Goal: Task Accomplishment & Management: Complete application form

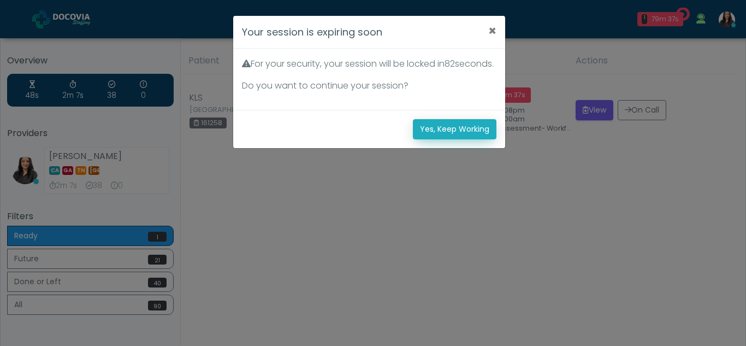
click at [464, 139] on button "Yes, Keep Working" at bounding box center [455, 129] width 84 height 20
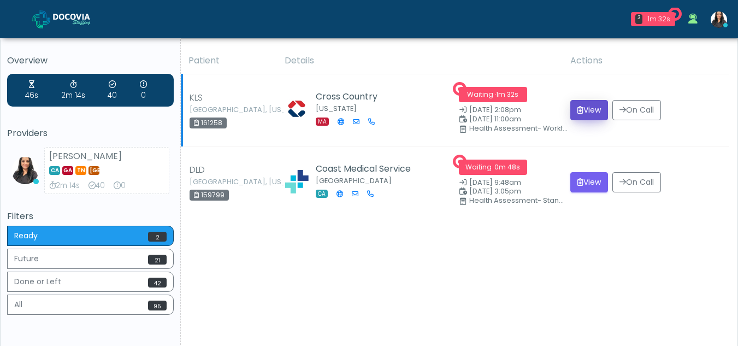
click at [587, 111] on button "View" at bounding box center [589, 110] width 38 height 20
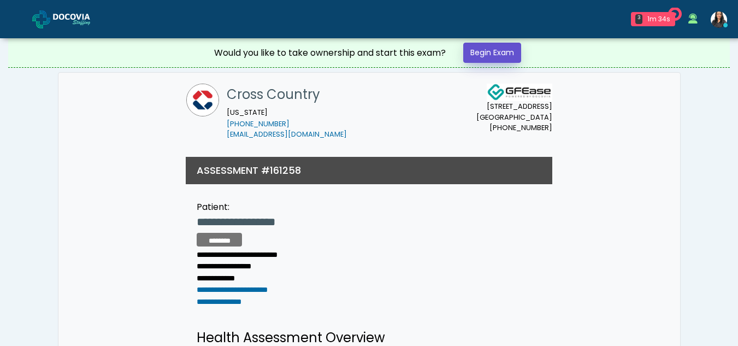
click at [485, 52] on link "Begin Exam" at bounding box center [492, 53] width 58 height 20
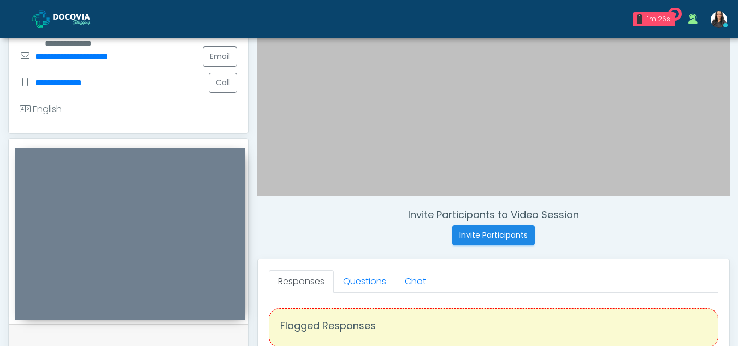
scroll to position [240, 0]
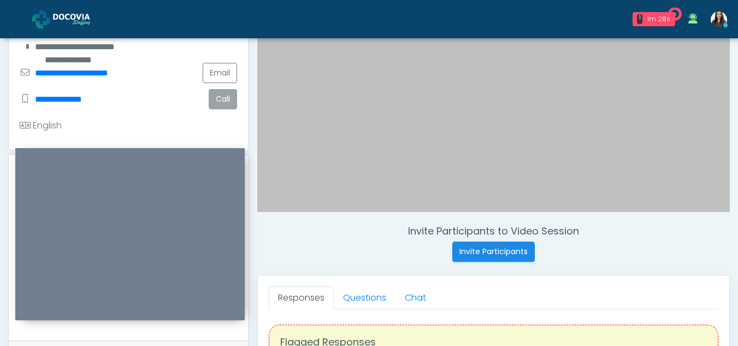
click at [224, 103] on button "Call" at bounding box center [223, 99] width 28 height 20
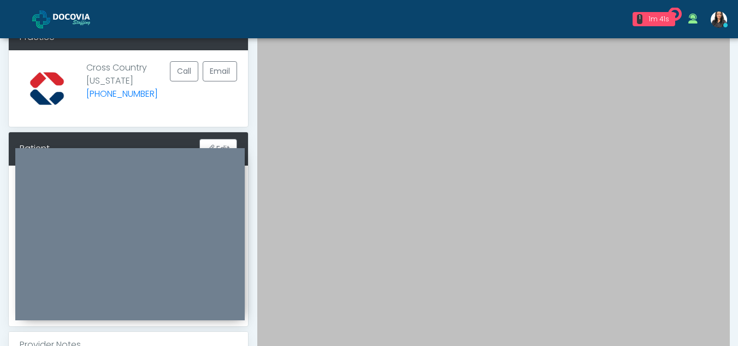
scroll to position [0, 0]
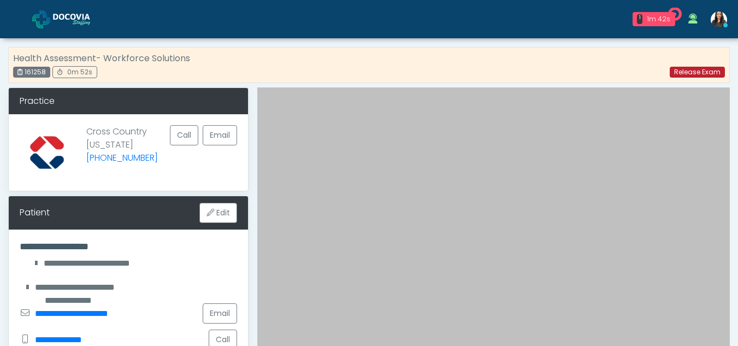
click at [702, 72] on link "Release Exam" at bounding box center [697, 72] width 55 height 11
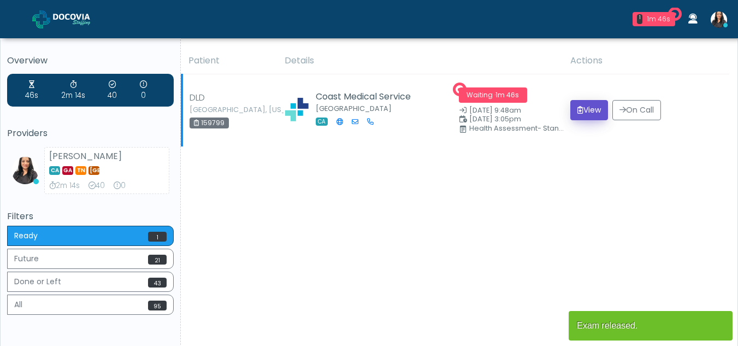
click at [590, 105] on button "View" at bounding box center [589, 110] width 38 height 20
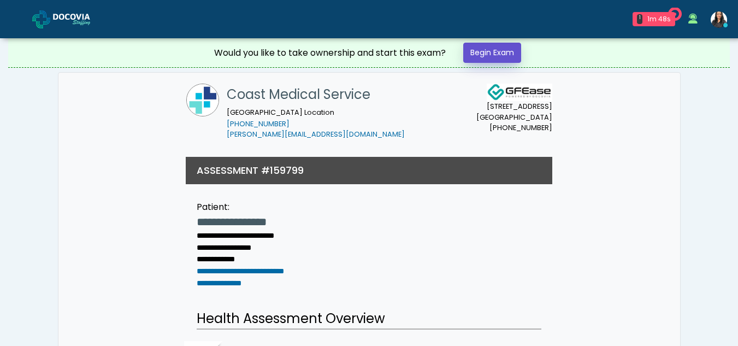
click at [486, 51] on link "Begin Exam" at bounding box center [492, 53] width 58 height 20
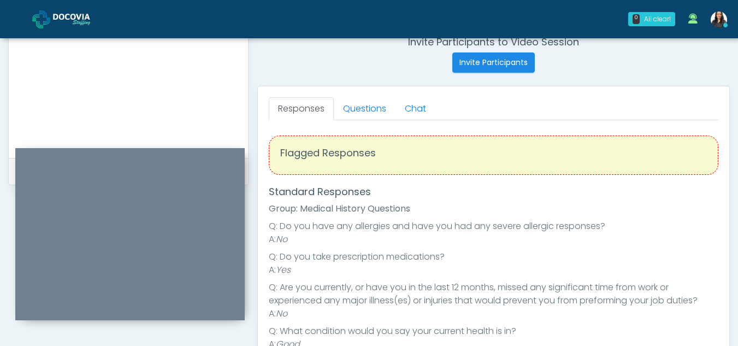
scroll to position [389, 0]
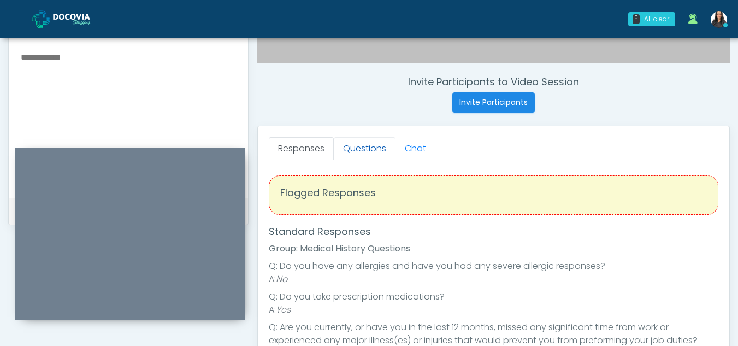
click at [361, 154] on link "Questions" at bounding box center [365, 148] width 62 height 23
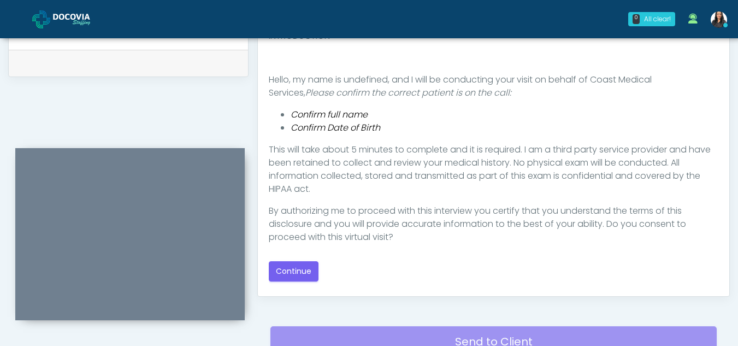
scroll to position [542, 0]
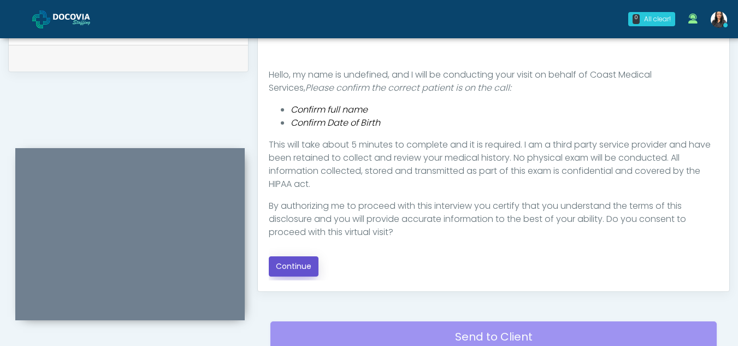
click at [280, 265] on button "Continue" at bounding box center [294, 266] width 50 height 20
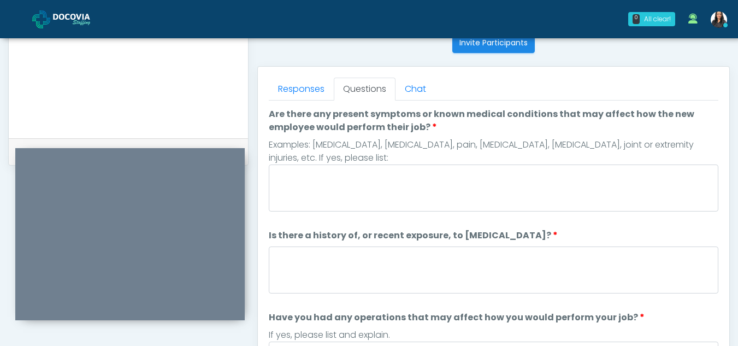
scroll to position [419, 0]
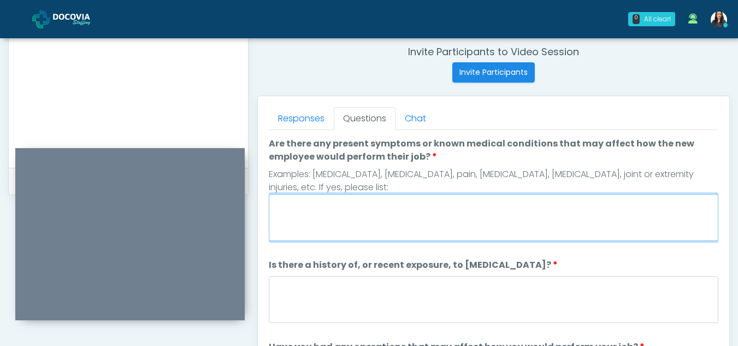
click at [390, 214] on textarea "Are there any present symptoms or known medical conditions that may affect how …" at bounding box center [493, 217] width 449 height 47
type textarea "**"
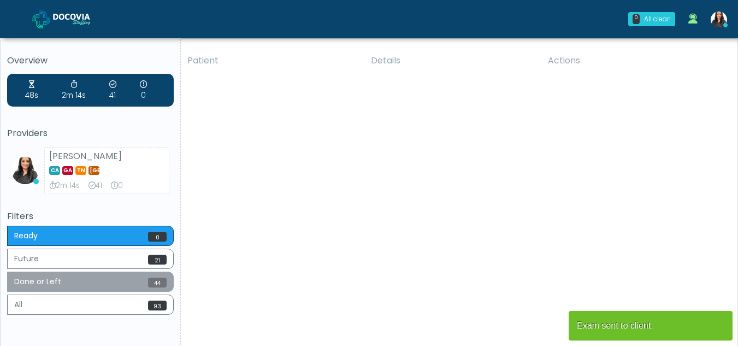
click at [80, 282] on button "Done or Left 44" at bounding box center [90, 281] width 167 height 20
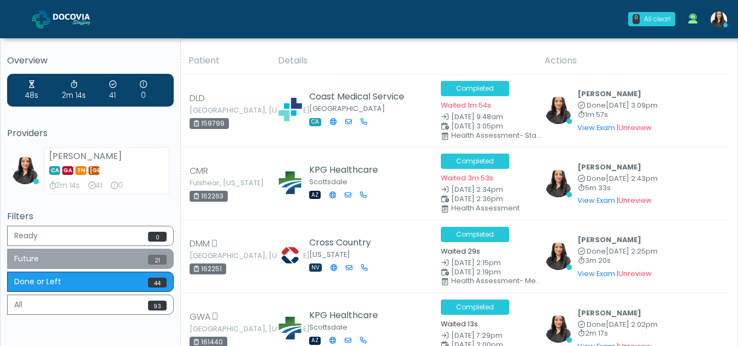
click at [65, 253] on button "Future 21" at bounding box center [90, 258] width 167 height 20
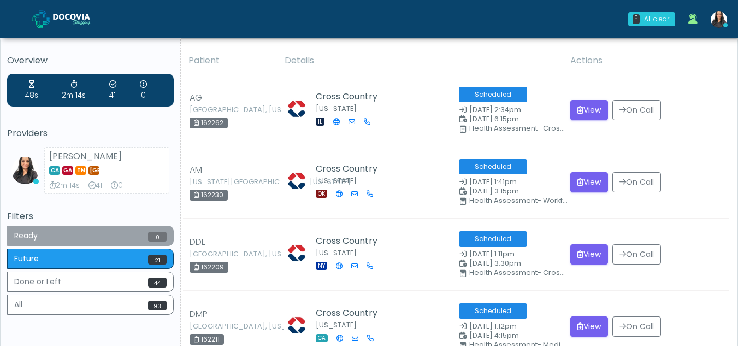
click at [111, 239] on button "Ready 0" at bounding box center [90, 236] width 167 height 20
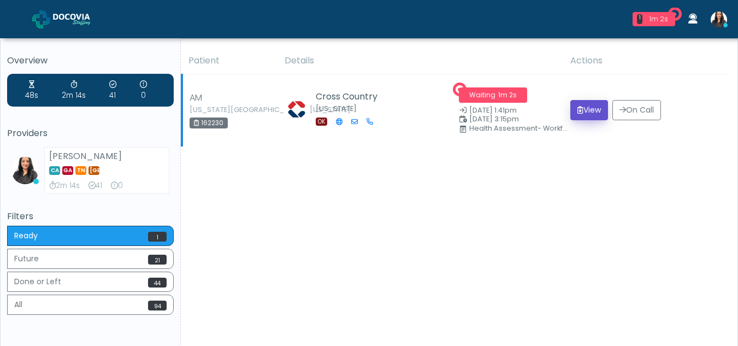
click at [588, 114] on button "View" at bounding box center [589, 110] width 38 height 20
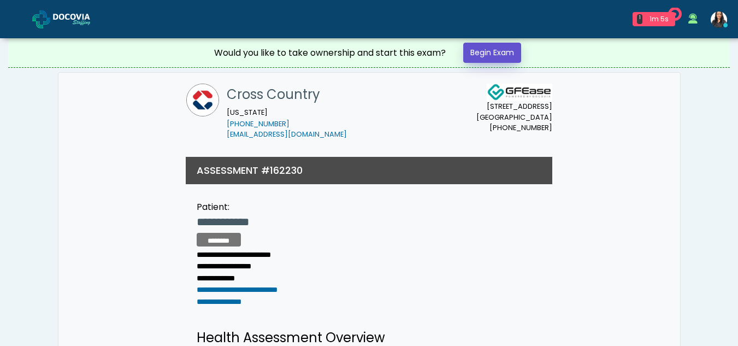
click at [494, 51] on link "Begin Exam" at bounding box center [492, 53] width 58 height 20
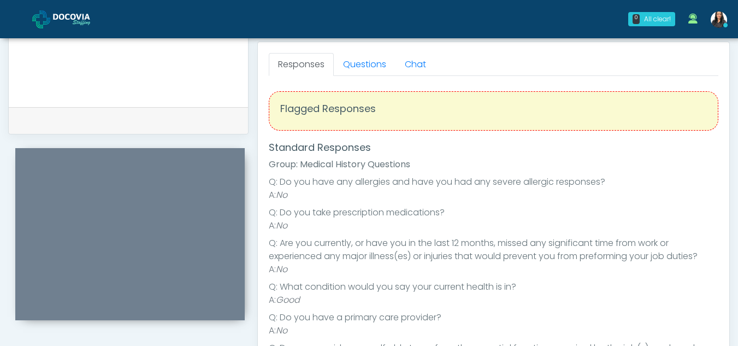
scroll to position [449, 0]
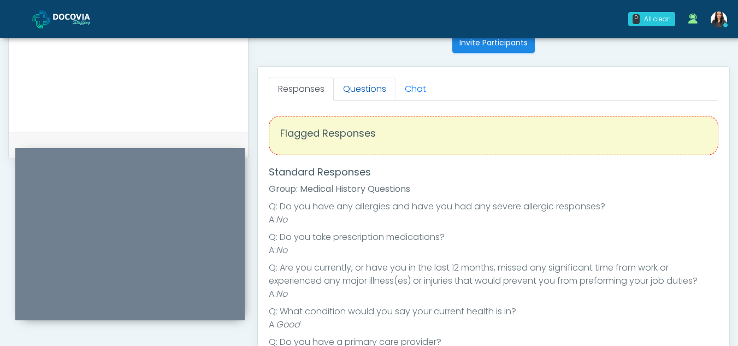
click at [376, 92] on link "Questions" at bounding box center [365, 89] width 62 height 23
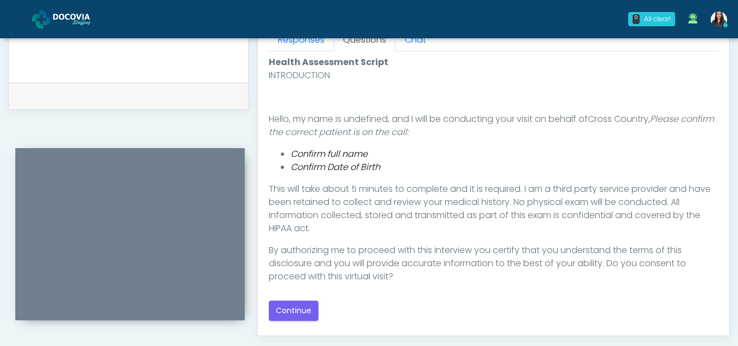
scroll to position [524, 0]
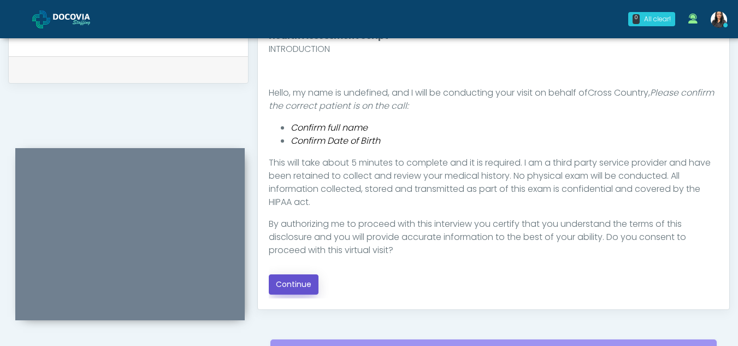
click at [302, 282] on button "Continue" at bounding box center [294, 284] width 50 height 20
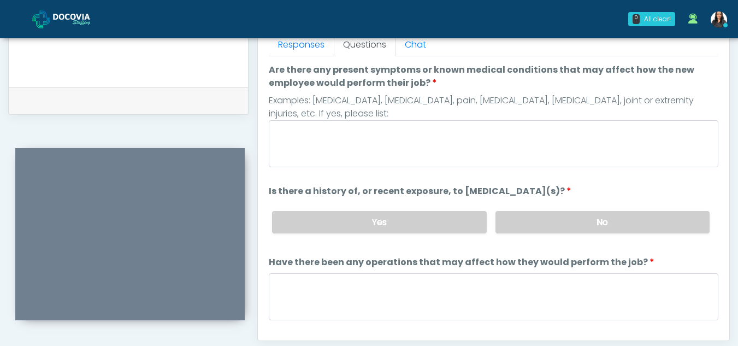
scroll to position [478, 0]
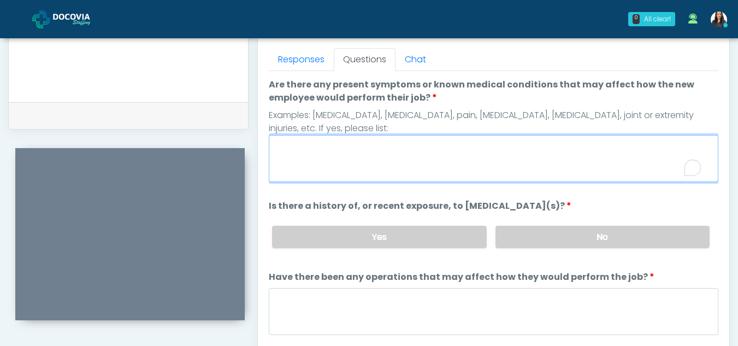
click at [340, 155] on textarea "Are there any present symptoms or known medical conditions that may affect how …" at bounding box center [493, 158] width 449 height 47
type textarea "**"
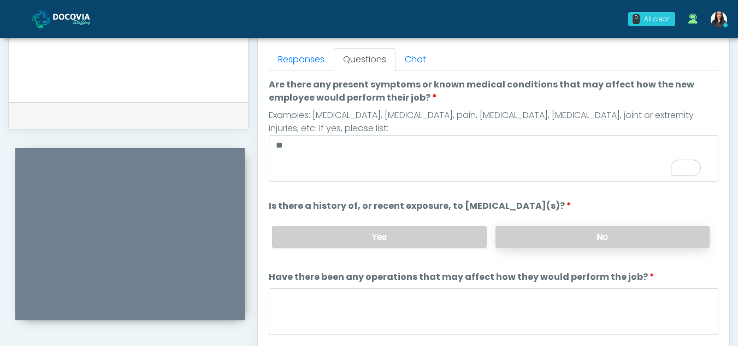
click at [611, 234] on label "No" at bounding box center [602, 237] width 214 height 22
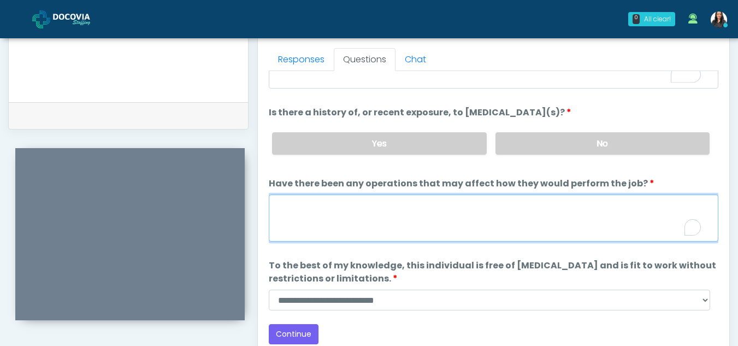
click at [380, 205] on textarea "Have there been any operations that may affect how they would perform the job?" at bounding box center [493, 217] width 449 height 47
type textarea "**"
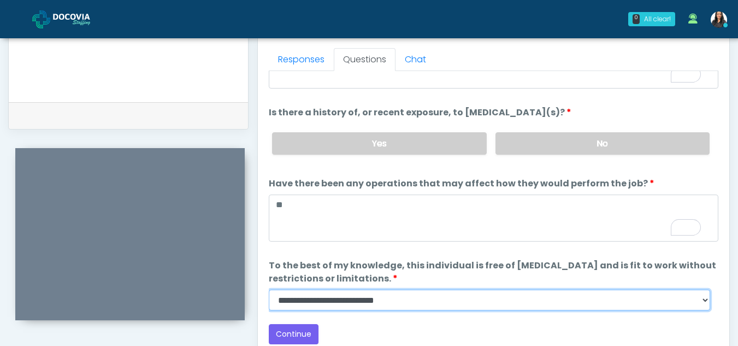
click at [703, 303] on select "**********" at bounding box center [489, 299] width 441 height 21
select select "******"
click at [269, 289] on select "**********" at bounding box center [489, 299] width 441 height 21
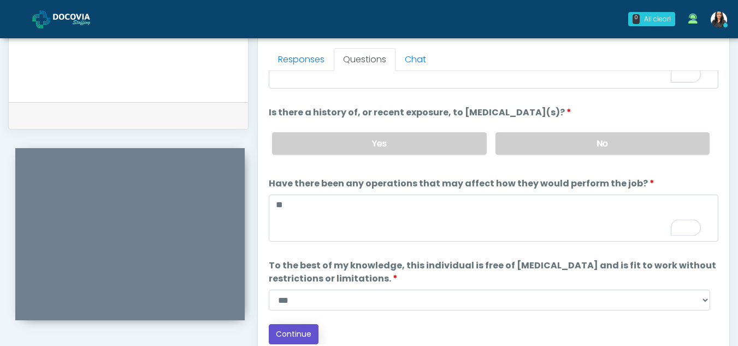
click at [294, 334] on button "Continue" at bounding box center [294, 334] width 50 height 20
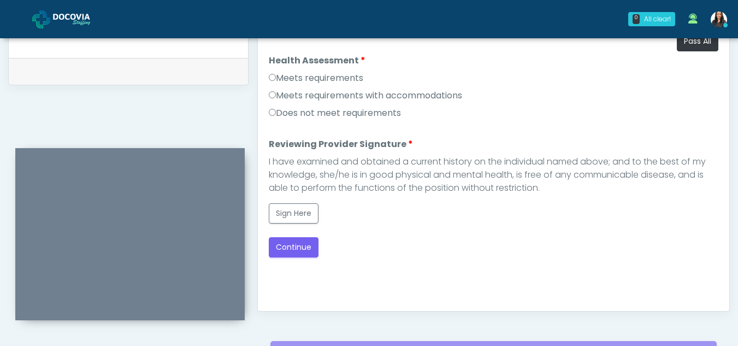
scroll to position [514, 0]
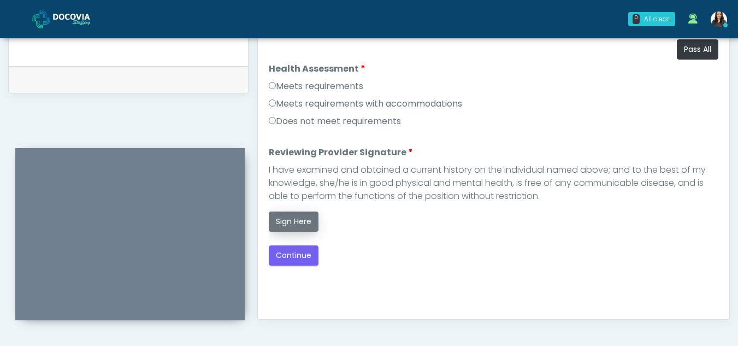
click at [294, 219] on button "Sign Here" at bounding box center [294, 221] width 50 height 20
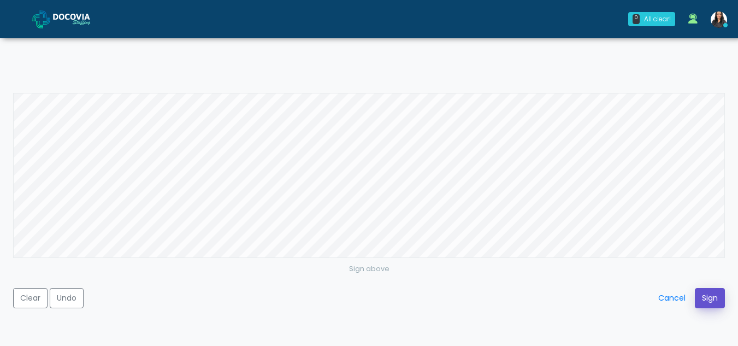
click at [709, 293] on button "Sign" at bounding box center [710, 298] width 30 height 20
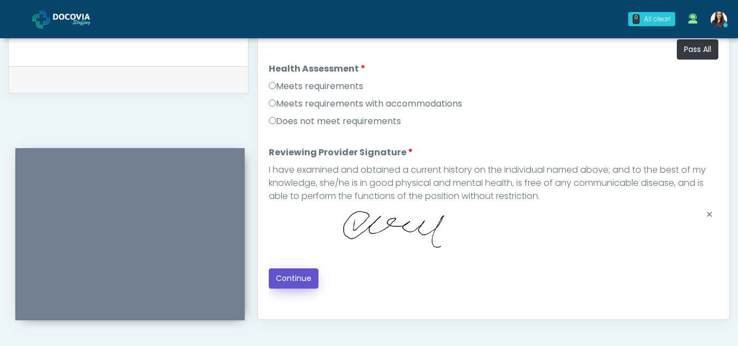
click at [297, 279] on button "Continue" at bounding box center [294, 278] width 50 height 20
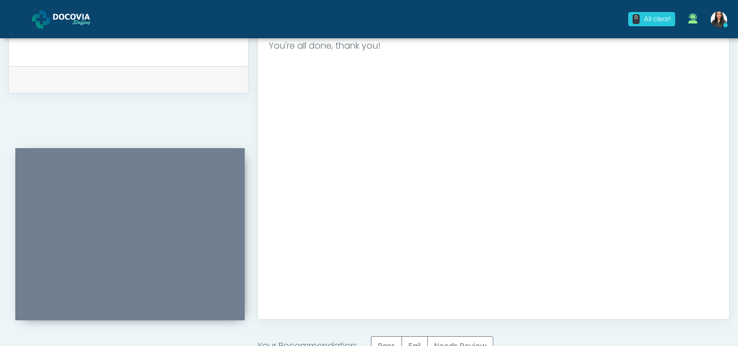
scroll to position [655, 0]
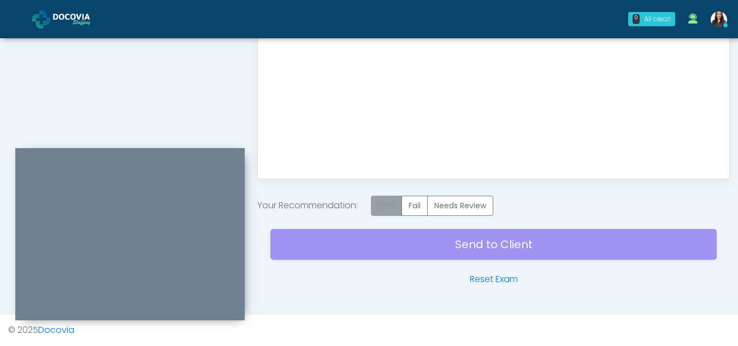
click at [385, 201] on label "Pass" at bounding box center [386, 206] width 31 height 20
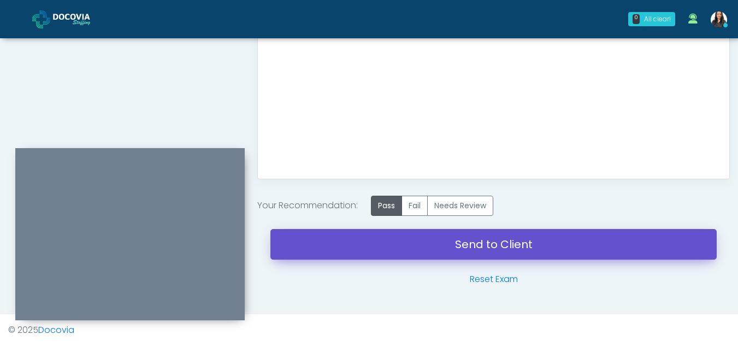
click at [460, 248] on link "Send to Client" at bounding box center [493, 244] width 446 height 31
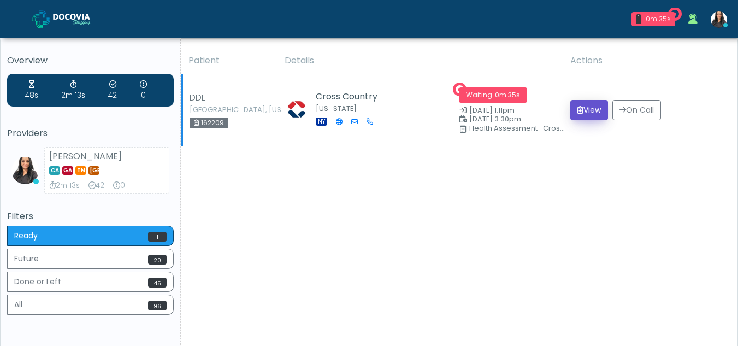
click at [589, 110] on button "View" at bounding box center [589, 110] width 38 height 20
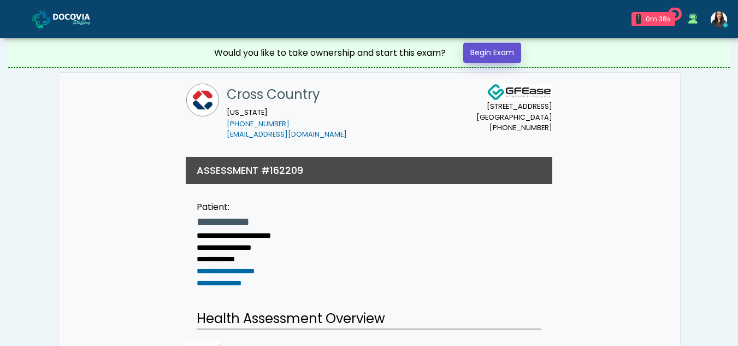
click at [496, 55] on link "Begin Exam" at bounding box center [492, 53] width 58 height 20
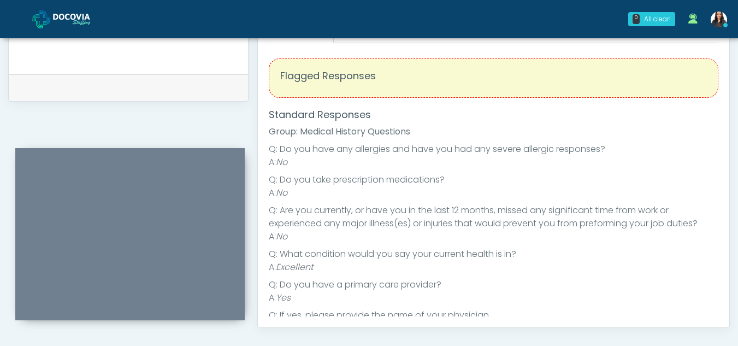
scroll to position [459, 0]
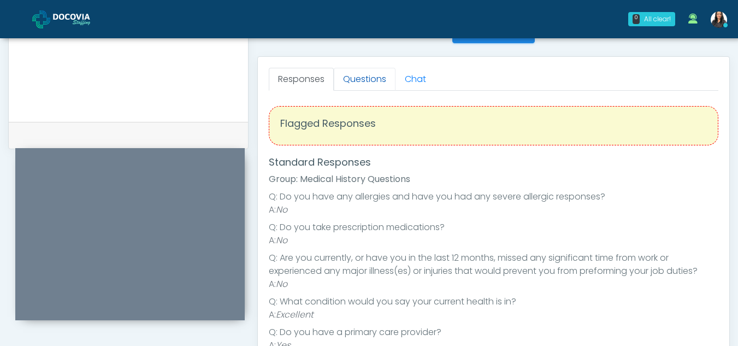
click at [381, 75] on link "Questions" at bounding box center [365, 79] width 62 height 23
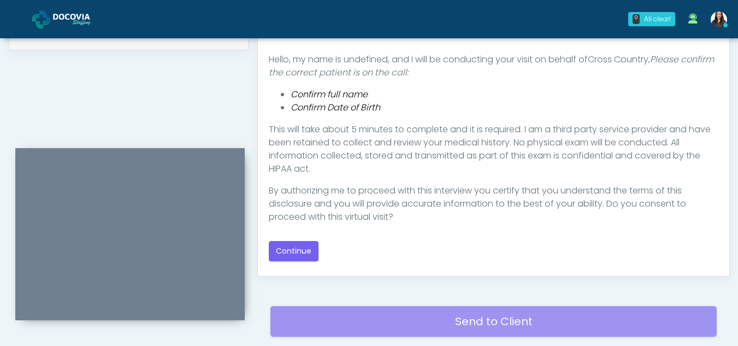
scroll to position [559, 0]
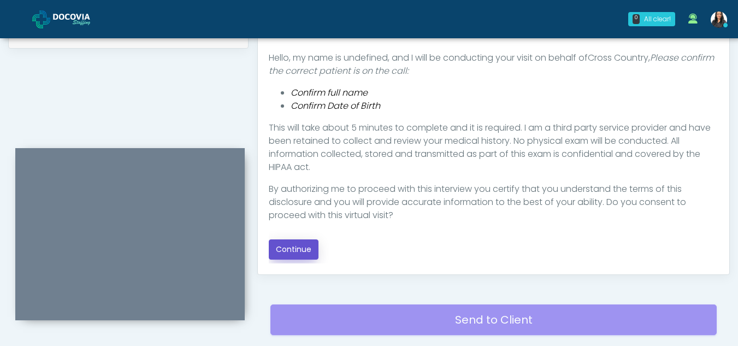
click at [304, 249] on button "Continue" at bounding box center [294, 249] width 50 height 20
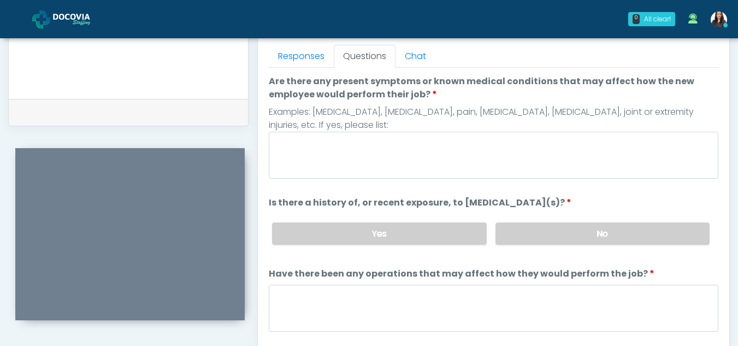
scroll to position [478, 0]
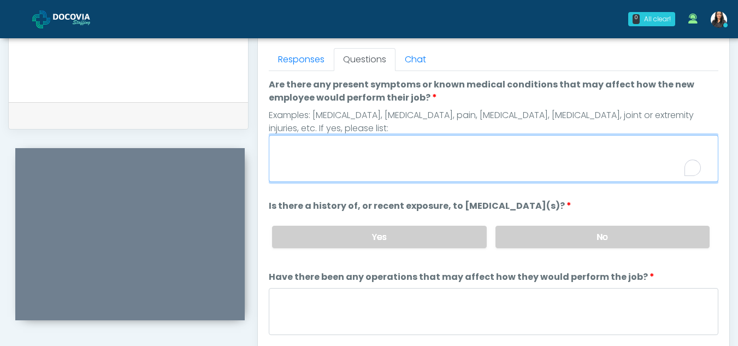
click at [357, 163] on textarea "Are there any present symptoms or known medical conditions that may affect how …" at bounding box center [493, 158] width 449 height 47
type textarea "**"
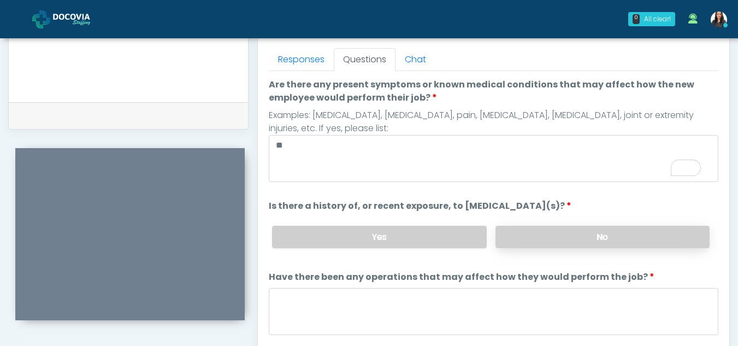
click at [582, 236] on label "No" at bounding box center [602, 237] width 214 height 22
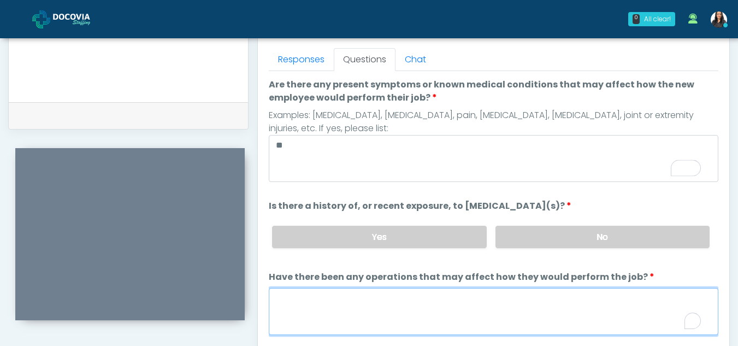
click at [354, 320] on textarea "Have there been any operations that may affect how they would perform the job?" at bounding box center [493, 311] width 449 height 47
type textarea "**"
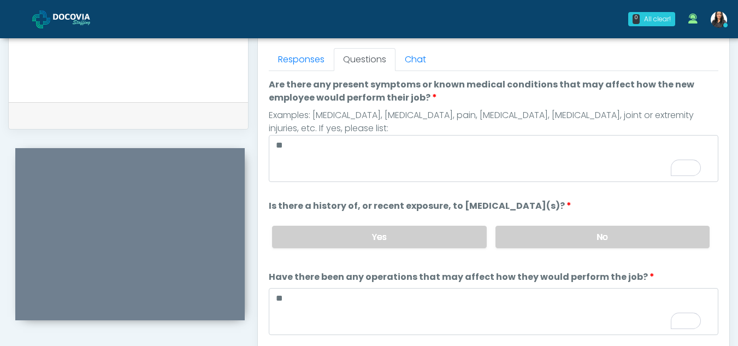
scroll to position [93, 0]
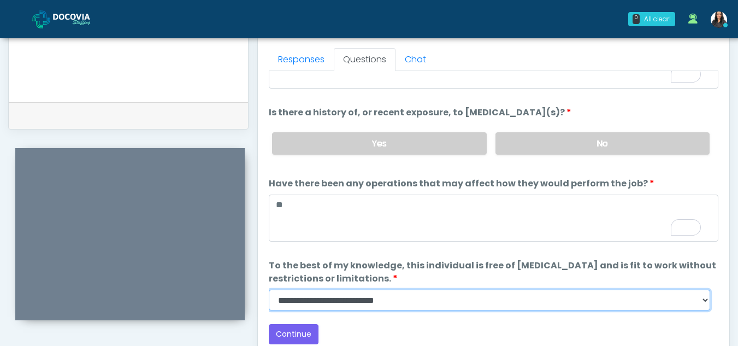
click at [701, 304] on select "**********" at bounding box center [489, 299] width 441 height 21
select select "******"
click at [269, 289] on select "**********" at bounding box center [489, 299] width 441 height 21
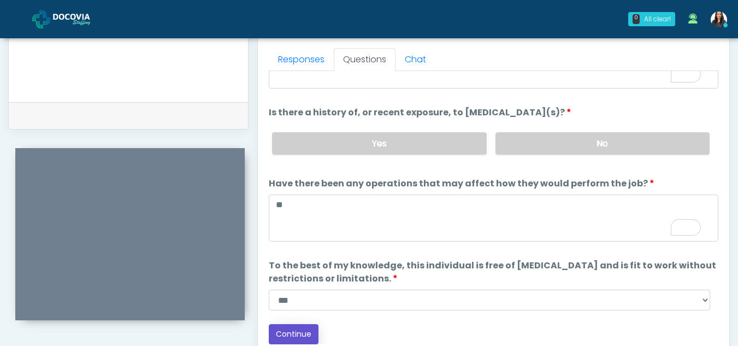
click at [295, 334] on button "Continue" at bounding box center [294, 334] width 50 height 20
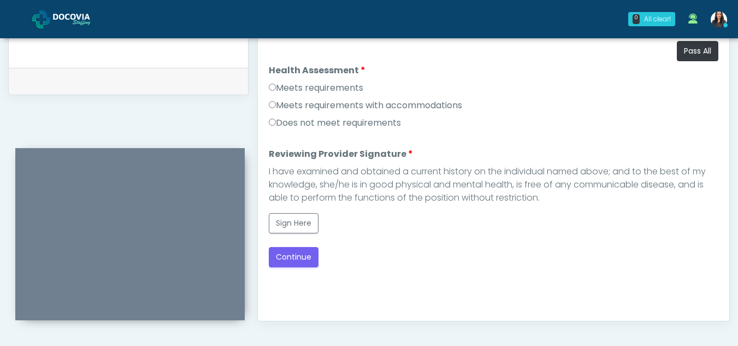
scroll to position [511, 0]
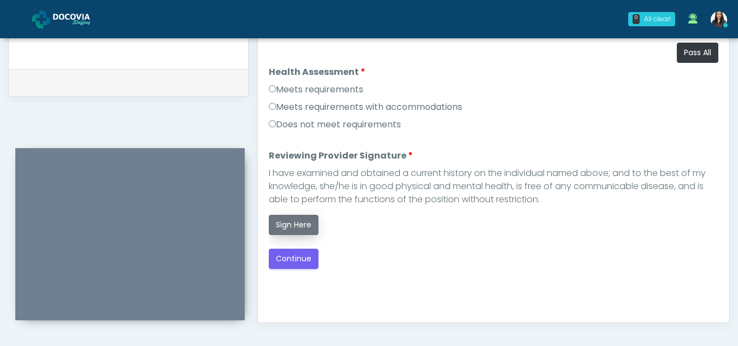
click at [294, 227] on button "Sign Here" at bounding box center [294, 225] width 50 height 20
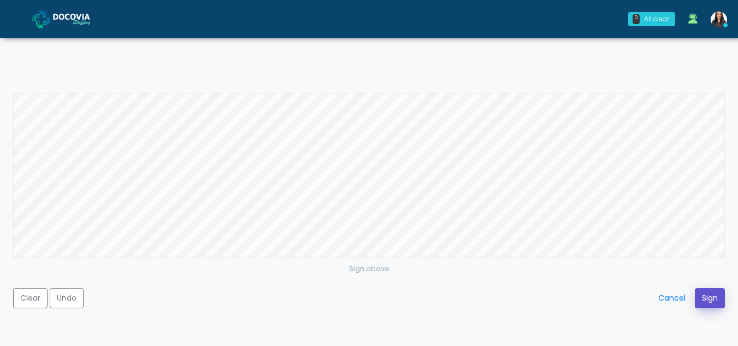
click at [706, 291] on button "Sign" at bounding box center [710, 298] width 30 height 20
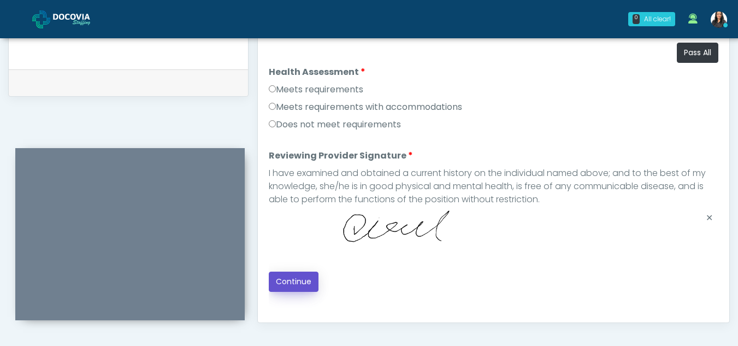
click at [294, 274] on button "Continue" at bounding box center [294, 281] width 50 height 20
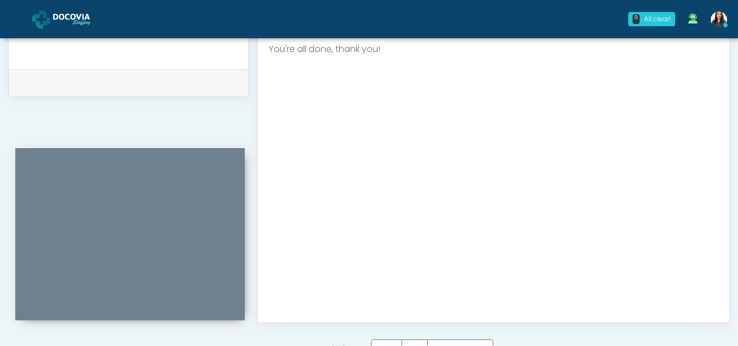
scroll to position [655, 0]
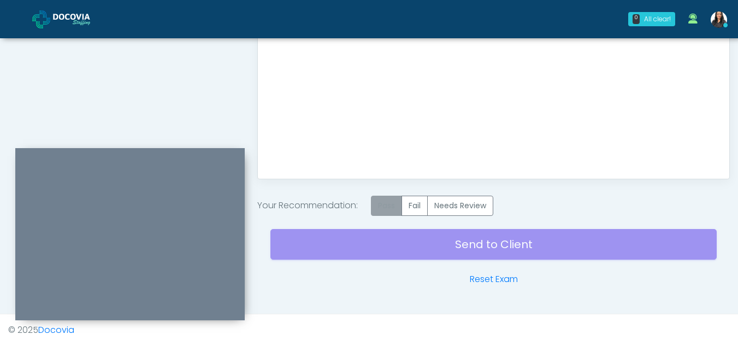
click at [390, 205] on label "Pass" at bounding box center [386, 206] width 31 height 20
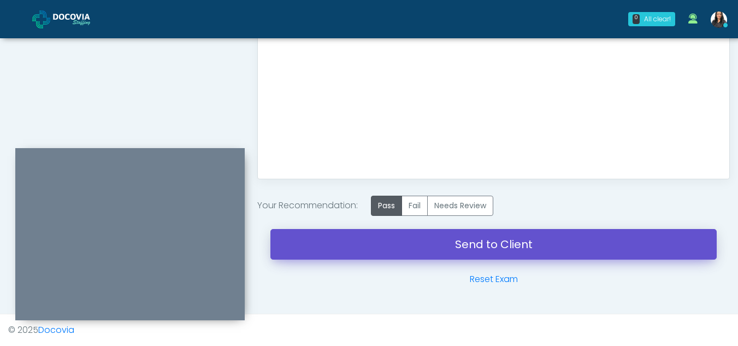
drag, startPoint x: 459, startPoint y: 237, endPoint x: 413, endPoint y: 60, distance: 182.8
click at [459, 237] on link "Send to Client" at bounding box center [493, 244] width 446 height 31
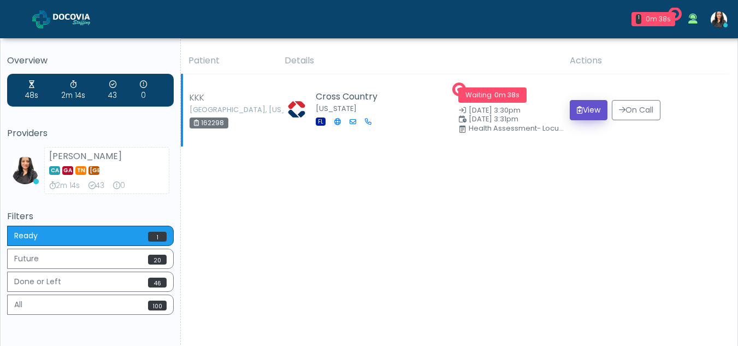
click at [585, 109] on button "View" at bounding box center [589, 110] width 38 height 20
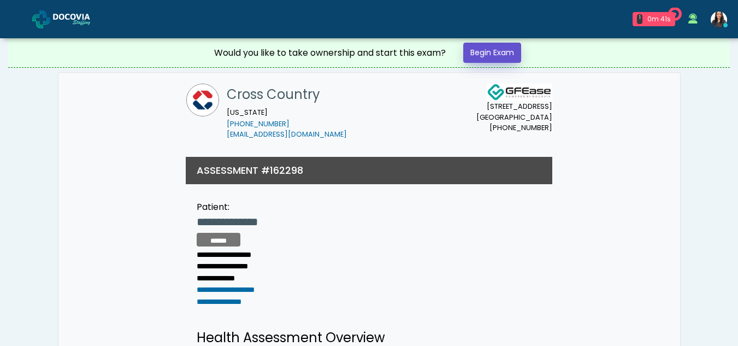
click at [485, 50] on link "Begin Exam" at bounding box center [492, 53] width 58 height 20
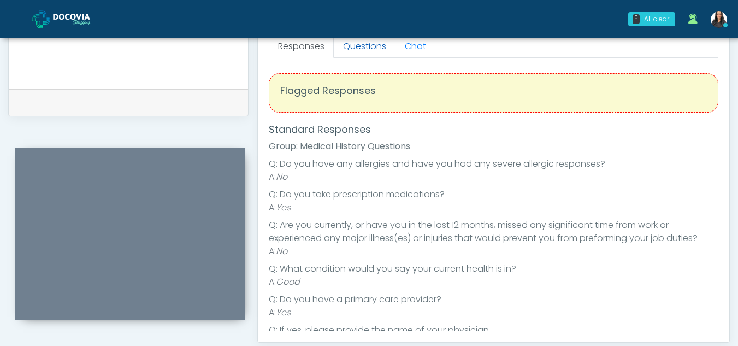
click at [371, 45] on link "Questions" at bounding box center [365, 46] width 62 height 23
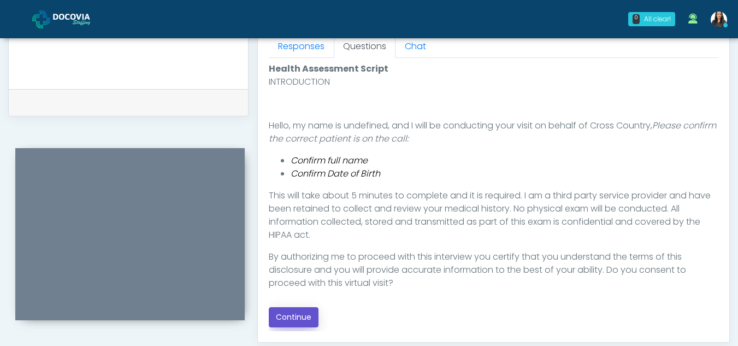
click at [301, 315] on button "Continue" at bounding box center [294, 317] width 50 height 20
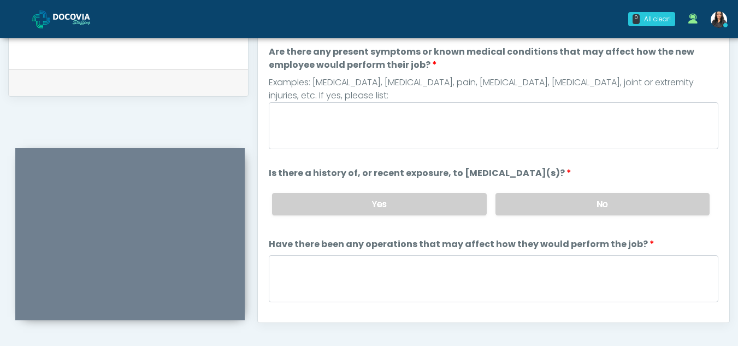
scroll to position [472, 0]
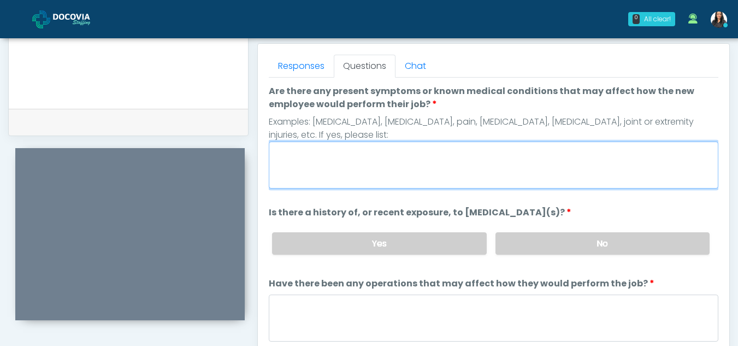
click at [433, 163] on textarea "Are there any present symptoms or known medical conditions that may affect how …" at bounding box center [493, 164] width 449 height 47
type textarea "**"
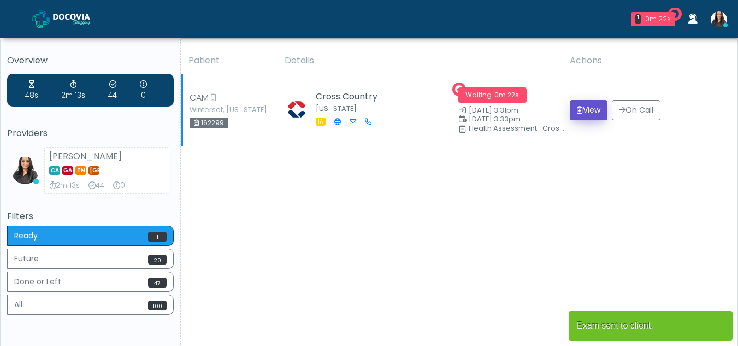
click at [583, 110] on button "View" at bounding box center [589, 110] width 38 height 20
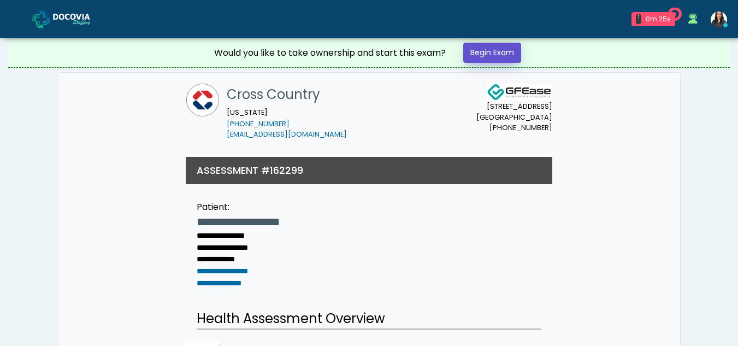
click at [486, 57] on link "Begin Exam" at bounding box center [492, 53] width 58 height 20
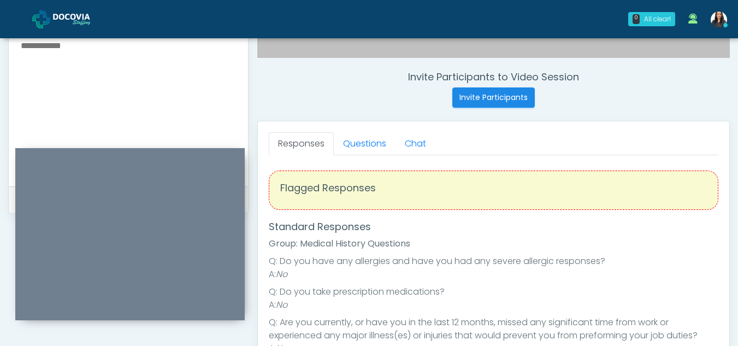
scroll to position [436, 0]
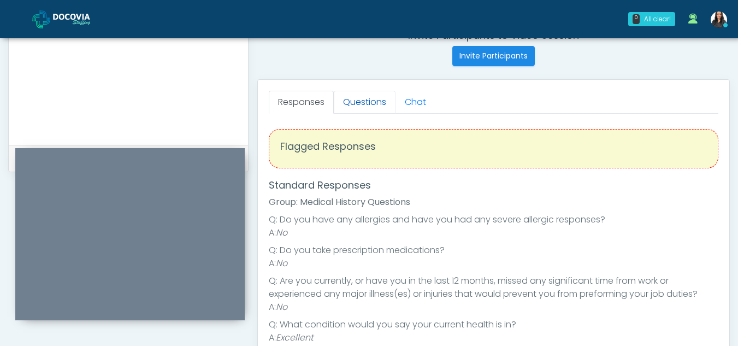
click at [371, 112] on link "Questions" at bounding box center [365, 102] width 62 height 23
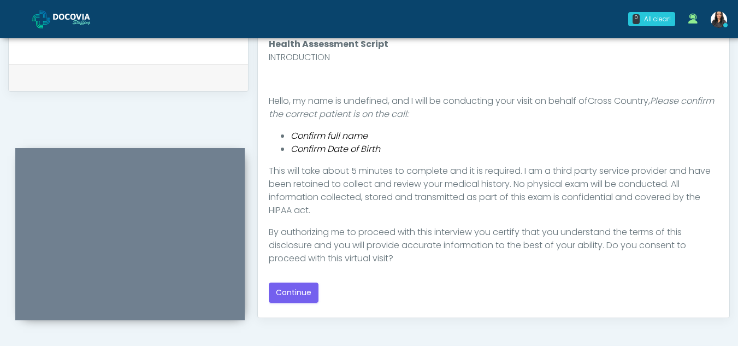
scroll to position [518, 0]
click at [293, 291] on button "Continue" at bounding box center [294, 291] width 50 height 20
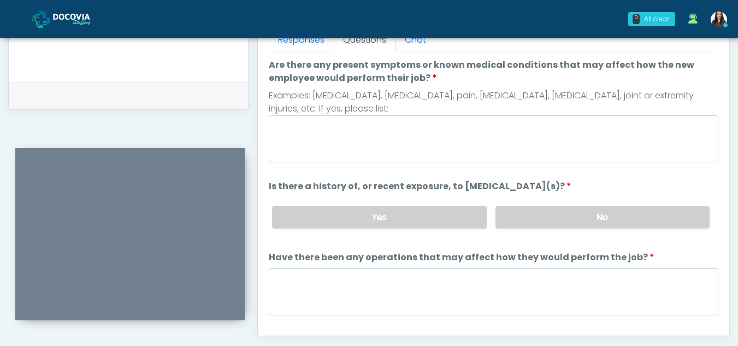
scroll to position [475, 0]
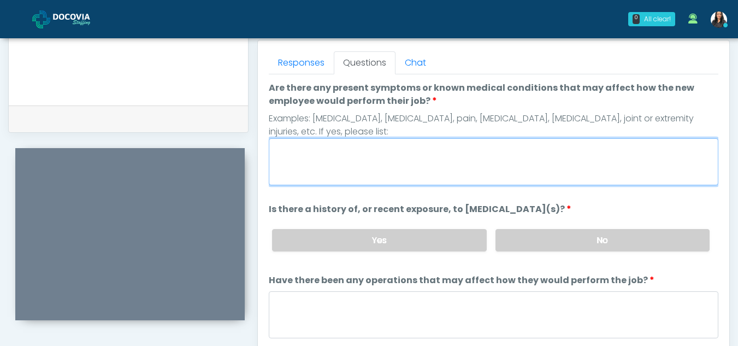
click at [377, 168] on textarea "Are there any present symptoms or known medical conditions that may affect how …" at bounding box center [493, 161] width 449 height 47
type textarea "**"
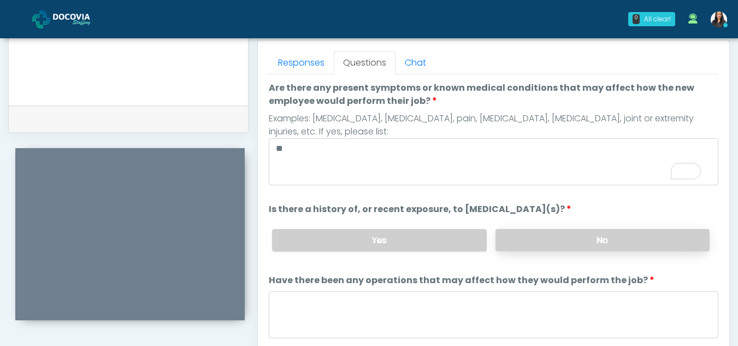
click at [583, 241] on label "No" at bounding box center [602, 240] width 214 height 22
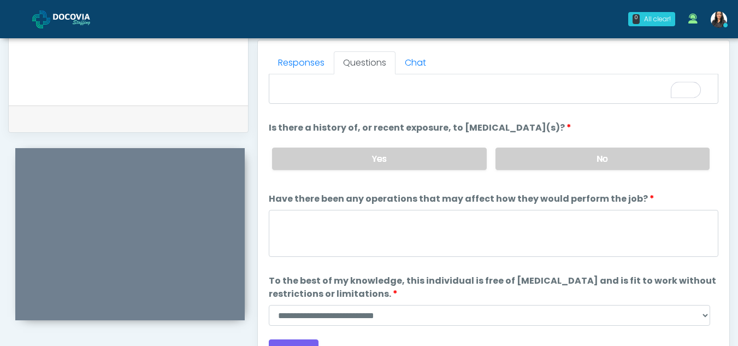
scroll to position [93, 0]
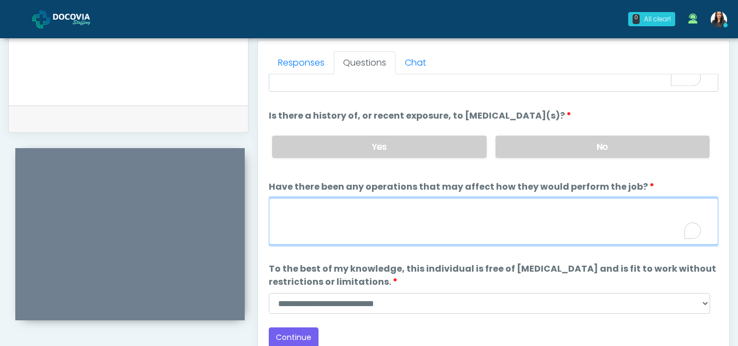
click at [347, 219] on textarea "Have there been any operations that may affect how they would perform the job?" at bounding box center [493, 221] width 449 height 47
type textarea "**"
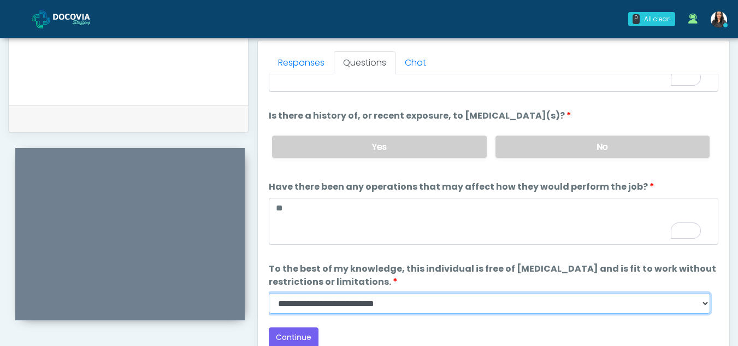
click at [701, 305] on select "**********" at bounding box center [489, 303] width 441 height 21
select select "******"
click at [269, 293] on select "**********" at bounding box center [489, 303] width 441 height 21
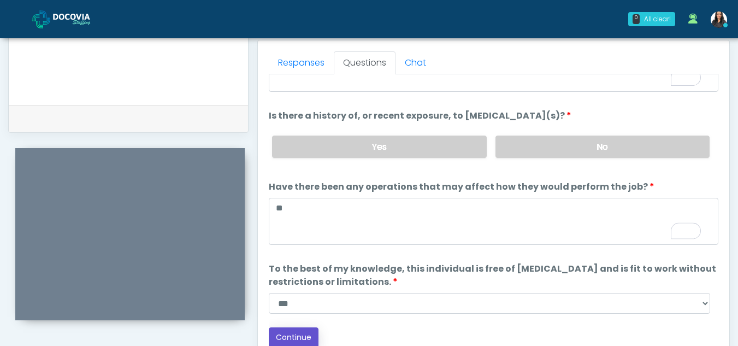
click at [295, 333] on button "Continue" at bounding box center [294, 337] width 50 height 20
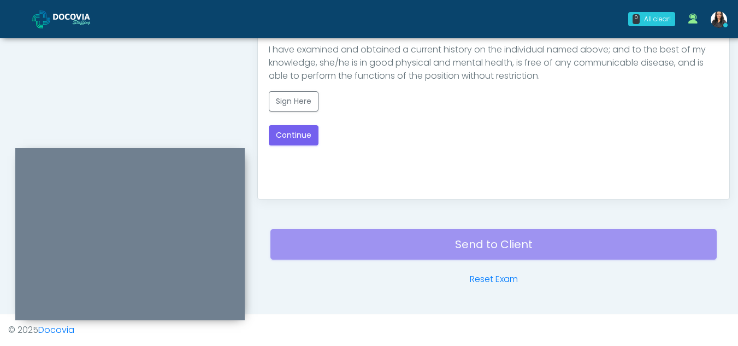
scroll to position [500, 0]
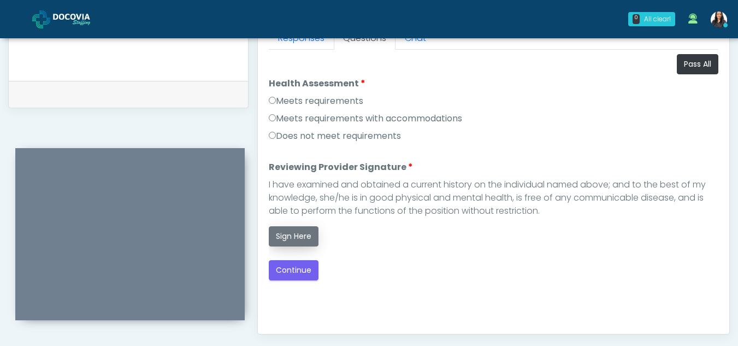
click at [295, 236] on button "Sign Here" at bounding box center [294, 236] width 50 height 20
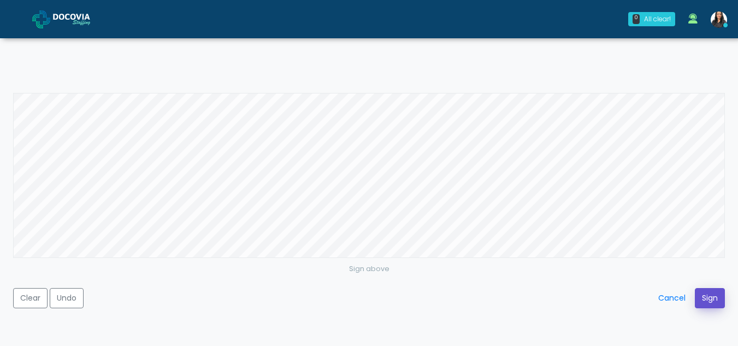
click at [709, 292] on button "Sign" at bounding box center [710, 298] width 30 height 20
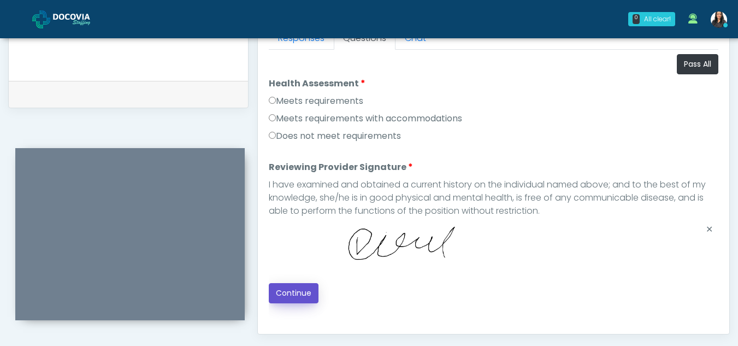
click at [293, 294] on button "Continue" at bounding box center [294, 293] width 50 height 20
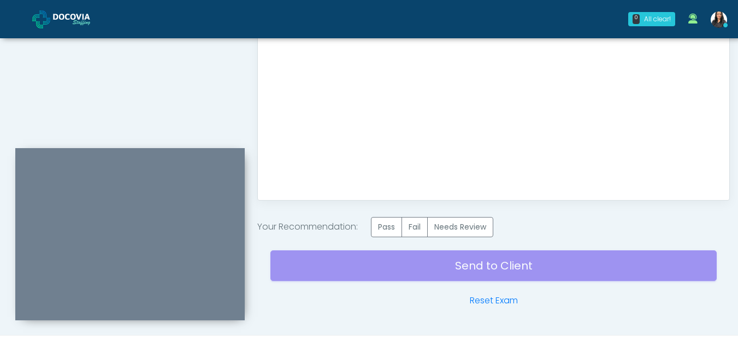
scroll to position [655, 0]
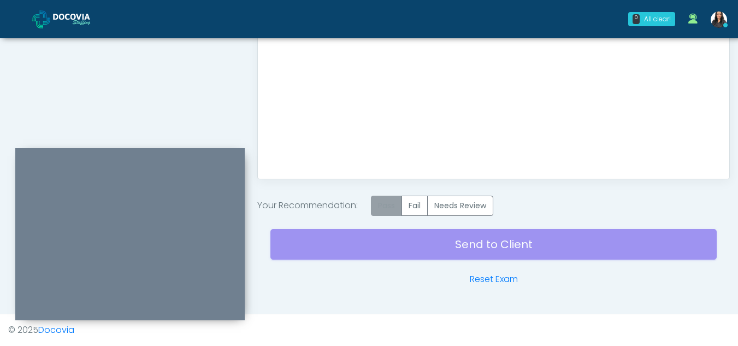
click at [391, 201] on label "Pass" at bounding box center [386, 206] width 31 height 20
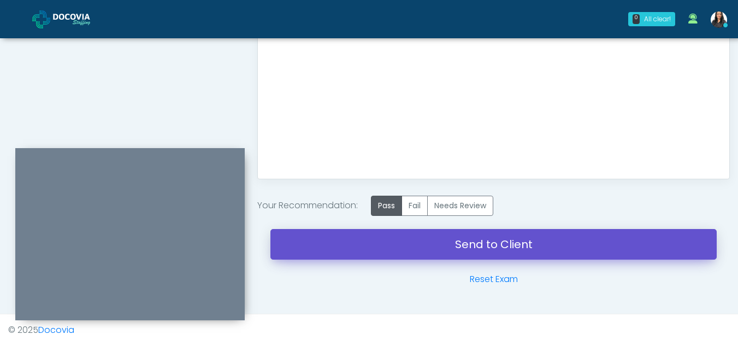
click at [484, 244] on link "Send to Client" at bounding box center [493, 244] width 446 height 31
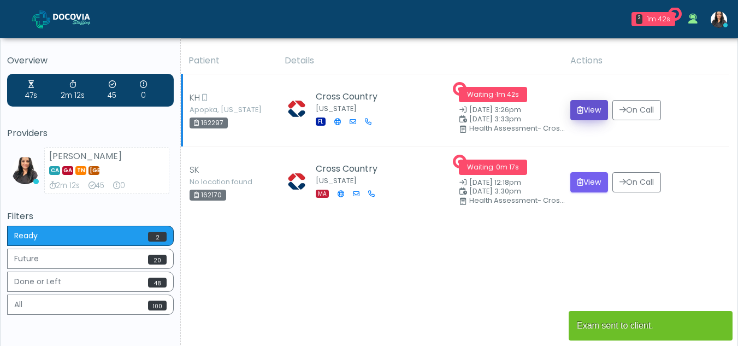
click at [588, 106] on button "View" at bounding box center [589, 110] width 38 height 20
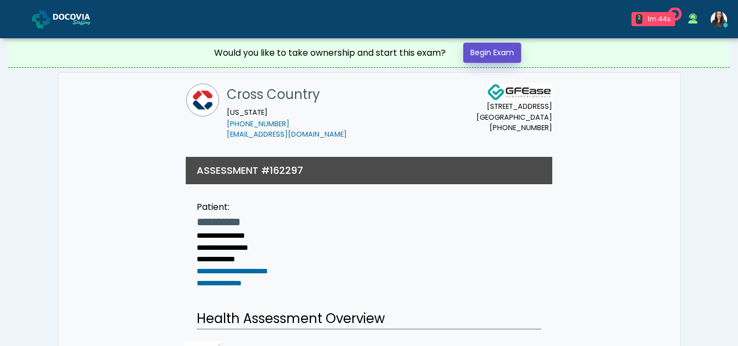
click at [493, 49] on link "Begin Exam" at bounding box center [492, 53] width 58 height 20
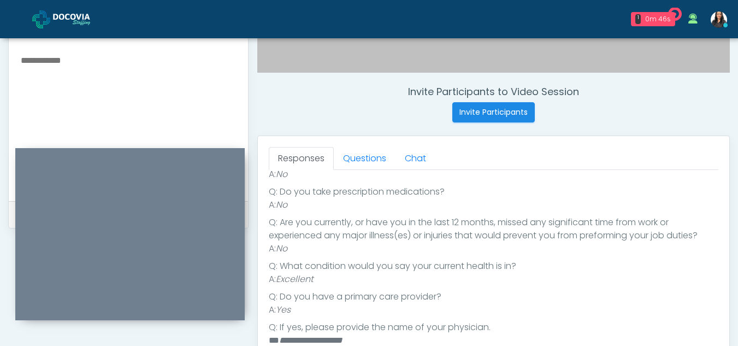
scroll to position [375, 0]
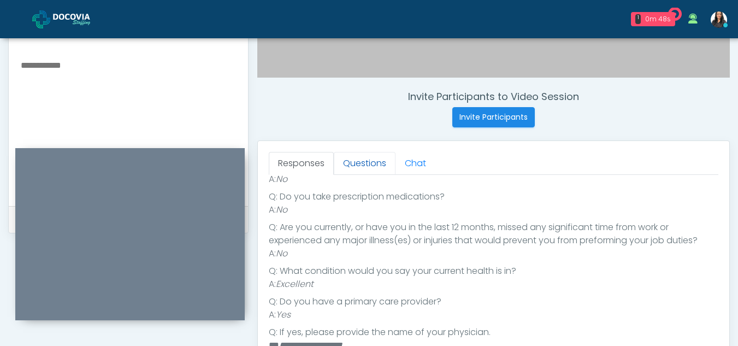
click at [377, 170] on link "Questions" at bounding box center [365, 163] width 62 height 23
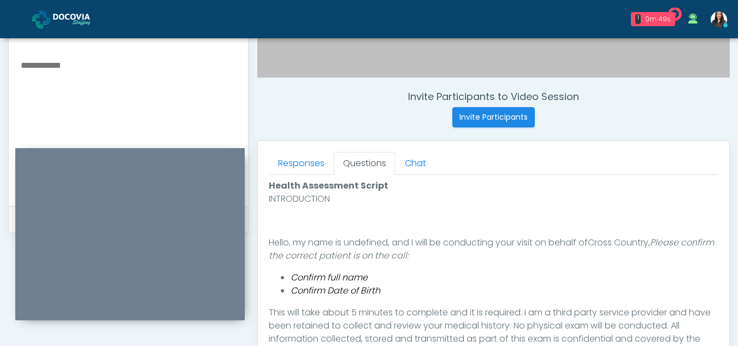
scroll to position [475, 0]
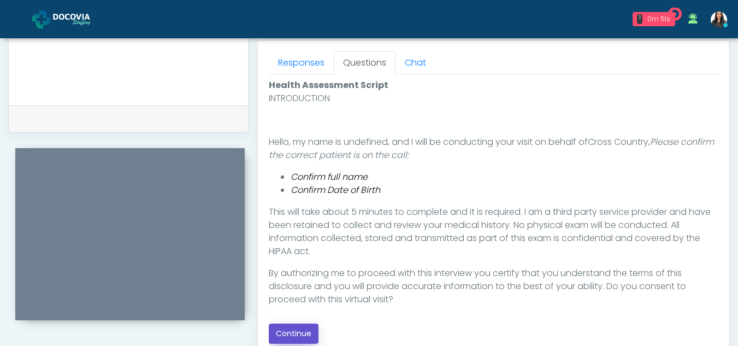
click at [299, 339] on button "Continue" at bounding box center [294, 333] width 50 height 20
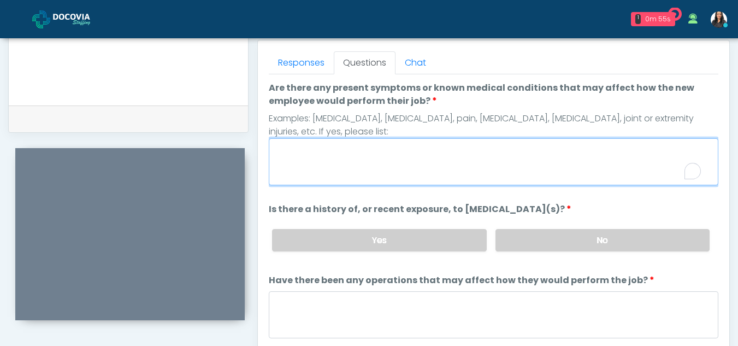
click at [388, 166] on textarea "Are there any present symptoms or known medical conditions that may affect how …" at bounding box center [493, 161] width 449 height 47
type textarea "**"
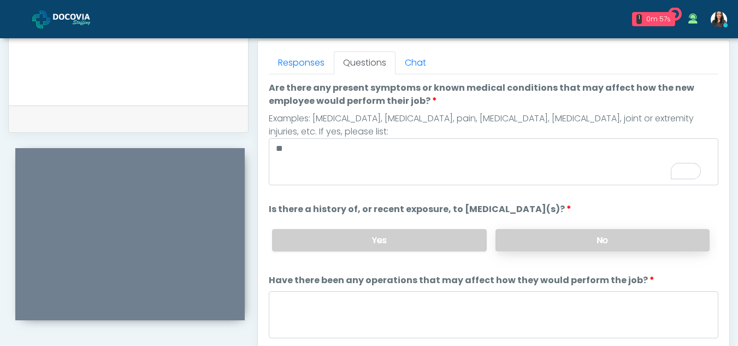
click at [554, 245] on label "No" at bounding box center [602, 240] width 214 height 22
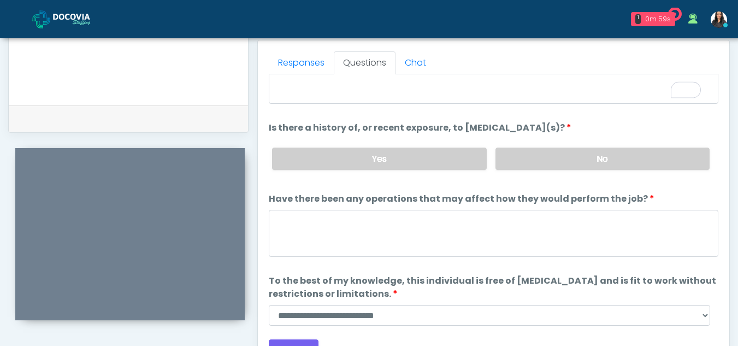
scroll to position [93, 0]
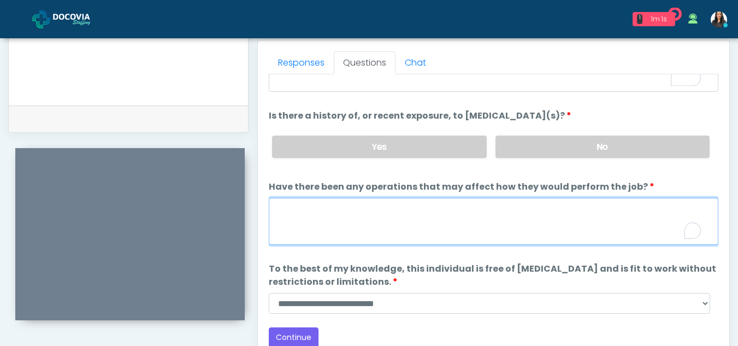
click at [337, 225] on textarea "Have there been any operations that may affect how they would perform the job?" at bounding box center [493, 221] width 449 height 47
type textarea "**"
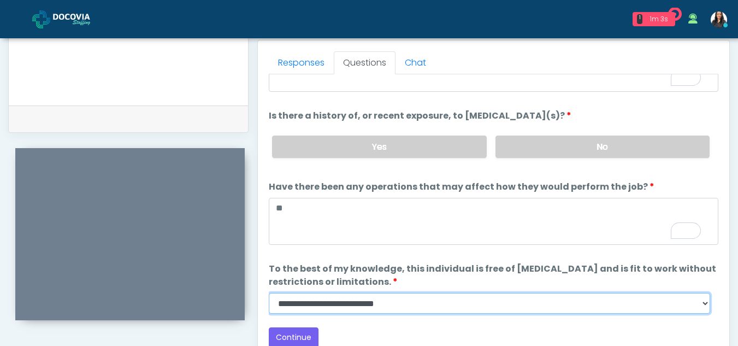
click at [706, 306] on select "**********" at bounding box center [489, 303] width 441 height 21
select select "******"
click at [269, 293] on select "**********" at bounding box center [489, 303] width 441 height 21
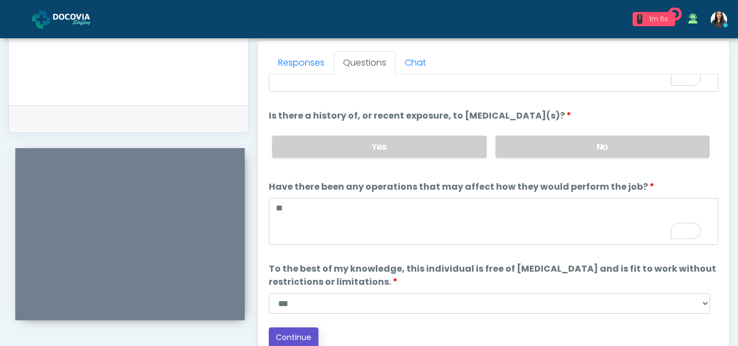
click at [293, 337] on button "Continue" at bounding box center [294, 337] width 50 height 20
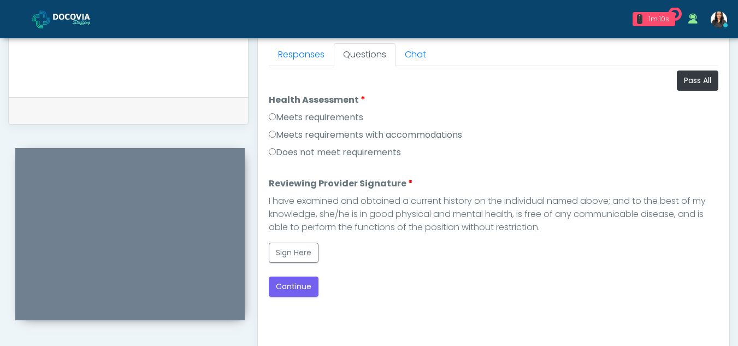
scroll to position [457, 0]
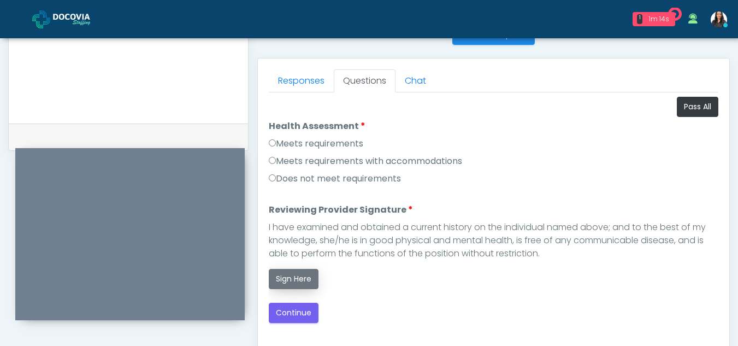
click at [296, 273] on button "Sign Here" at bounding box center [294, 279] width 50 height 20
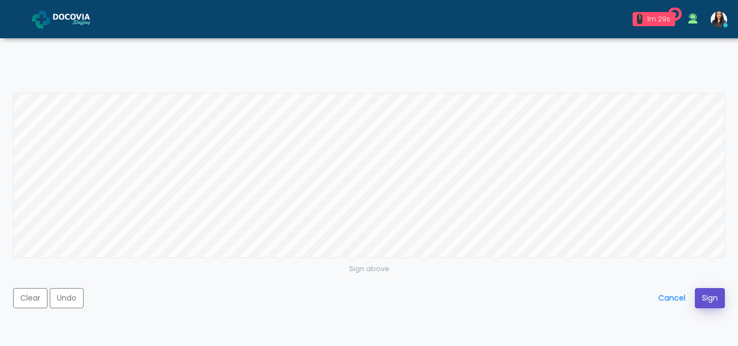
click at [714, 298] on button "Sign" at bounding box center [710, 298] width 30 height 20
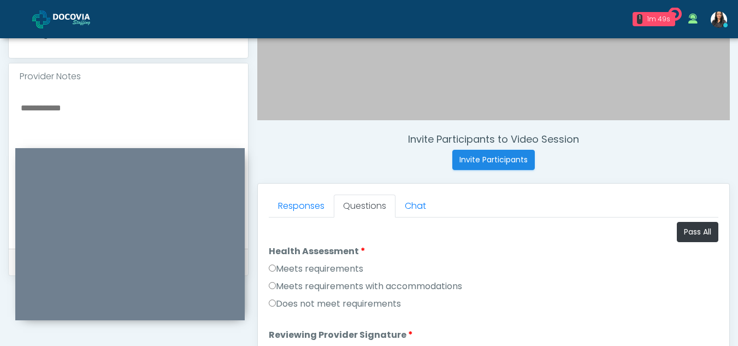
scroll to position [339, 0]
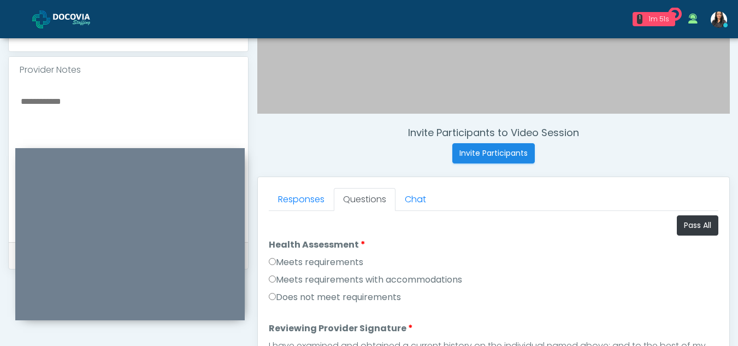
click at [43, 104] on textarea at bounding box center [128, 160] width 217 height 133
click at [54, 102] on textarea "**********" at bounding box center [128, 160] width 217 height 133
click at [87, 100] on textarea "**********" at bounding box center [128, 160] width 217 height 133
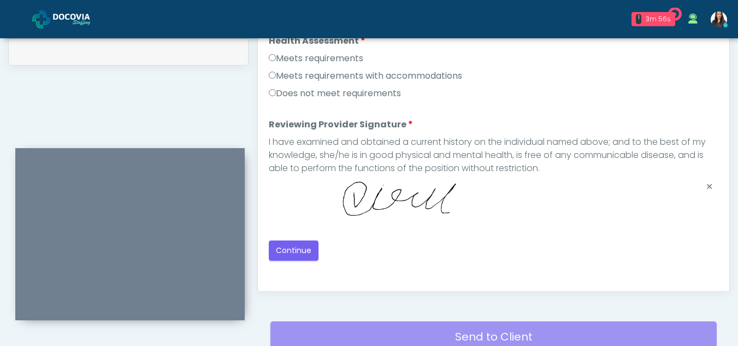
scroll to position [592, 0]
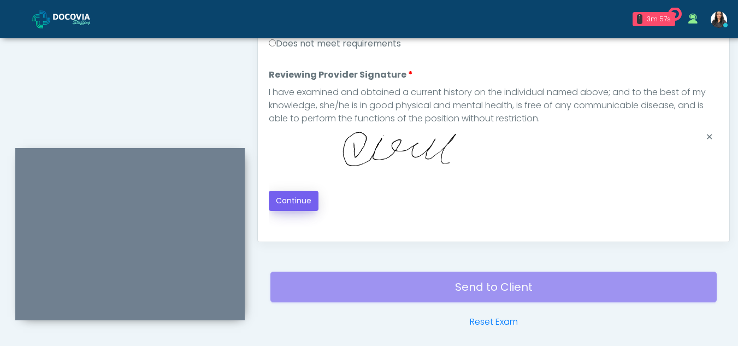
type textarea "**********"
click at [301, 202] on button "Continue" at bounding box center [294, 201] width 50 height 20
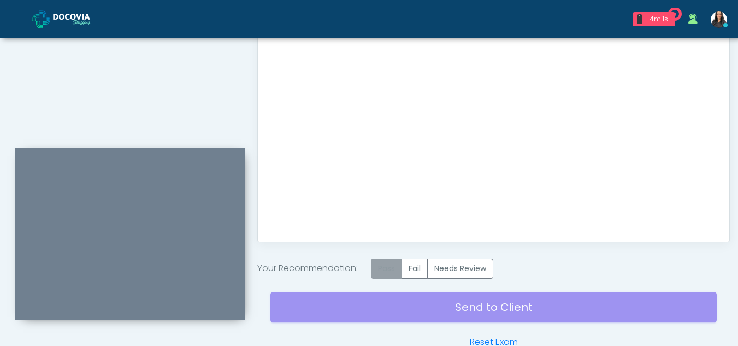
click at [390, 266] on label "Pass" at bounding box center [386, 268] width 31 height 20
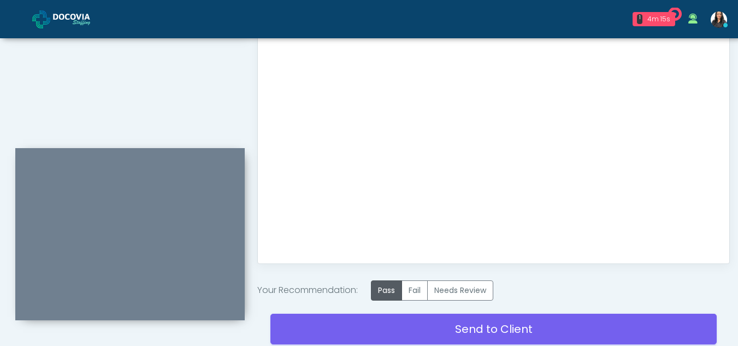
scroll to position [620, 0]
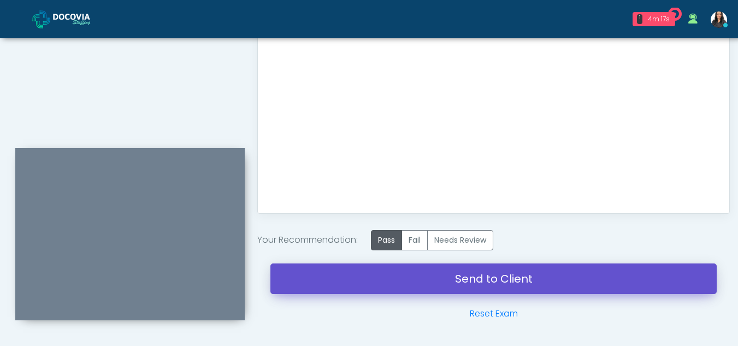
click at [525, 279] on link "Send to Client" at bounding box center [493, 278] width 446 height 31
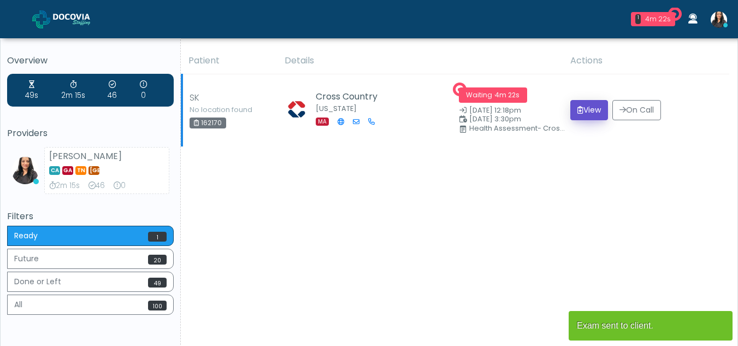
click at [586, 107] on button "View" at bounding box center [589, 110] width 38 height 20
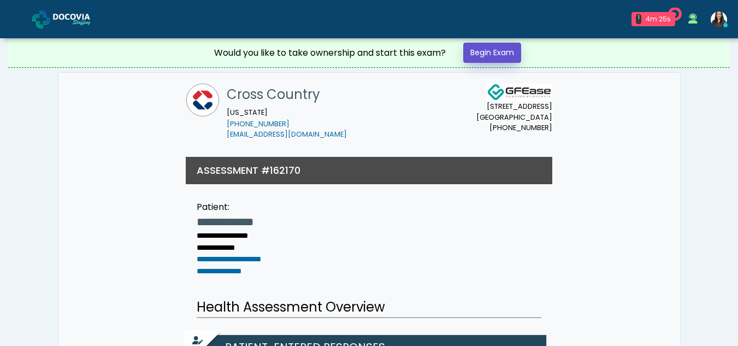
click at [493, 50] on link "Begin Exam" at bounding box center [492, 53] width 58 height 20
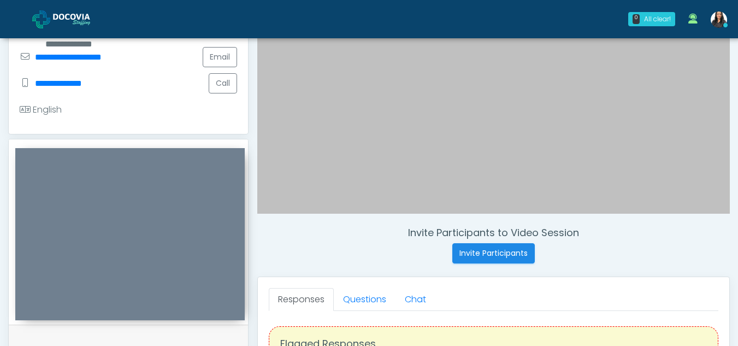
scroll to position [220, 0]
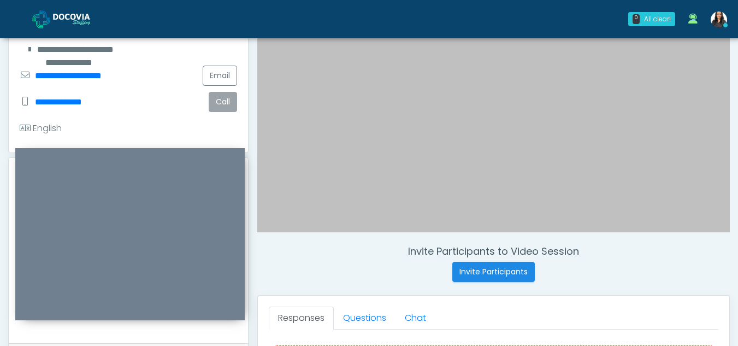
click at [227, 97] on button "Call" at bounding box center [223, 102] width 28 height 20
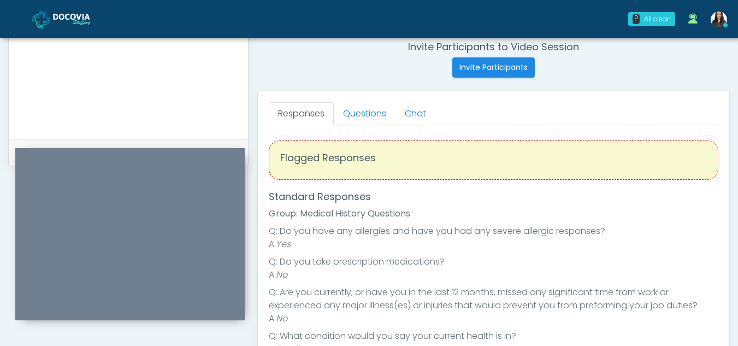
scroll to position [419, 0]
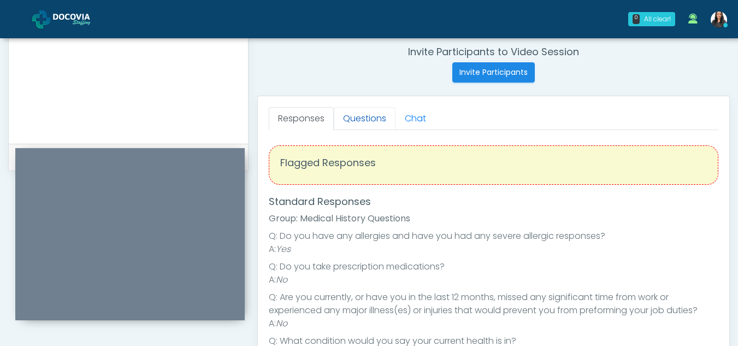
click at [386, 125] on link "Questions" at bounding box center [365, 118] width 62 height 23
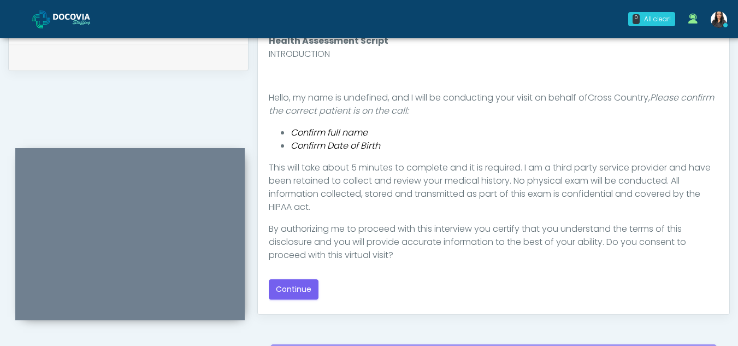
scroll to position [536, 0]
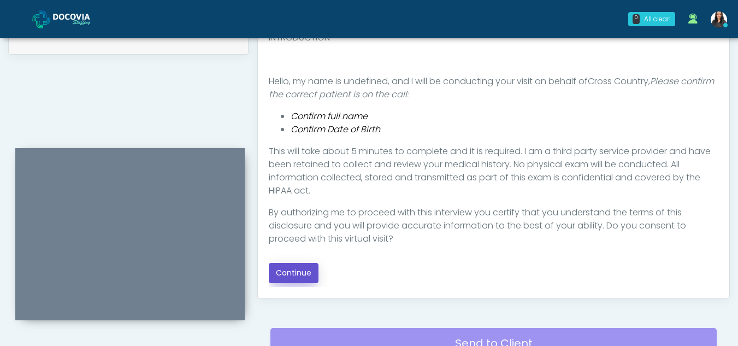
click at [301, 264] on button "Continue" at bounding box center [294, 273] width 50 height 20
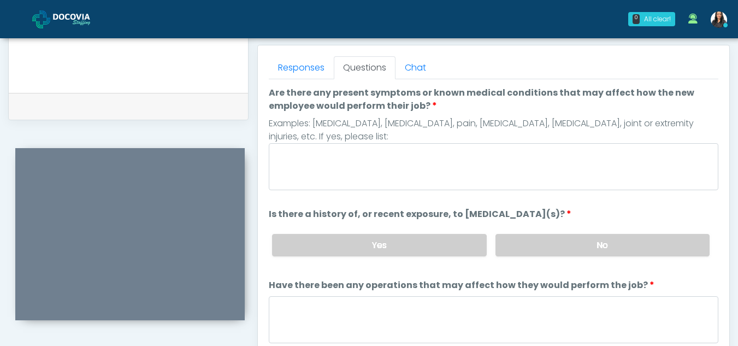
scroll to position [454, 0]
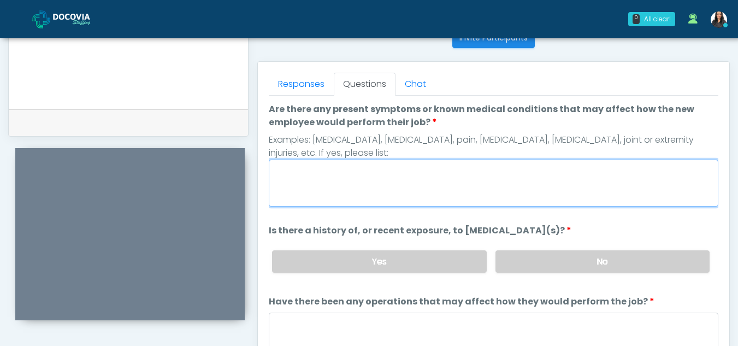
click at [378, 188] on textarea "Are there any present symptoms or known medical conditions that may affect how …" at bounding box center [493, 182] width 449 height 47
type textarea "**"
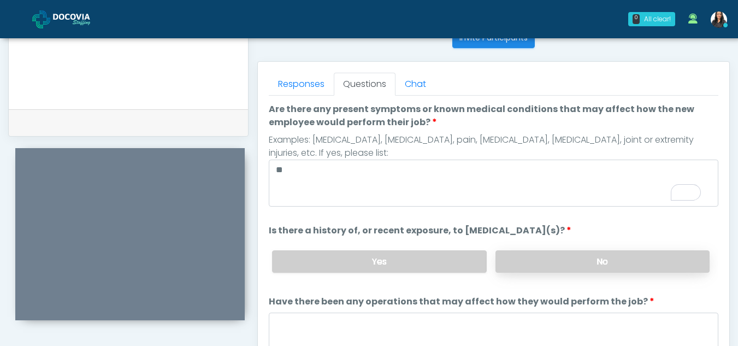
click at [541, 261] on label "No" at bounding box center [602, 261] width 214 height 22
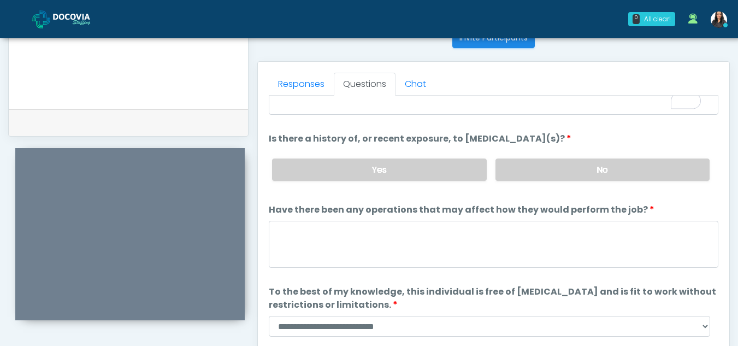
scroll to position [93, 0]
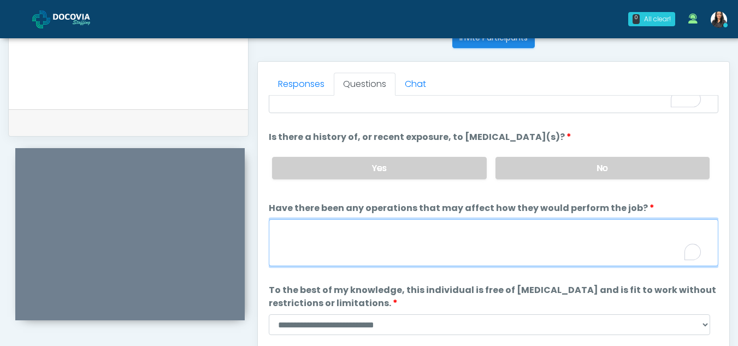
click at [337, 246] on textarea "Have there been any operations that may affect how they would perform the job?" at bounding box center [493, 242] width 449 height 47
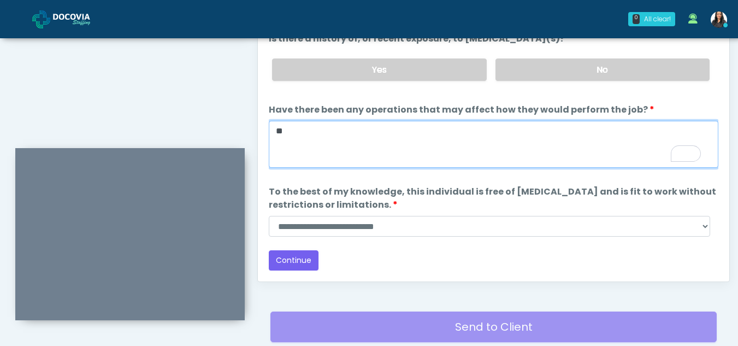
scroll to position [554, 0]
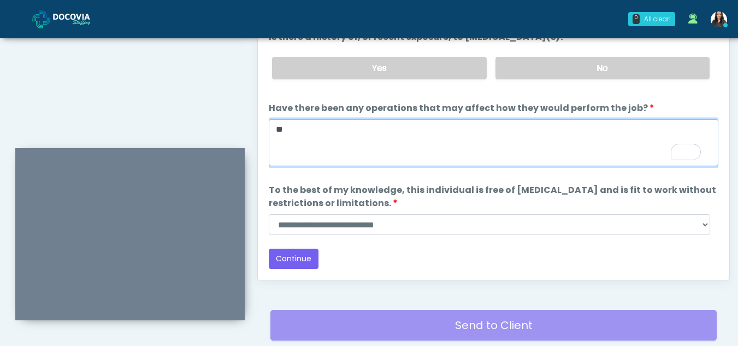
type textarea "**"
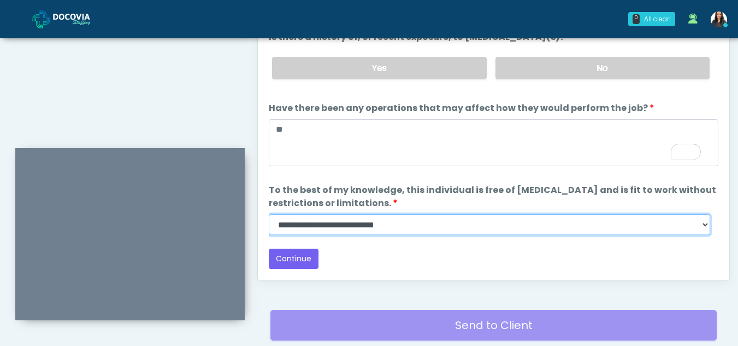
click at [704, 227] on select "**********" at bounding box center [489, 224] width 441 height 21
select select "******"
click at [269, 214] on select "**********" at bounding box center [489, 224] width 441 height 21
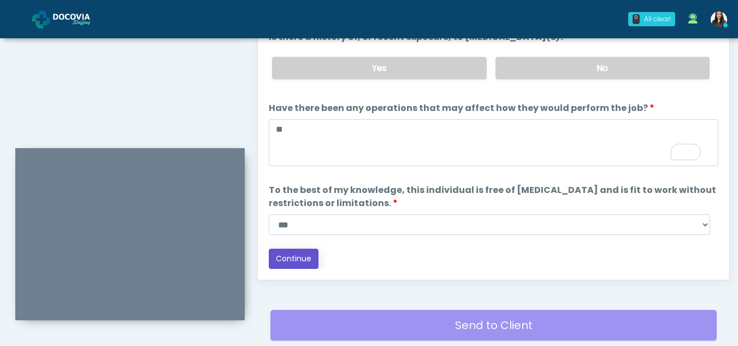
click at [306, 260] on button "Continue" at bounding box center [294, 258] width 50 height 20
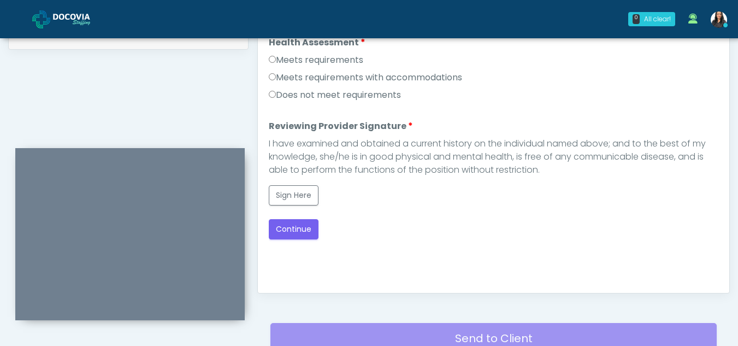
scroll to position [528, 0]
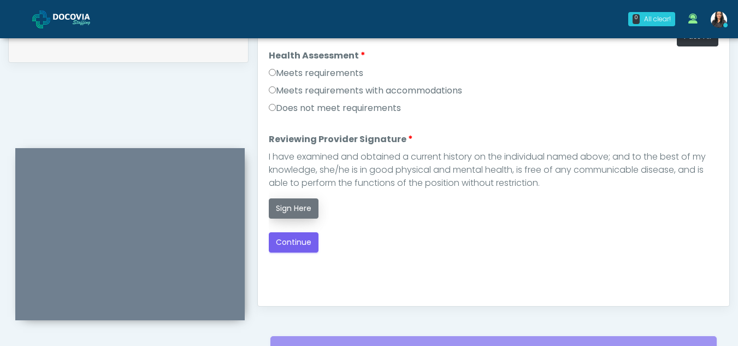
click at [298, 209] on button "Sign Here" at bounding box center [294, 208] width 50 height 20
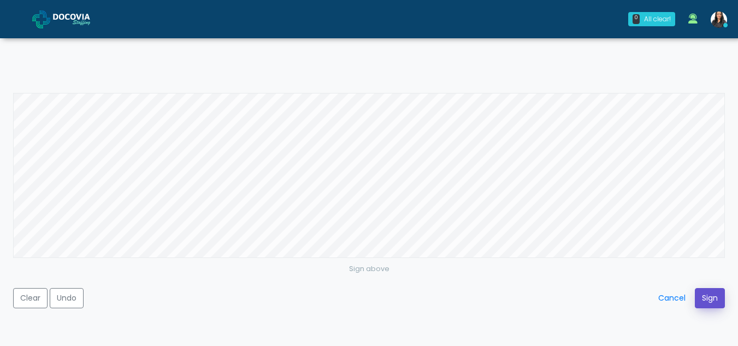
click at [708, 292] on button "Sign" at bounding box center [710, 298] width 30 height 20
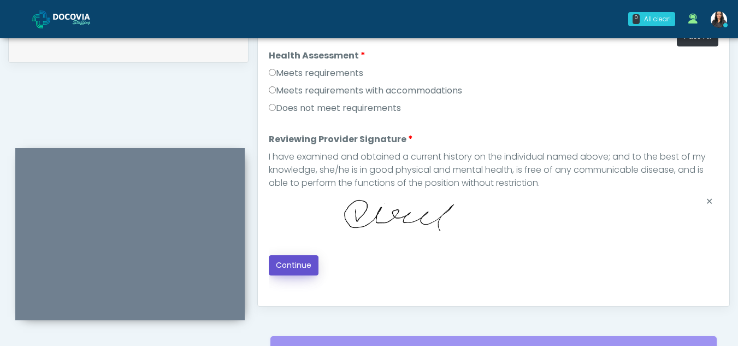
click at [286, 264] on button "Continue" at bounding box center [294, 265] width 50 height 20
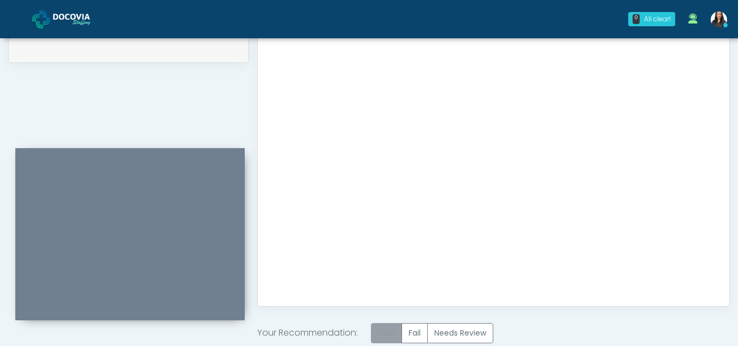
click at [390, 338] on label "Pass" at bounding box center [386, 333] width 31 height 20
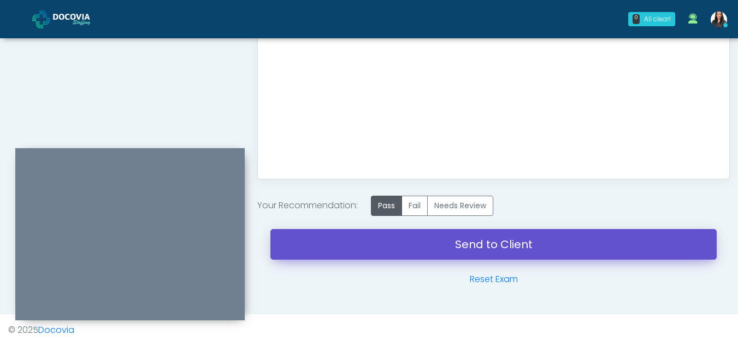
click at [478, 248] on link "Send to Client" at bounding box center [493, 244] width 446 height 31
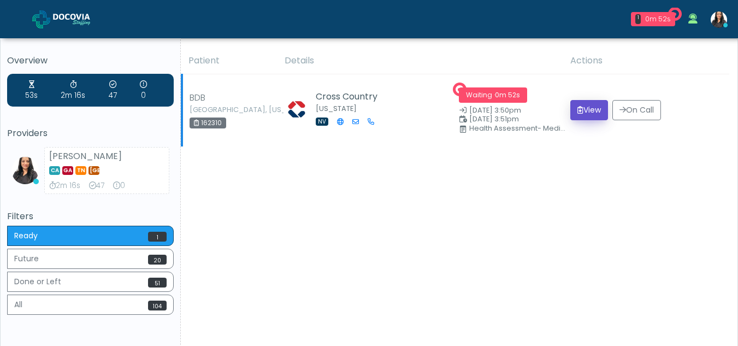
click at [592, 109] on button "View" at bounding box center [589, 110] width 38 height 20
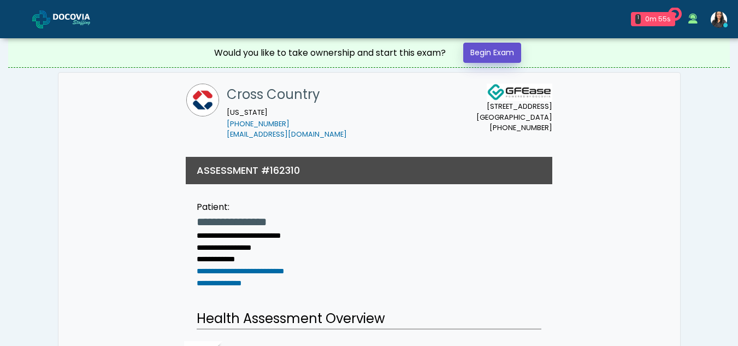
click at [502, 51] on link "Begin Exam" at bounding box center [492, 53] width 58 height 20
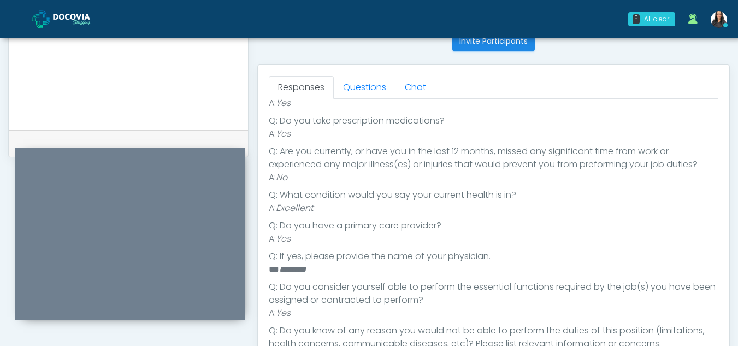
scroll to position [403, 0]
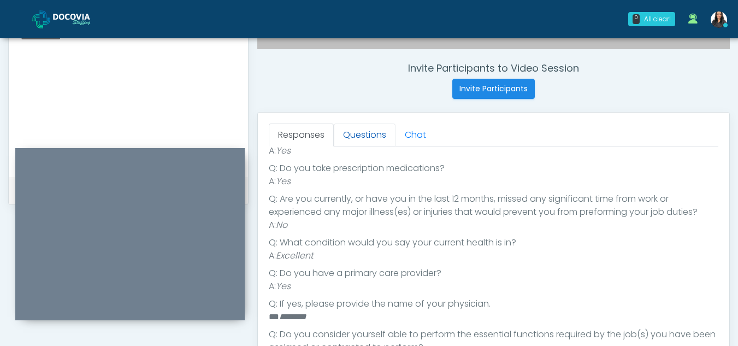
click at [375, 133] on link "Questions" at bounding box center [365, 134] width 62 height 23
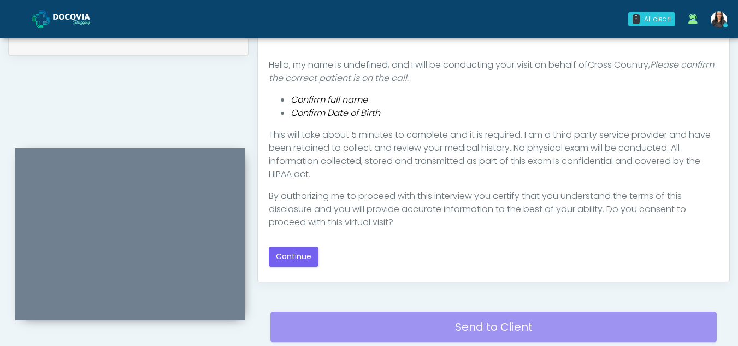
scroll to position [562, 0]
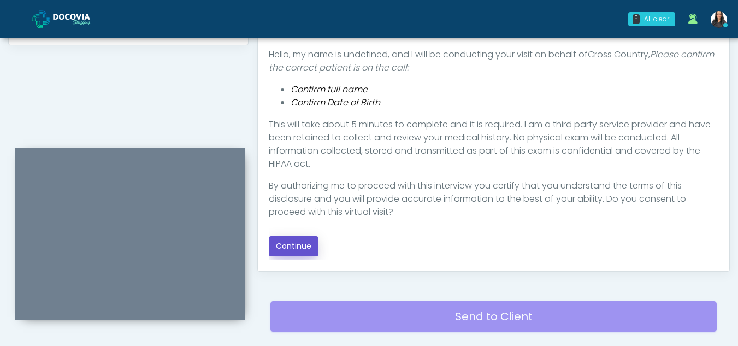
click at [292, 245] on button "Continue" at bounding box center [294, 246] width 50 height 20
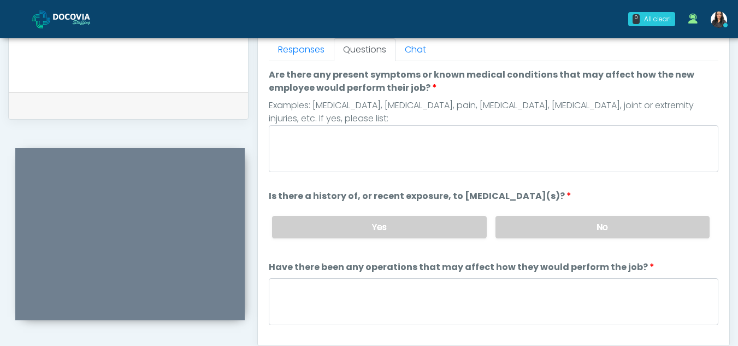
scroll to position [468, 0]
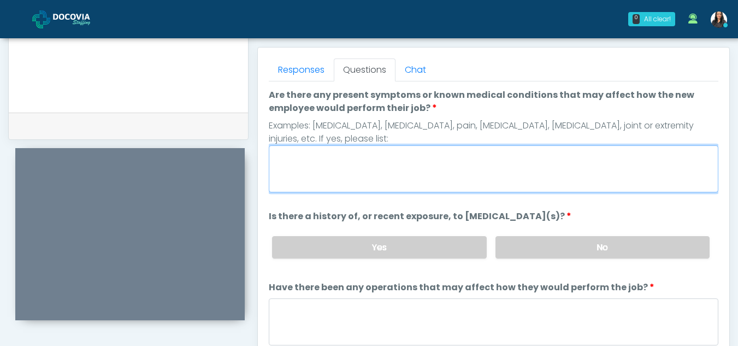
click at [361, 160] on textarea "Are there any present symptoms or known medical conditions that may affect how …" at bounding box center [493, 168] width 449 height 47
type textarea "**"
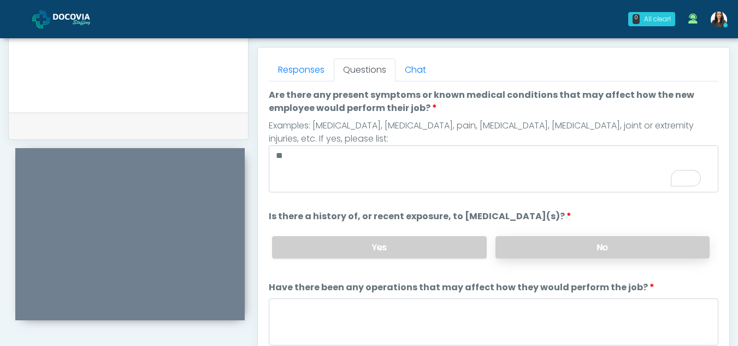
click at [538, 257] on label "No" at bounding box center [602, 247] width 214 height 22
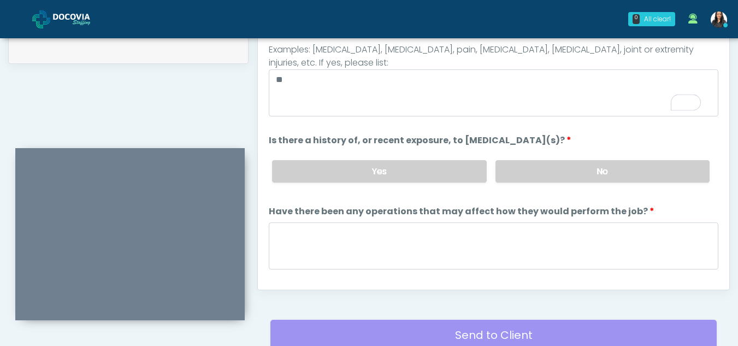
scroll to position [547, 0]
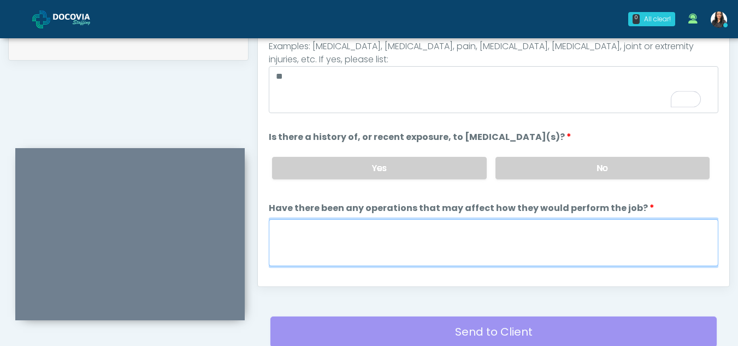
click at [280, 241] on textarea "Have there been any operations that may affect how they would perform the job?" at bounding box center [493, 242] width 449 height 47
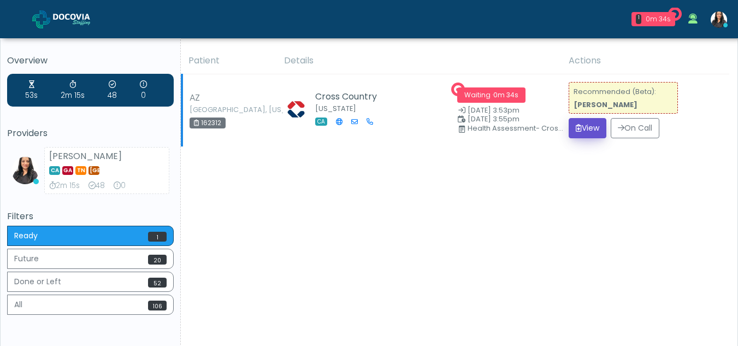
click at [591, 125] on button "View" at bounding box center [587, 128] width 38 height 20
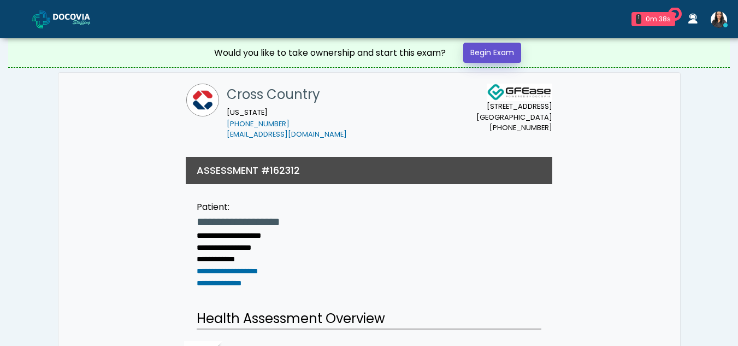
click at [484, 49] on link "Begin Exam" at bounding box center [492, 53] width 58 height 20
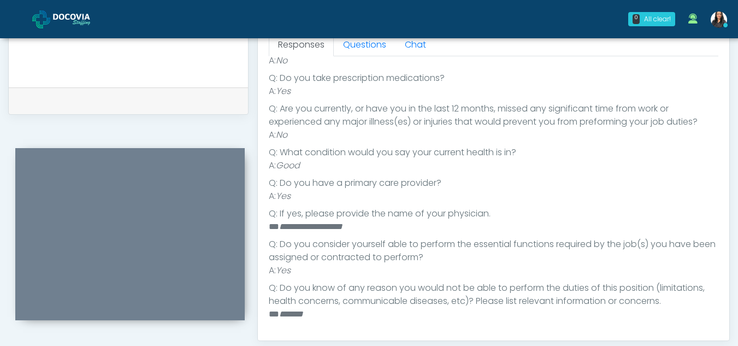
scroll to position [371, 0]
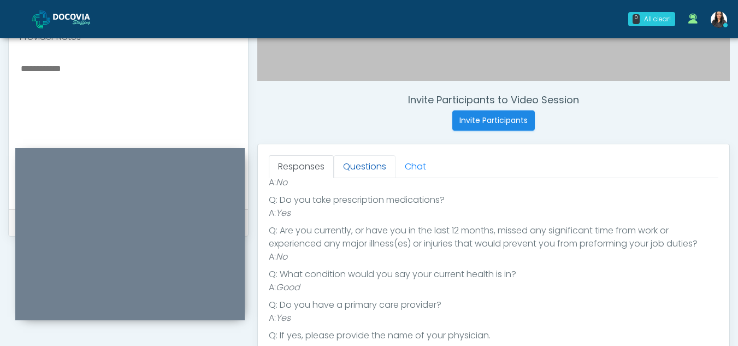
click at [372, 171] on link "Questions" at bounding box center [365, 166] width 62 height 23
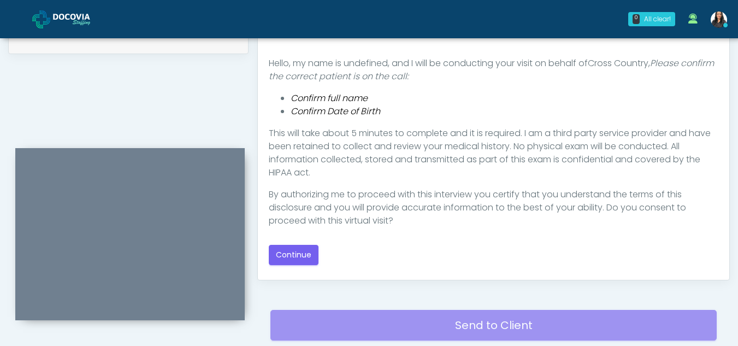
scroll to position [556, 0]
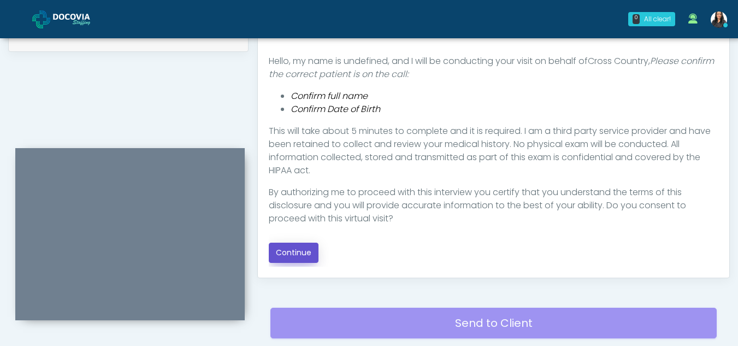
click at [298, 245] on button "Continue" at bounding box center [294, 252] width 50 height 20
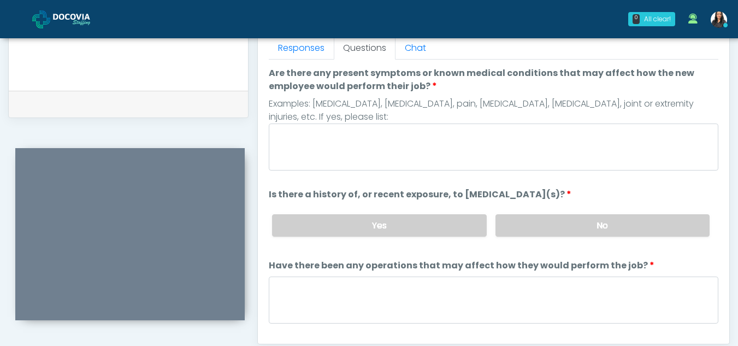
scroll to position [465, 0]
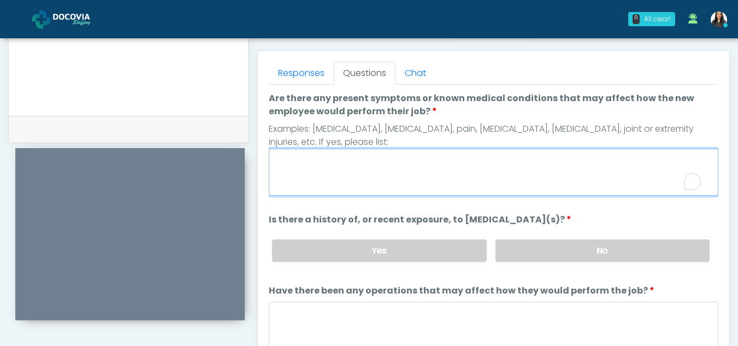
click at [360, 174] on textarea "Are there any present symptoms or known medical conditions that may affect how …" at bounding box center [493, 172] width 449 height 47
type textarea "**"
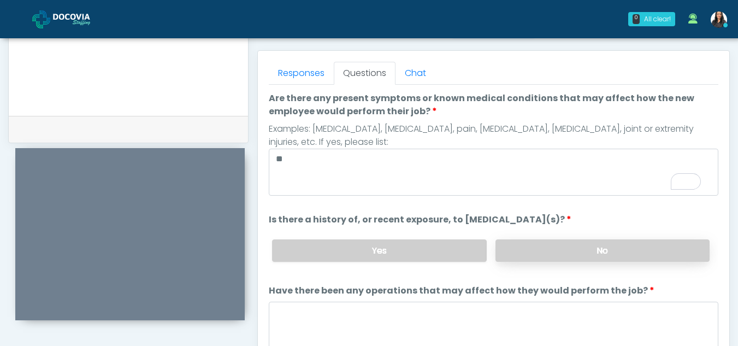
click at [617, 258] on label "No" at bounding box center [602, 250] width 214 height 22
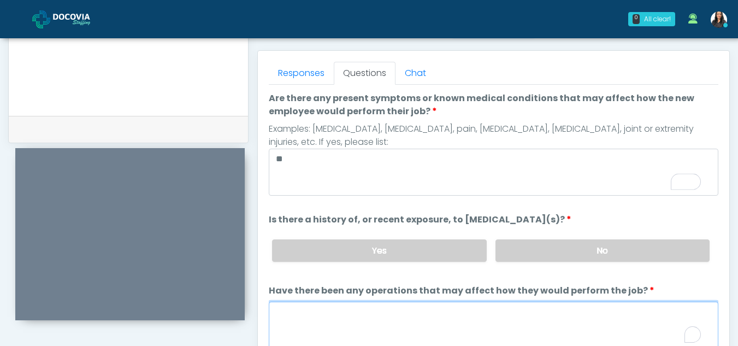
click at [368, 325] on textarea "Have there been any operations that may affect how they would perform the job?" at bounding box center [493, 324] width 449 height 47
type textarea "**"
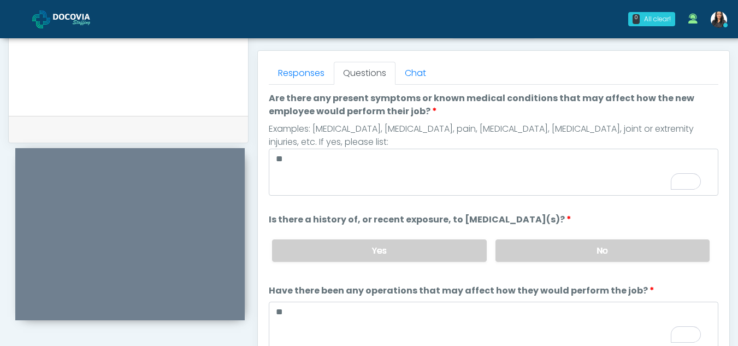
scroll to position [93, 0]
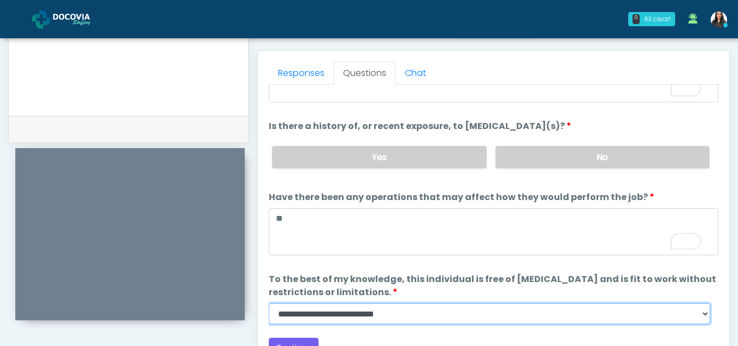
click at [705, 317] on select "**********" at bounding box center [489, 313] width 441 height 21
select select "******"
click at [269, 303] on select "**********" at bounding box center [489, 313] width 441 height 21
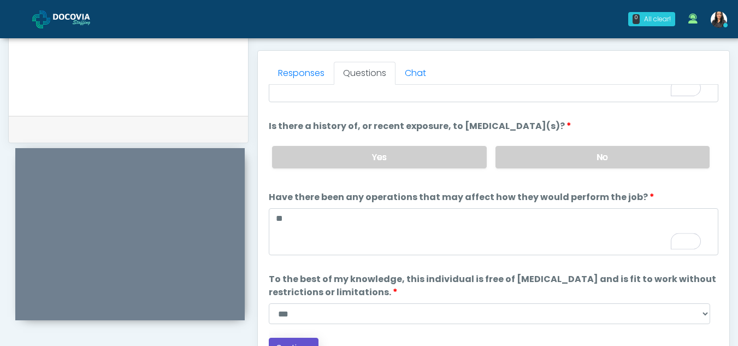
click at [305, 341] on button "Continue" at bounding box center [294, 347] width 50 height 20
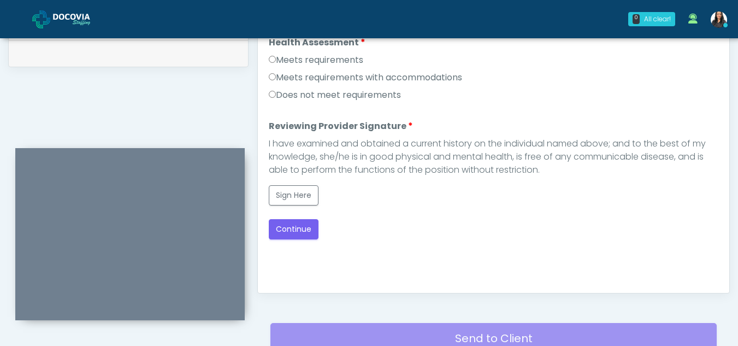
scroll to position [537, 0]
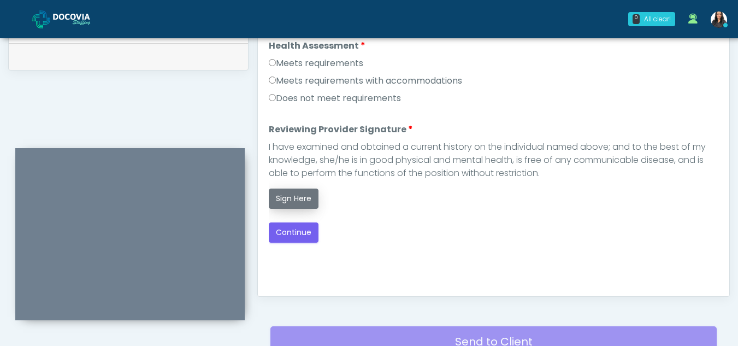
click at [304, 194] on button "Sign Here" at bounding box center [294, 198] width 50 height 20
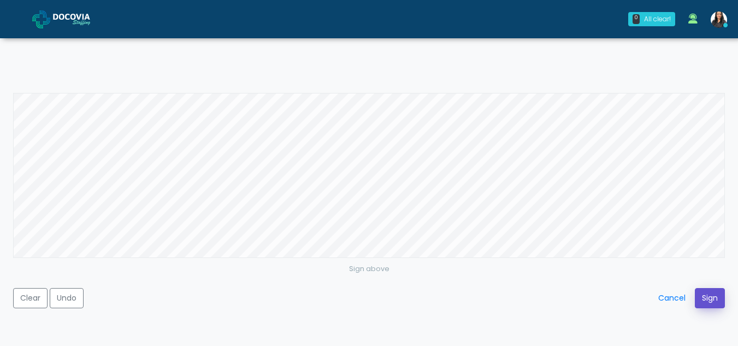
click at [710, 298] on button "Sign" at bounding box center [710, 298] width 30 height 20
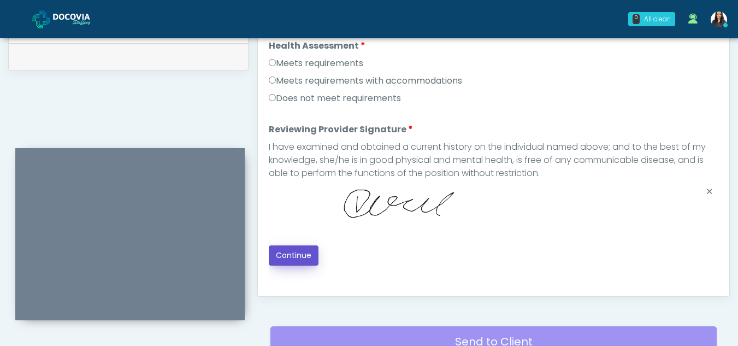
click at [283, 258] on button "Continue" at bounding box center [294, 255] width 50 height 20
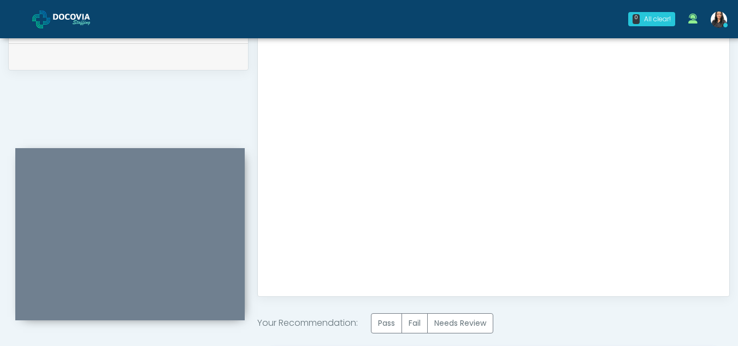
scroll to position [655, 0]
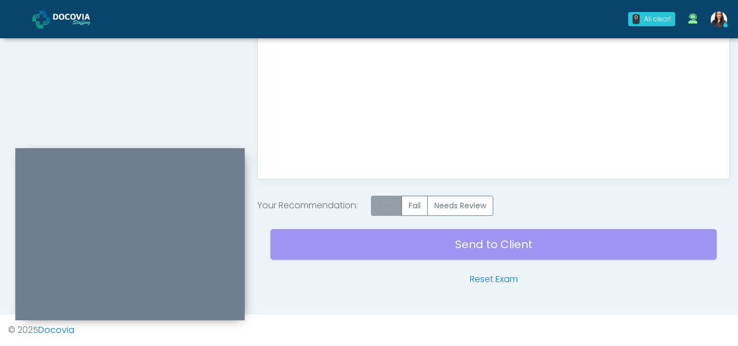
click at [385, 206] on label "Pass" at bounding box center [386, 206] width 31 height 20
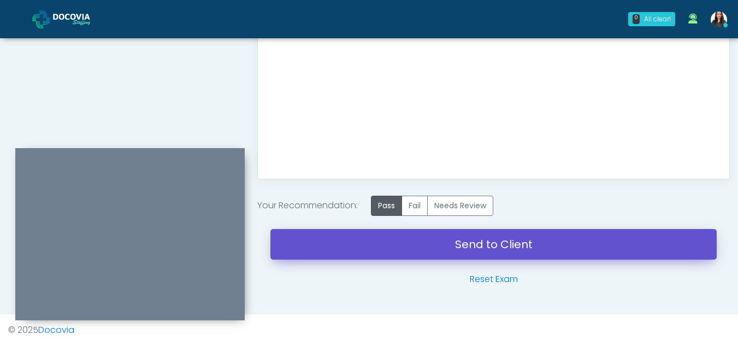
click at [456, 240] on link "Send to Client" at bounding box center [493, 244] width 446 height 31
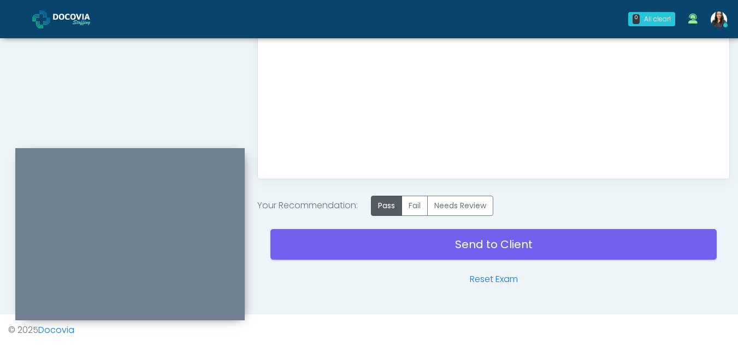
click at [418, 72] on div "Health Assessment Script INTRODUCTION Hello, my name is undefined, and I will b…" at bounding box center [493, 31] width 449 height 273
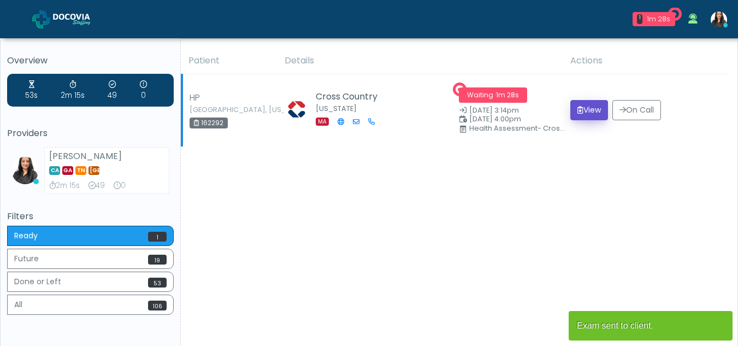
click at [589, 110] on button "View" at bounding box center [589, 110] width 38 height 20
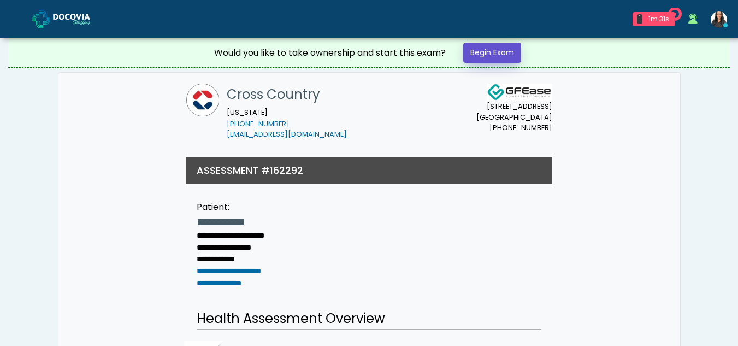
click at [488, 47] on link "Begin Exam" at bounding box center [492, 53] width 58 height 20
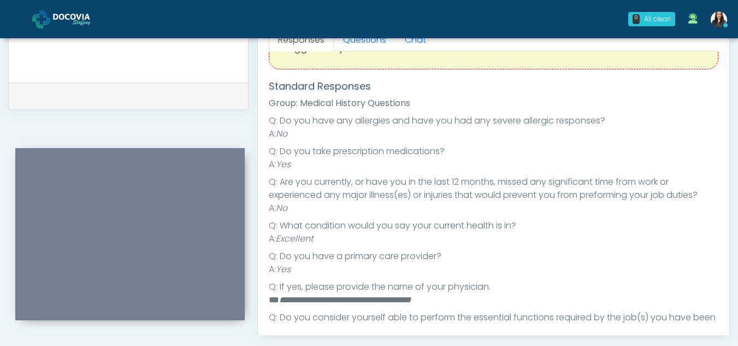
scroll to position [5, 0]
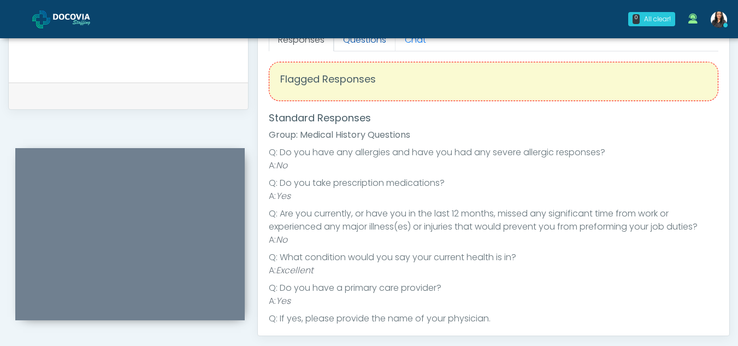
click at [375, 43] on link "Questions" at bounding box center [365, 39] width 62 height 23
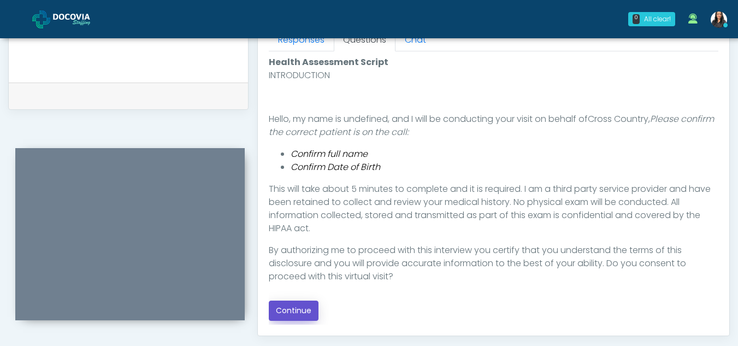
click at [289, 308] on button "Continue" at bounding box center [294, 310] width 50 height 20
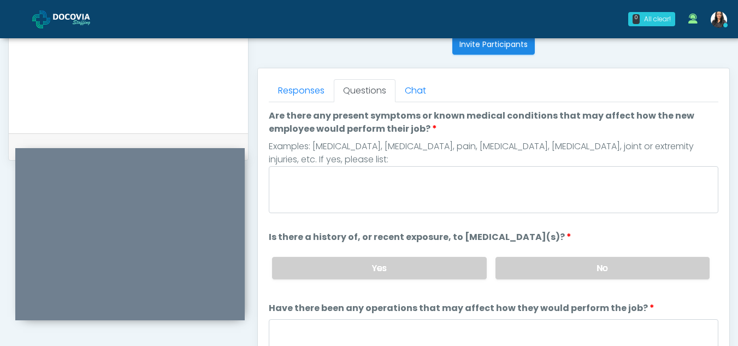
scroll to position [439, 0]
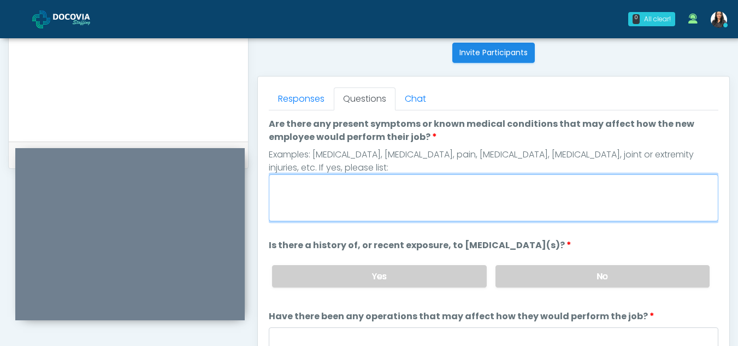
click at [388, 196] on textarea "Are there any present symptoms or known medical conditions that may affect how …" at bounding box center [493, 197] width 449 height 47
type textarea "**"
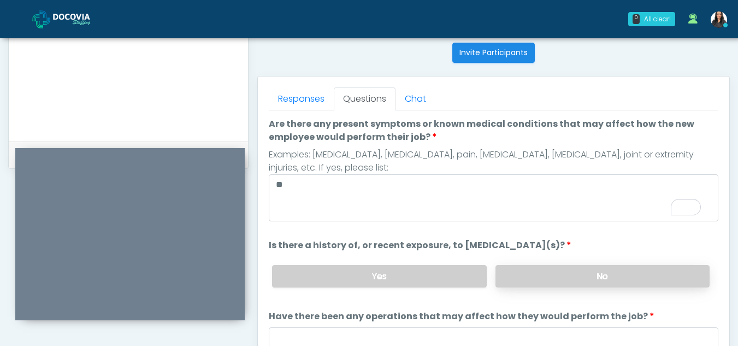
click at [640, 277] on label "No" at bounding box center [602, 276] width 214 height 22
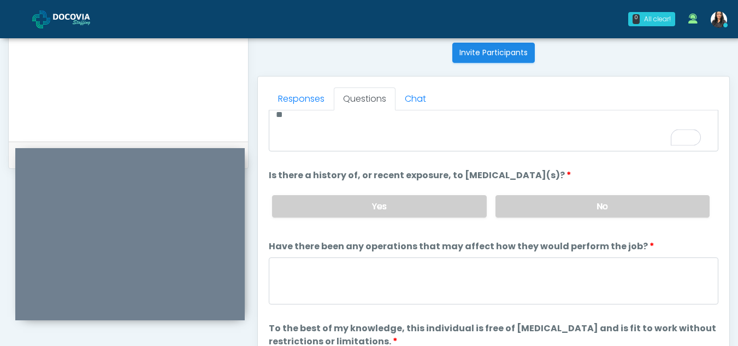
scroll to position [93, 0]
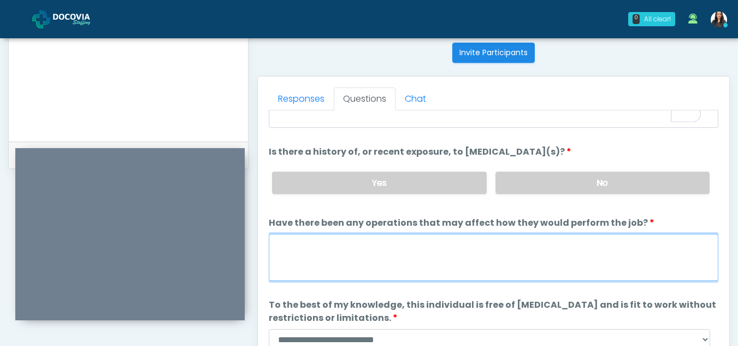
click at [315, 251] on textarea "Have there been any operations that may affect how they would perform the job?" at bounding box center [493, 257] width 449 height 47
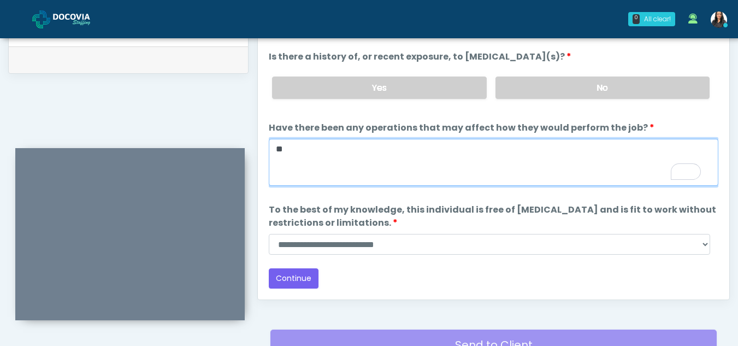
scroll to position [547, 0]
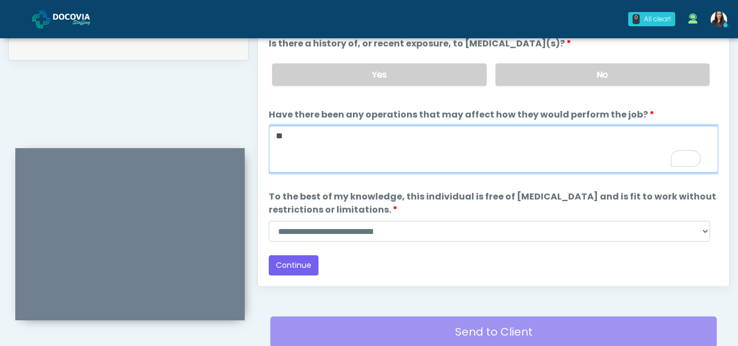
type textarea "**"
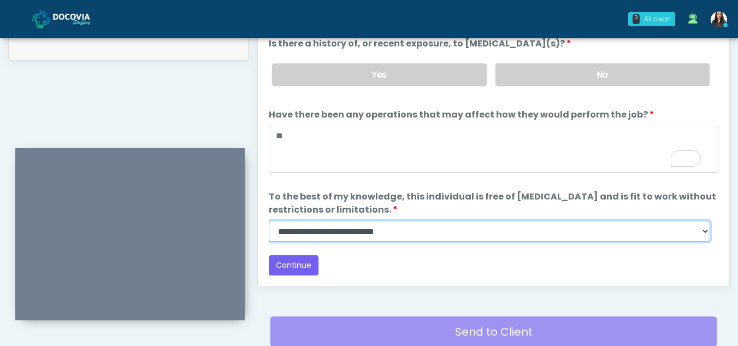
click at [705, 232] on select "**********" at bounding box center [489, 231] width 441 height 21
select select "******"
click at [269, 221] on select "**********" at bounding box center [489, 231] width 441 height 21
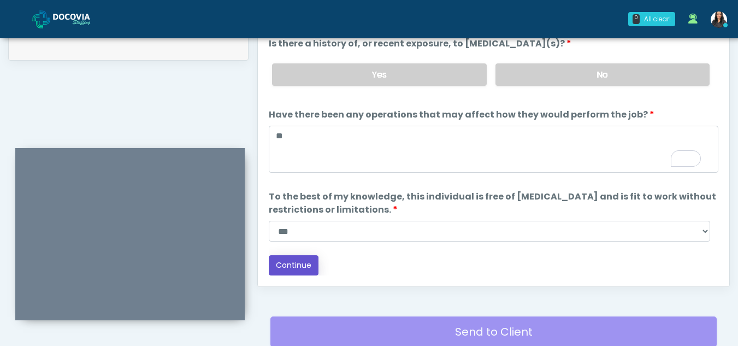
click at [289, 262] on button "Continue" at bounding box center [294, 265] width 50 height 20
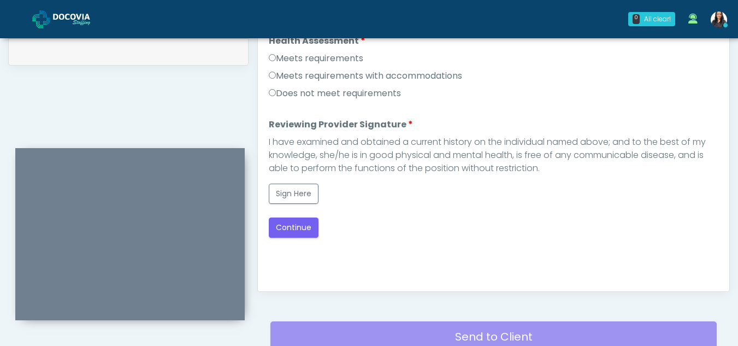
scroll to position [532, 0]
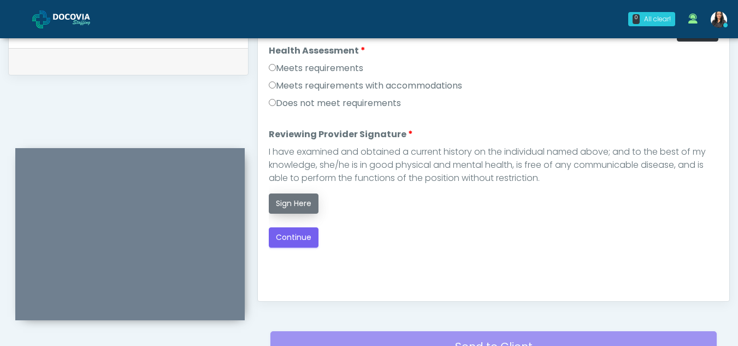
click at [294, 201] on button "Sign Here" at bounding box center [294, 203] width 50 height 20
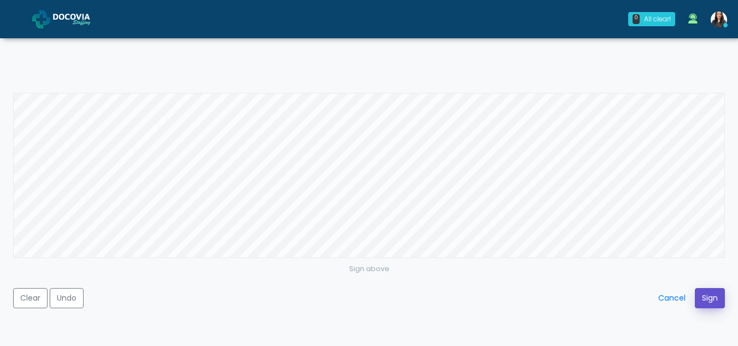
click at [708, 298] on button "Sign" at bounding box center [710, 298] width 30 height 20
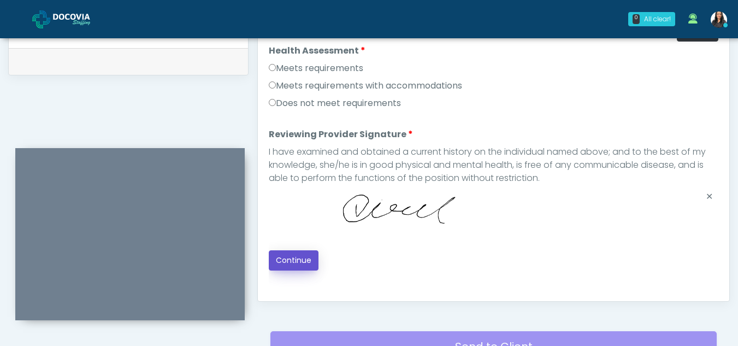
click at [283, 257] on button "Continue" at bounding box center [294, 260] width 50 height 20
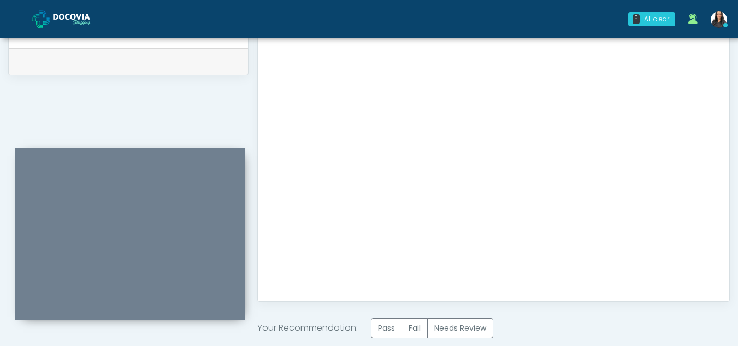
scroll to position [655, 0]
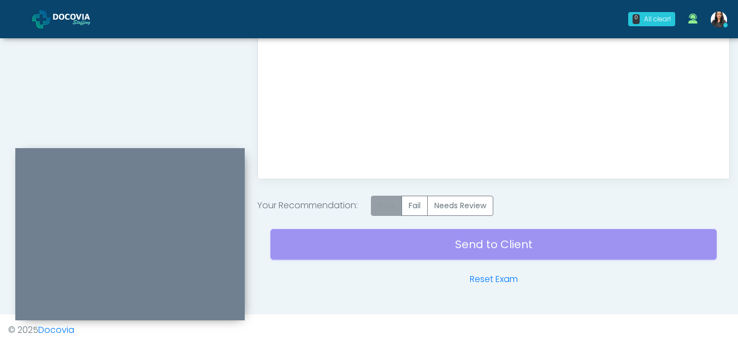
click at [388, 209] on label "Pass" at bounding box center [386, 206] width 31 height 20
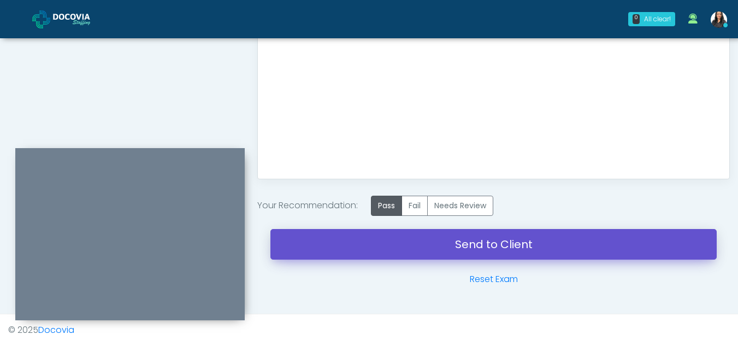
click at [464, 247] on link "Send to Client" at bounding box center [493, 244] width 446 height 31
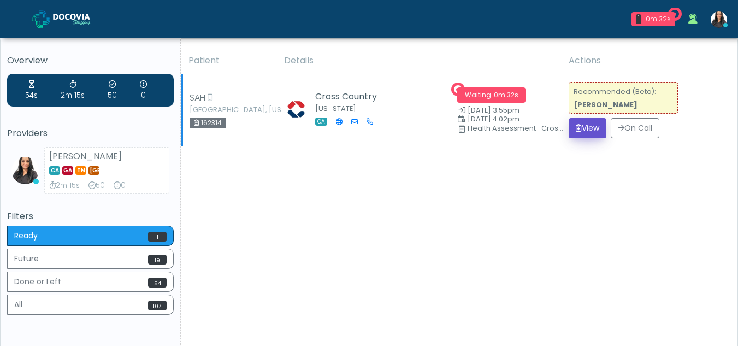
click at [593, 125] on button "View" at bounding box center [587, 128] width 38 height 20
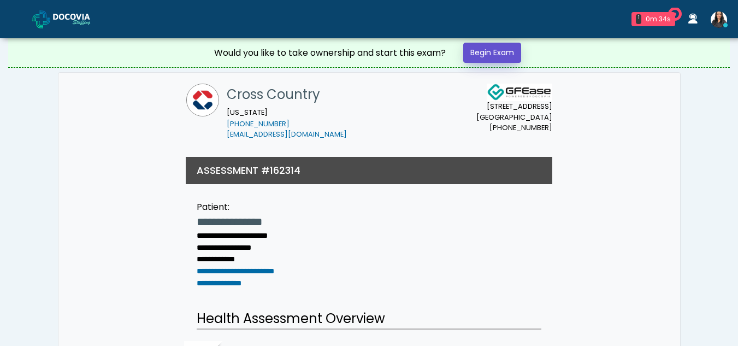
click at [504, 55] on link "Begin Exam" at bounding box center [492, 53] width 58 height 20
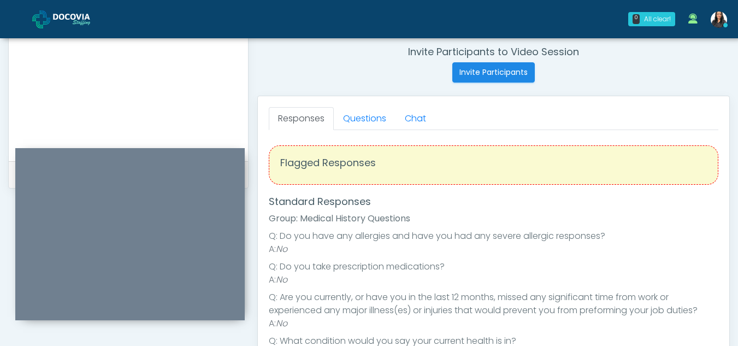
scroll to position [411, 0]
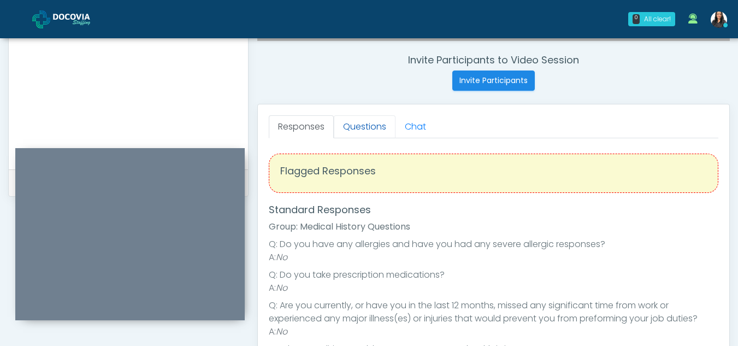
click at [362, 127] on link "Questions" at bounding box center [365, 126] width 62 height 23
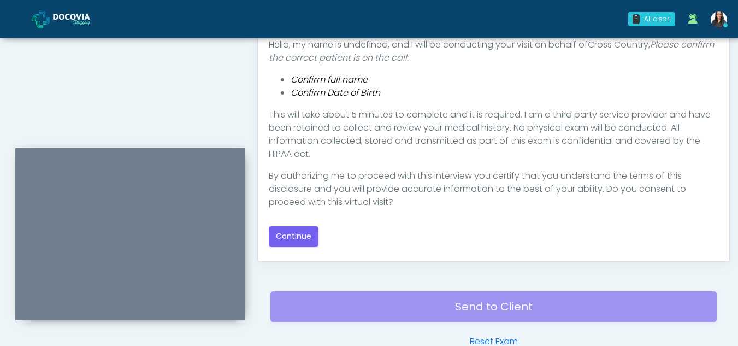
scroll to position [582, 0]
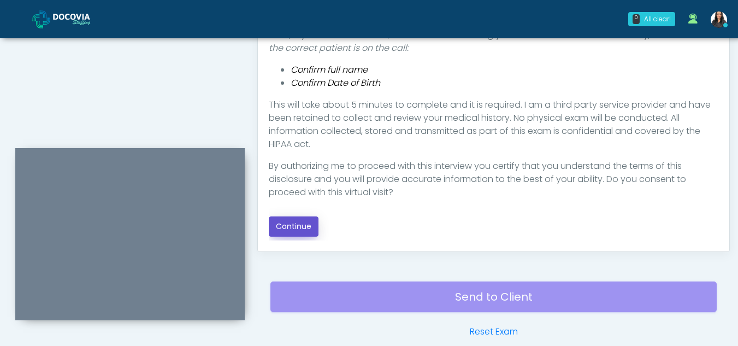
click at [303, 230] on button "Continue" at bounding box center [294, 226] width 50 height 20
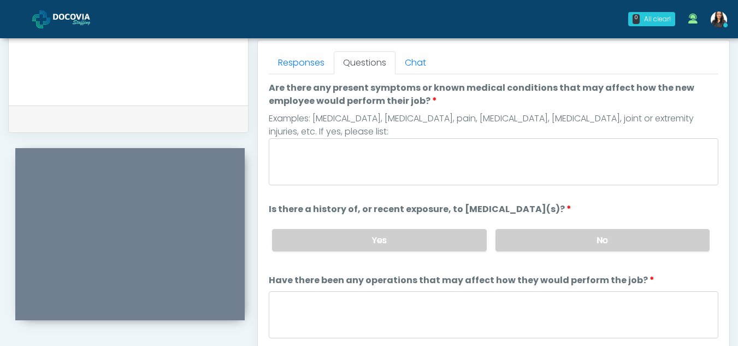
scroll to position [472, 0]
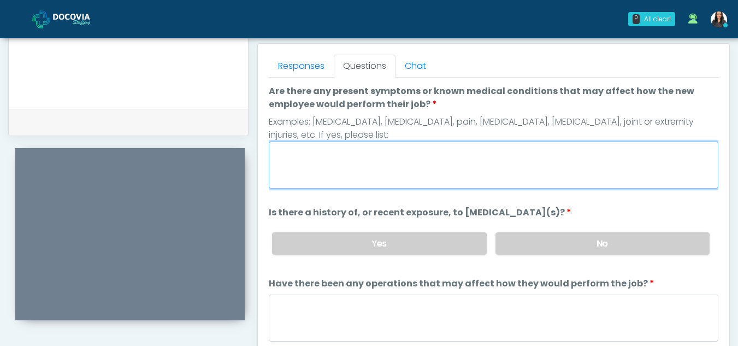
click at [385, 160] on textarea "Are there any present symptoms or known medical conditions that may affect how …" at bounding box center [493, 164] width 449 height 47
type textarea "**"
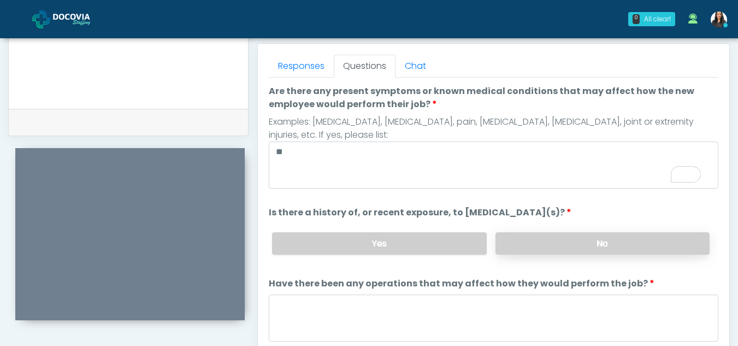
click at [592, 247] on label "No" at bounding box center [602, 243] width 214 height 22
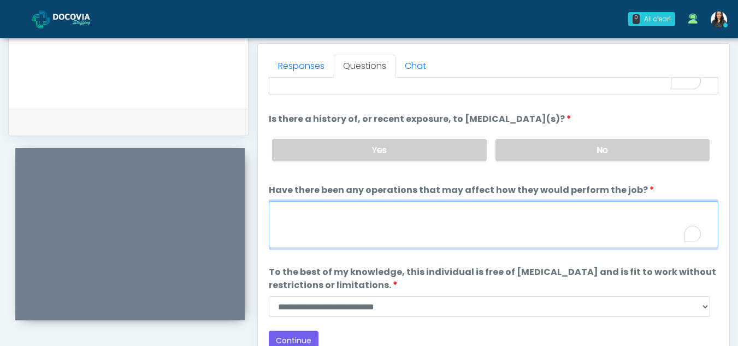
click at [348, 238] on textarea "Have there been any operations that may affect how they would perform the job?" at bounding box center [493, 224] width 449 height 47
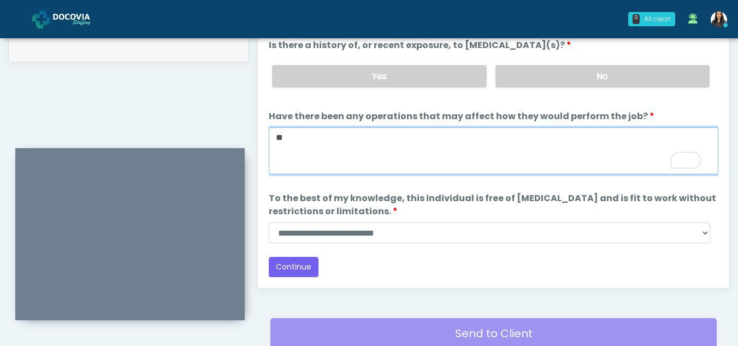
scroll to position [549, 0]
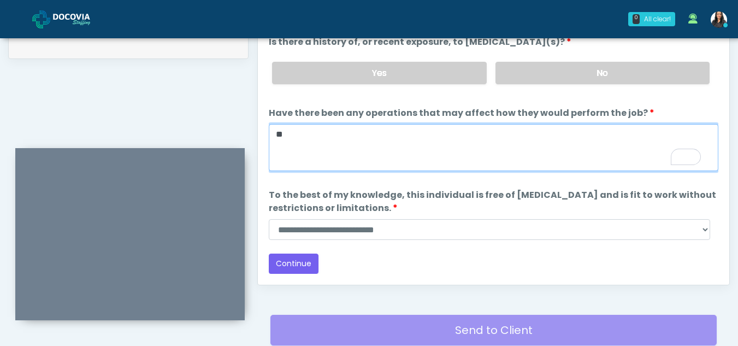
type textarea "**"
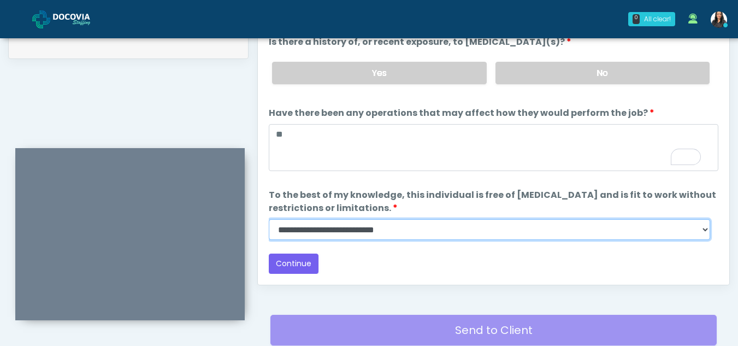
click at [702, 231] on select "**********" at bounding box center [489, 229] width 441 height 21
select select "******"
click at [269, 219] on select "**********" at bounding box center [489, 229] width 441 height 21
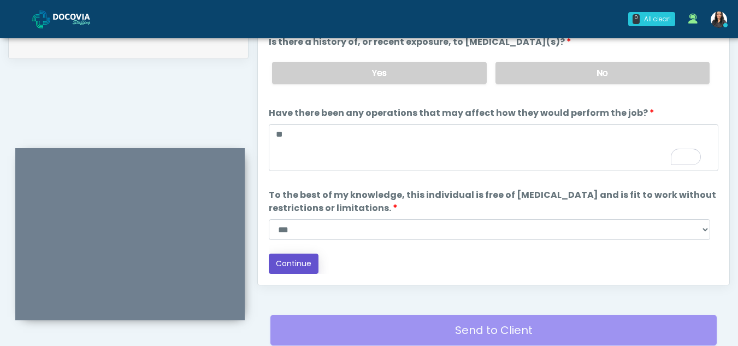
click at [305, 263] on button "Continue" at bounding box center [294, 263] width 50 height 20
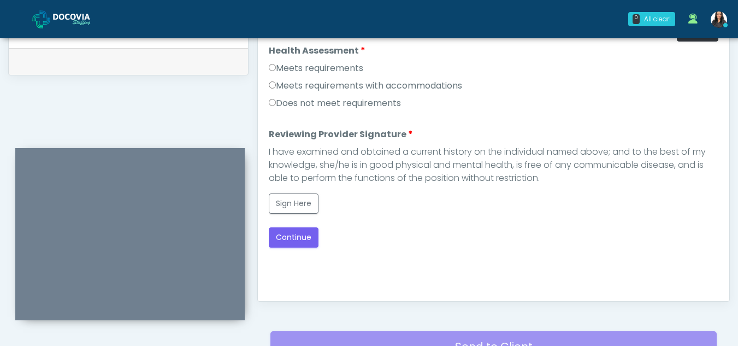
scroll to position [505, 0]
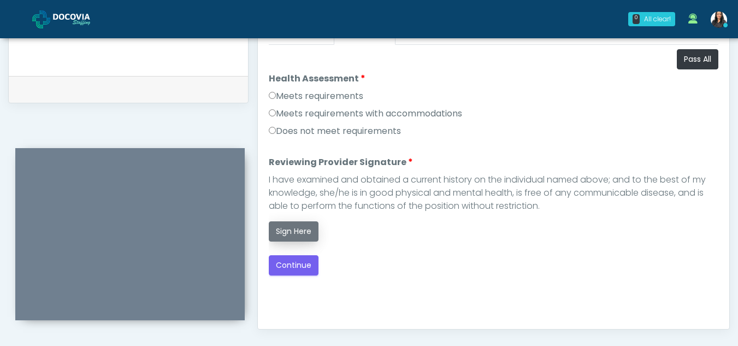
click at [306, 230] on button "Sign Here" at bounding box center [294, 231] width 50 height 20
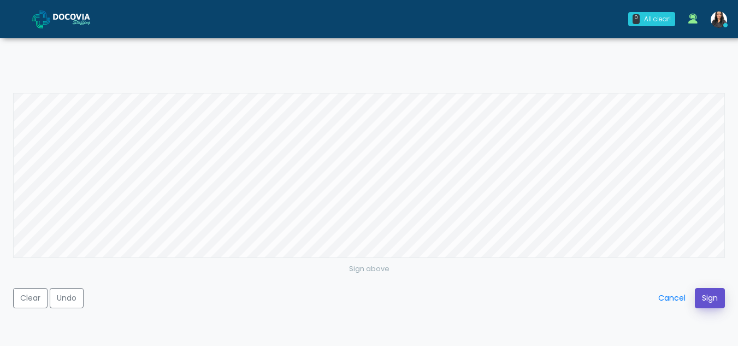
click at [715, 294] on button "Sign" at bounding box center [710, 298] width 30 height 20
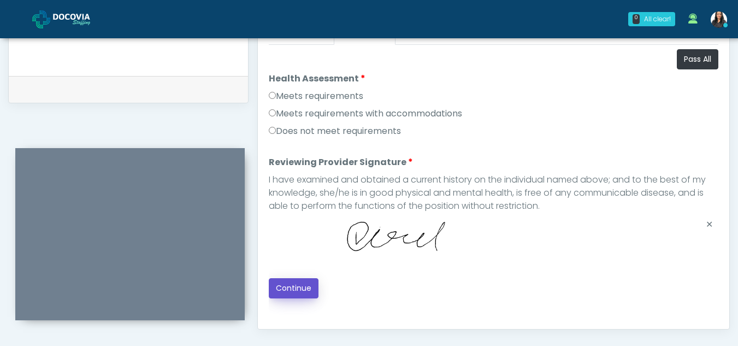
click at [298, 285] on button "Continue" at bounding box center [294, 288] width 50 height 20
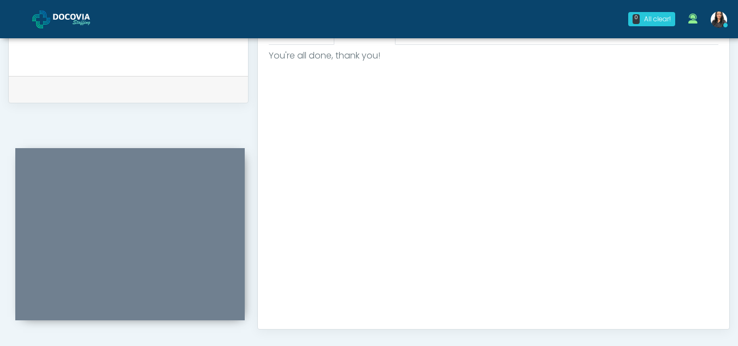
scroll to position [655, 0]
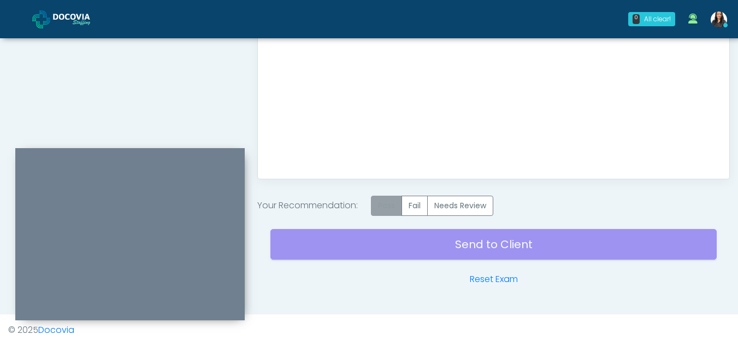
click at [393, 208] on label "Pass" at bounding box center [386, 206] width 31 height 20
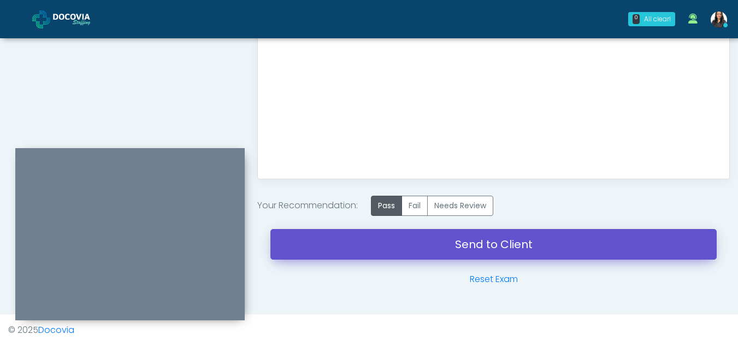
click at [463, 241] on link "Send to Client" at bounding box center [493, 244] width 446 height 31
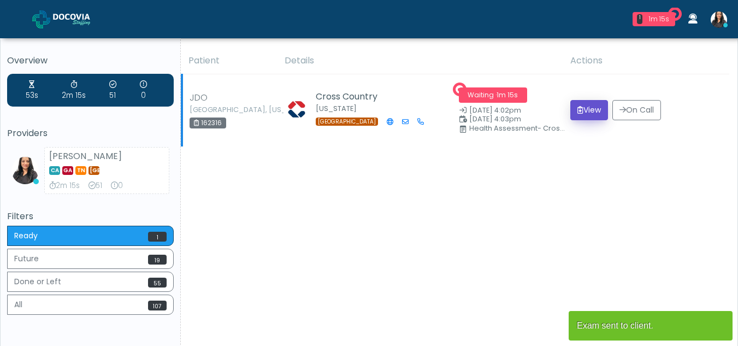
click at [592, 106] on button "View" at bounding box center [589, 110] width 38 height 20
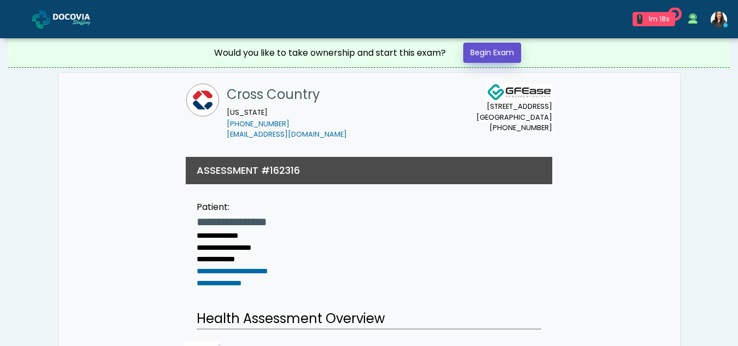
click at [485, 54] on link "Begin Exam" at bounding box center [492, 53] width 58 height 20
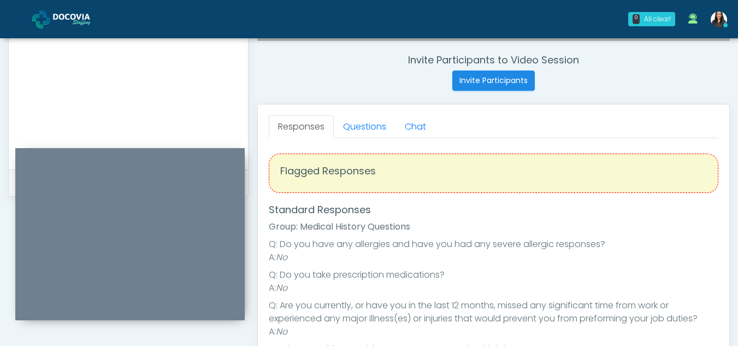
scroll to position [393, 0]
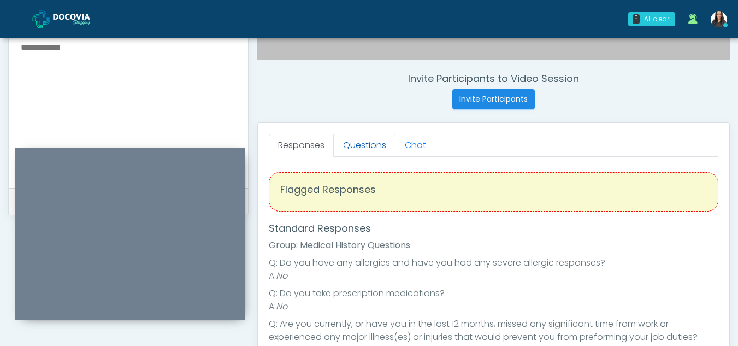
click at [356, 139] on link "Questions" at bounding box center [365, 145] width 62 height 23
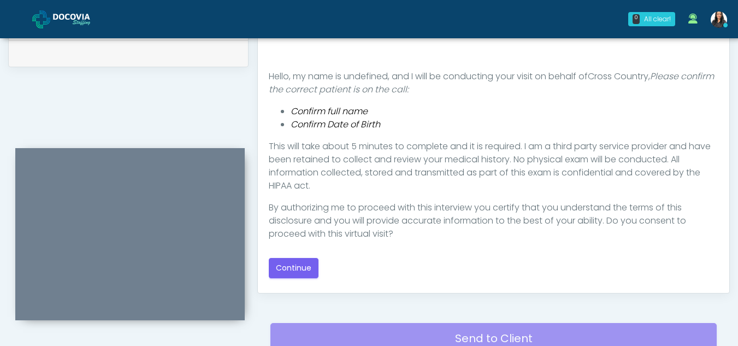
scroll to position [544, 0]
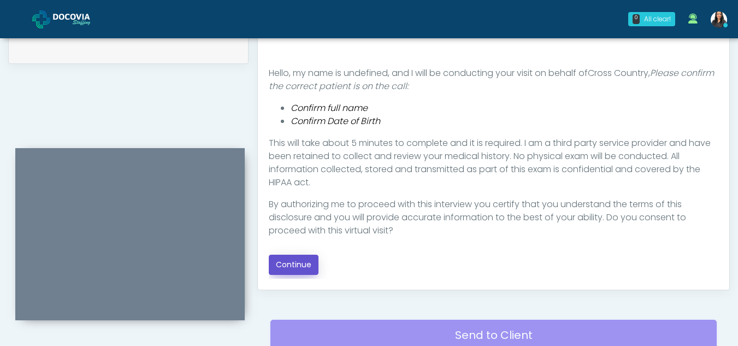
click at [295, 261] on button "Continue" at bounding box center [294, 264] width 50 height 20
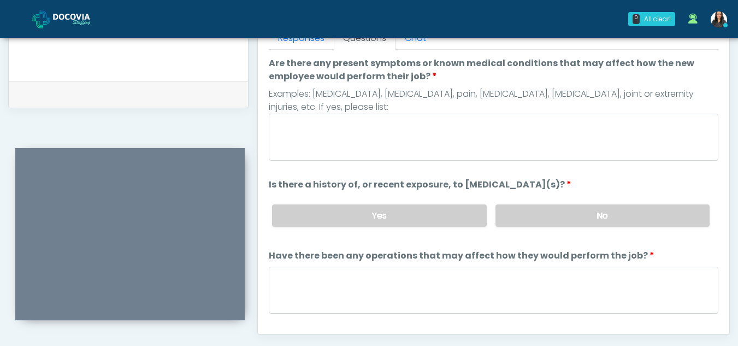
scroll to position [459, 0]
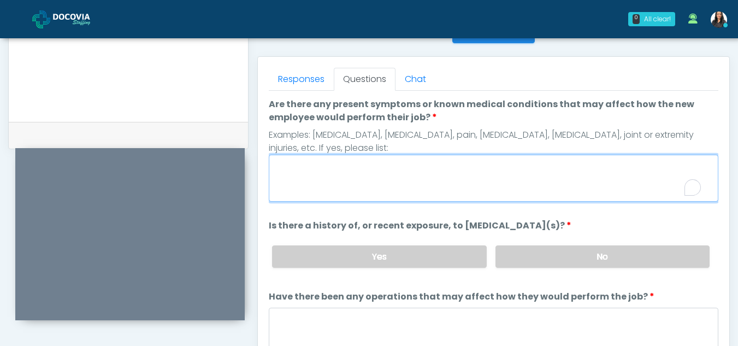
click at [367, 170] on textarea "Are there any present symptoms or known medical conditions that may affect how …" at bounding box center [493, 178] width 449 height 47
type textarea "**"
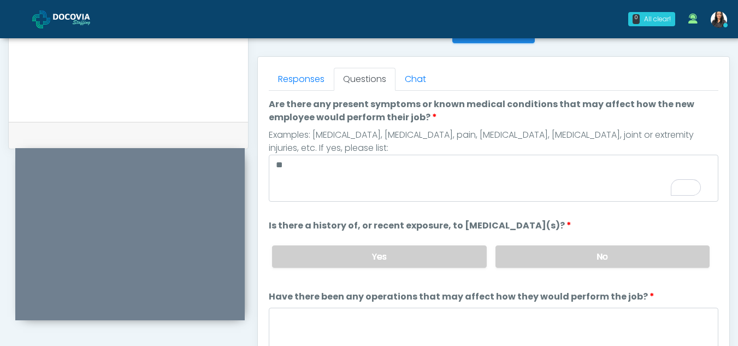
click at [556, 269] on div "Yes No" at bounding box center [490, 256] width 455 height 40
click at [592, 263] on label "No" at bounding box center [602, 256] width 214 height 22
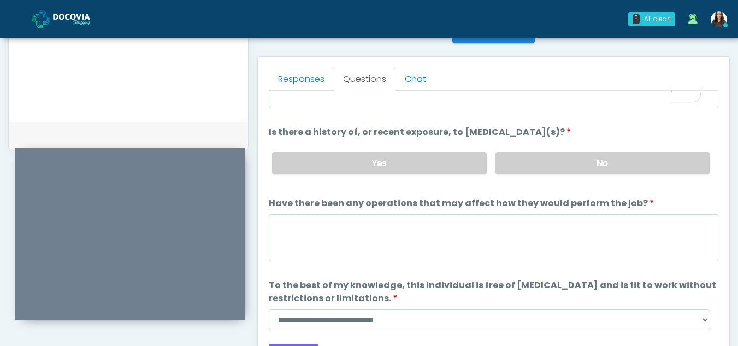
scroll to position [93, 0]
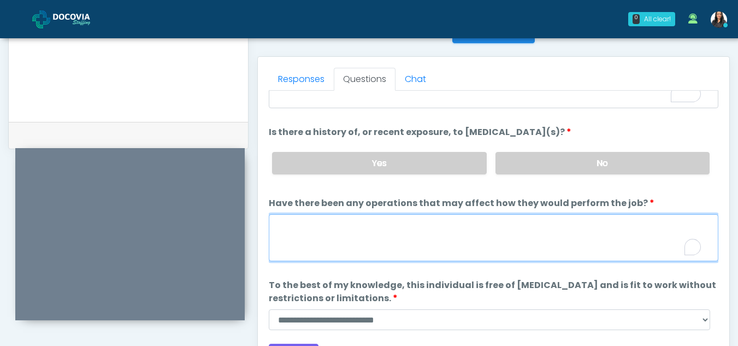
click at [356, 240] on textarea "Have there been any operations that may affect how they would perform the job?" at bounding box center [493, 237] width 449 height 47
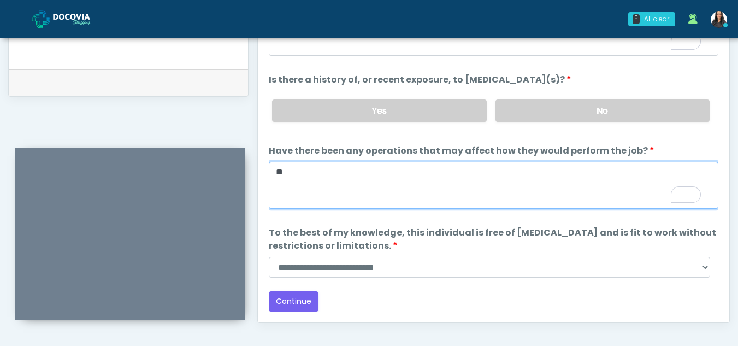
scroll to position [513, 0]
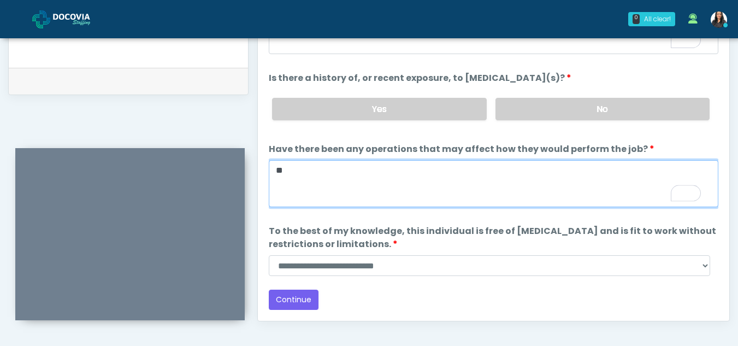
type textarea "**"
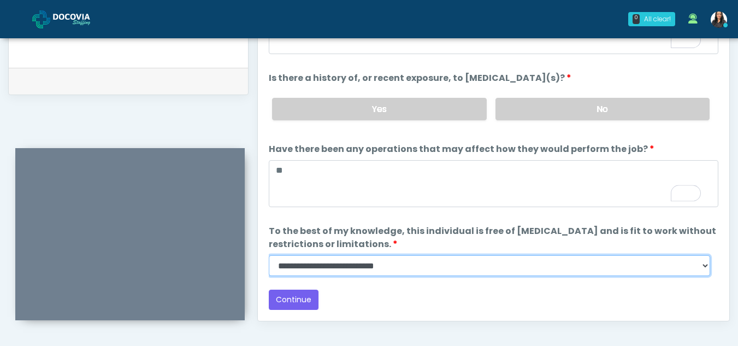
click at [702, 265] on select "**********" at bounding box center [489, 265] width 441 height 21
select select "******"
click at [269, 255] on select "**********" at bounding box center [489, 265] width 441 height 21
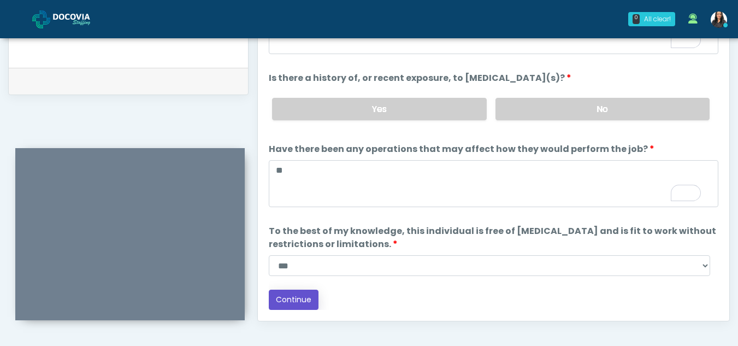
click at [307, 303] on button "Continue" at bounding box center [294, 299] width 50 height 20
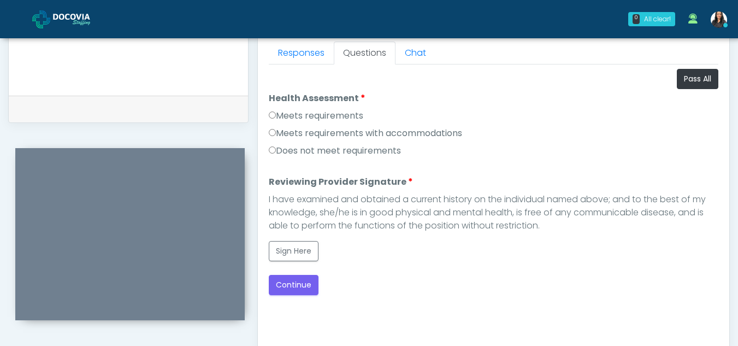
scroll to position [480, 0]
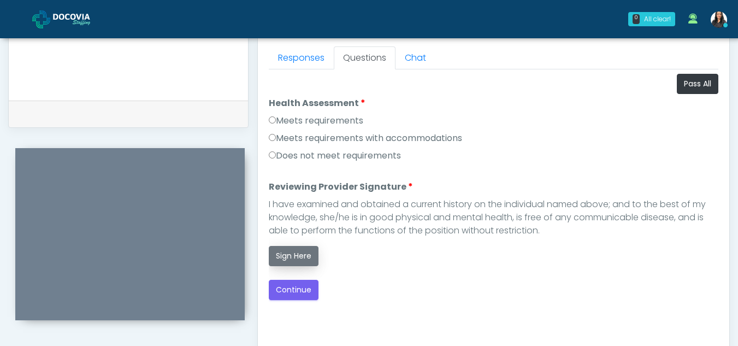
click at [300, 254] on button "Sign Here" at bounding box center [294, 256] width 50 height 20
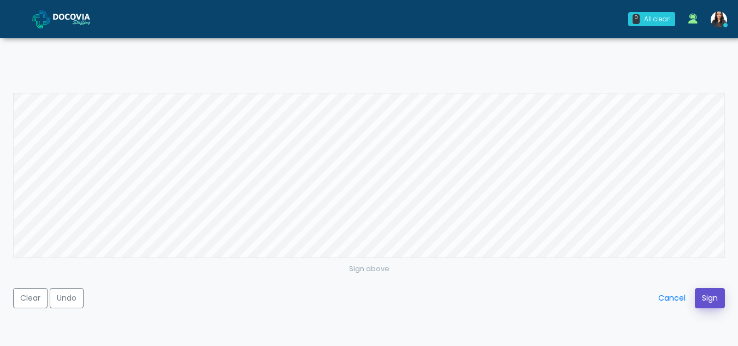
click at [702, 295] on button "Sign" at bounding box center [710, 298] width 30 height 20
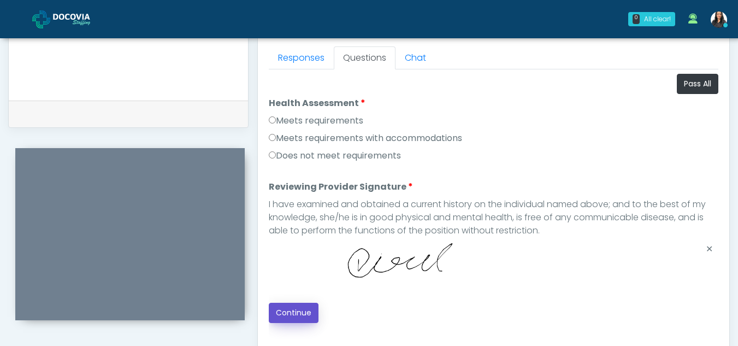
click at [303, 310] on button "Continue" at bounding box center [294, 313] width 50 height 20
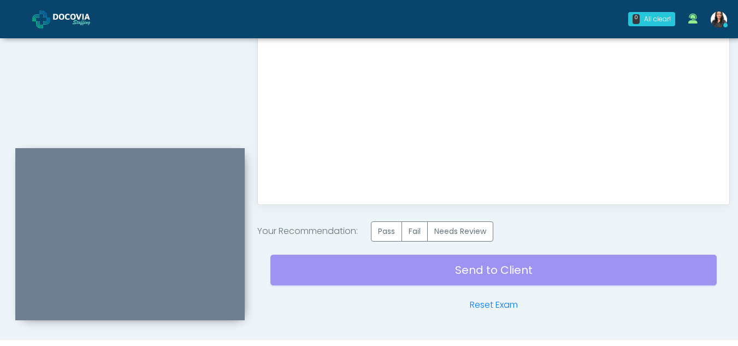
scroll to position [655, 0]
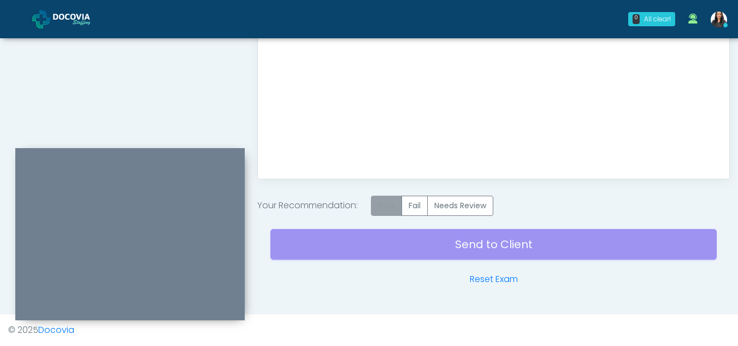
click at [398, 204] on label "Pass" at bounding box center [386, 206] width 31 height 20
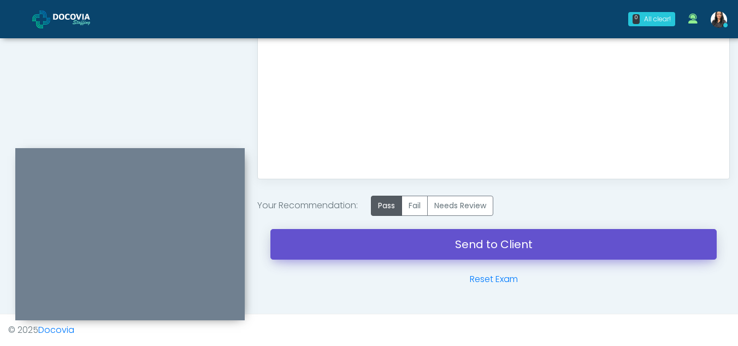
click at [466, 244] on link "Send to Client" at bounding box center [493, 244] width 446 height 31
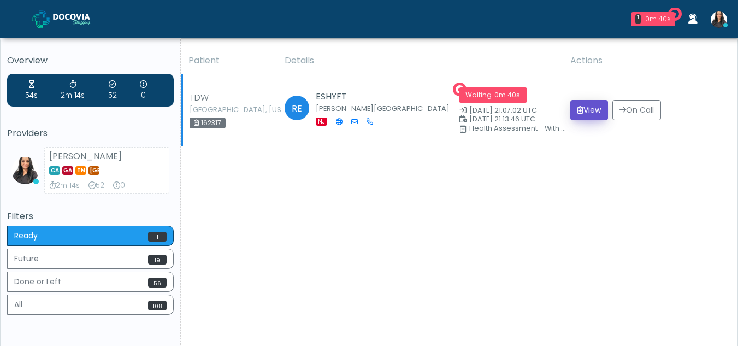
click at [589, 110] on button "View" at bounding box center [589, 110] width 38 height 20
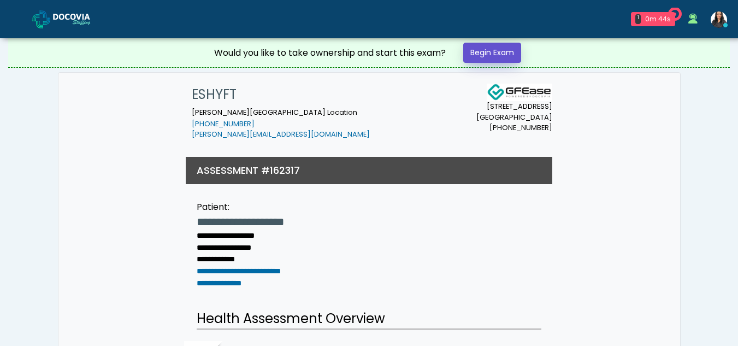
click at [500, 49] on link "Begin Exam" at bounding box center [492, 53] width 58 height 20
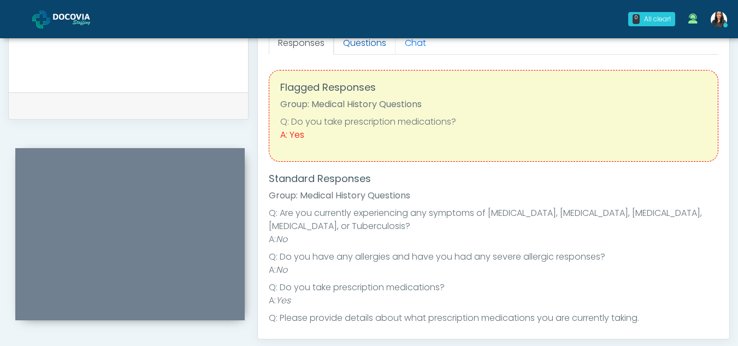
click at [362, 43] on link "Questions" at bounding box center [365, 43] width 62 height 23
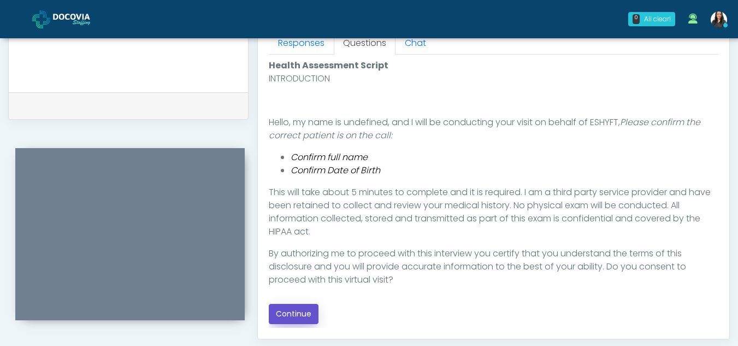
click at [305, 317] on button "Continue" at bounding box center [294, 314] width 50 height 20
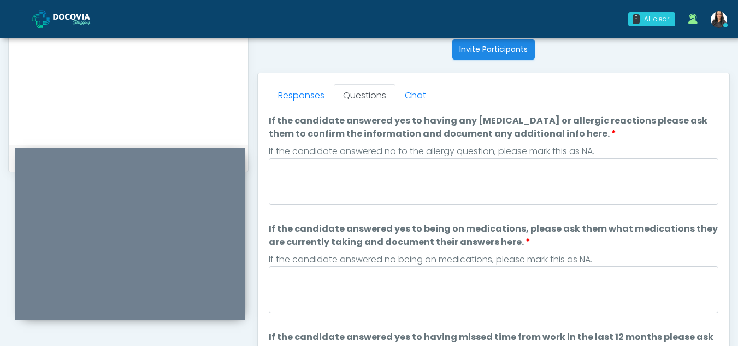
scroll to position [436, 0]
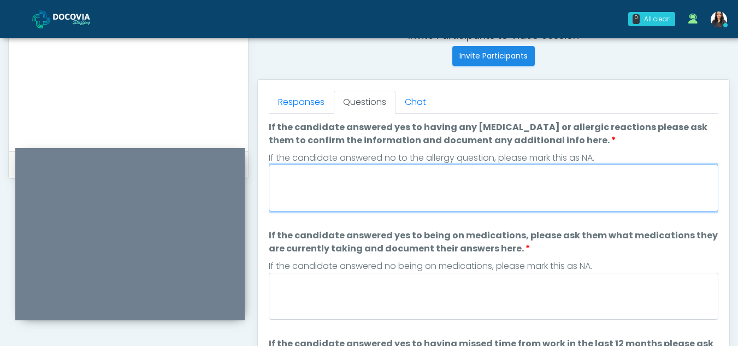
click at [387, 197] on textarea "If the candidate answered yes to having any allergies or allergic reactions ple…" at bounding box center [493, 187] width 449 height 47
type textarea "**"
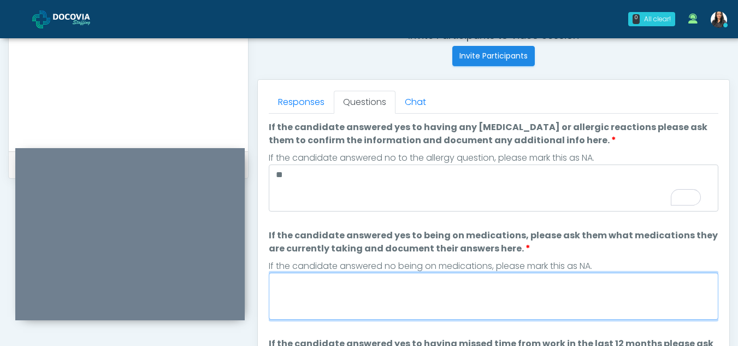
click at [389, 297] on textarea "If the candidate answered yes to being on medications, please ask them what med…" at bounding box center [493, 296] width 449 height 47
type textarea "****"
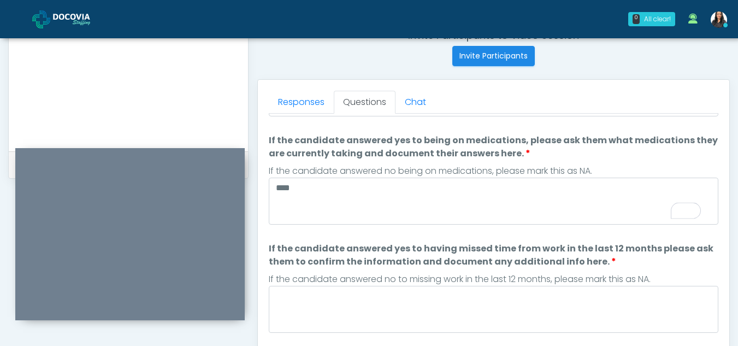
scroll to position [0, 0]
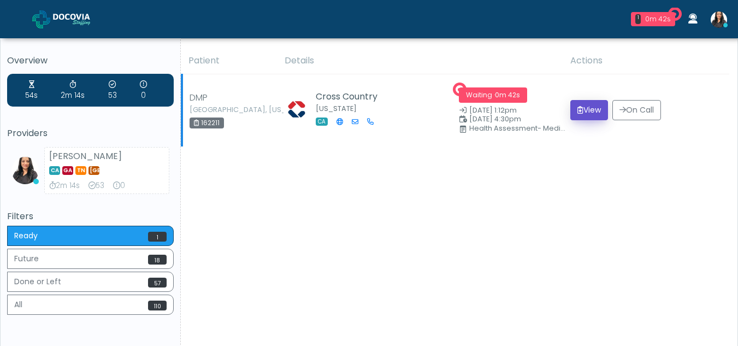
click at [589, 109] on button "View" at bounding box center [589, 110] width 38 height 20
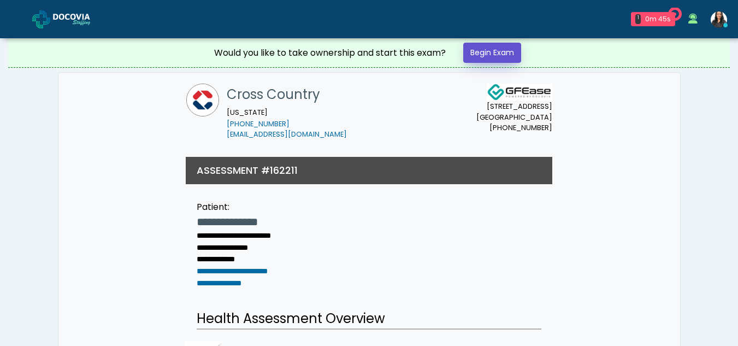
click at [489, 52] on link "Begin Exam" at bounding box center [492, 53] width 58 height 20
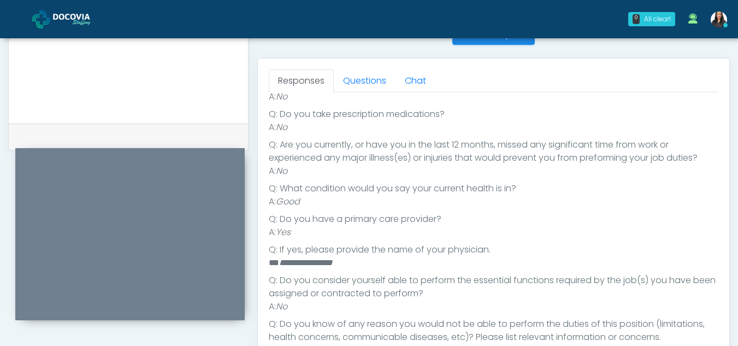
scroll to position [431, 0]
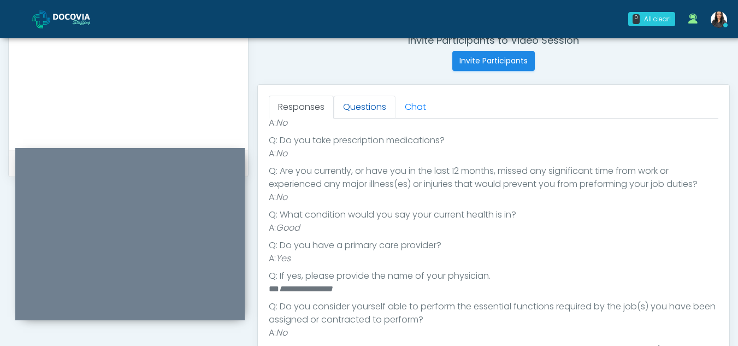
click at [364, 102] on link "Questions" at bounding box center [365, 107] width 62 height 23
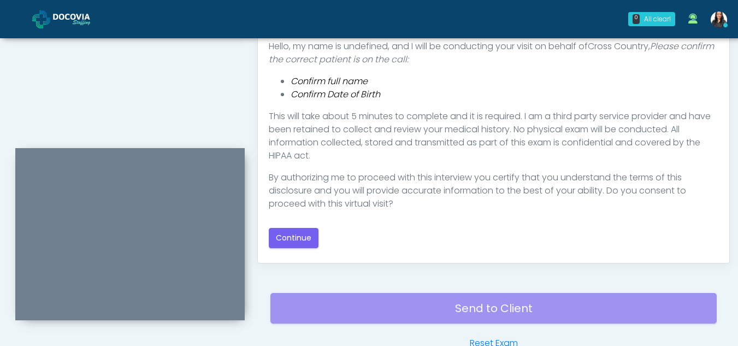
scroll to position [576, 0]
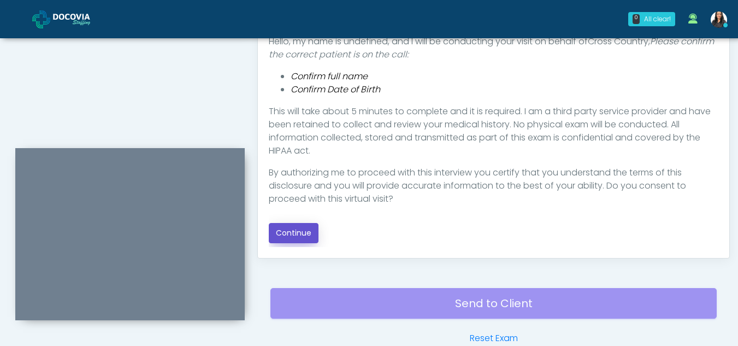
click at [307, 232] on button "Continue" at bounding box center [294, 233] width 50 height 20
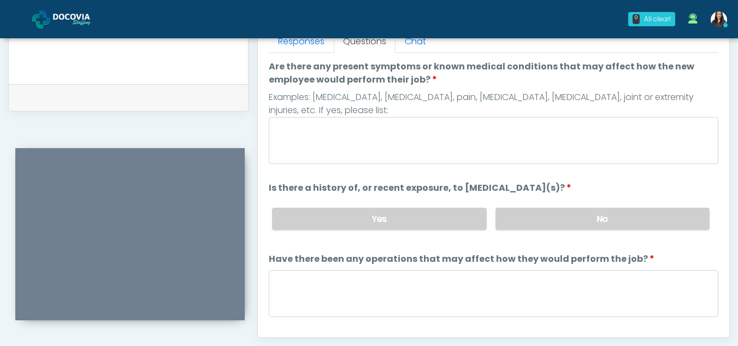
scroll to position [462, 0]
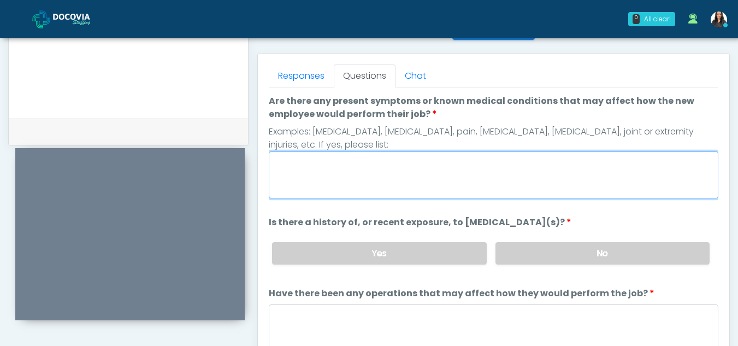
click at [446, 177] on textarea "Are there any present symptoms or known medical conditions that may affect how …" at bounding box center [493, 174] width 449 height 47
type textarea "**"
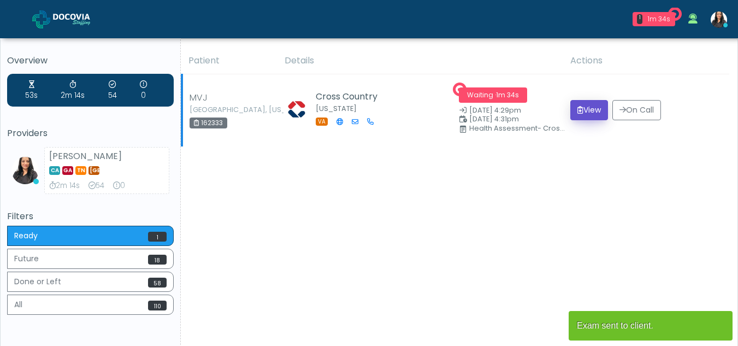
click at [582, 105] on button "View" at bounding box center [589, 110] width 38 height 20
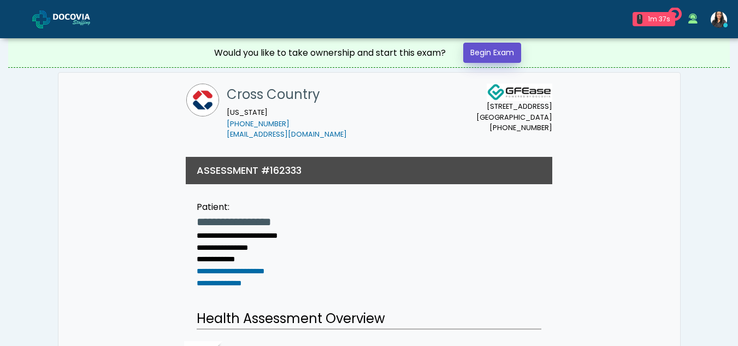
click at [504, 49] on link "Begin Exam" at bounding box center [492, 53] width 58 height 20
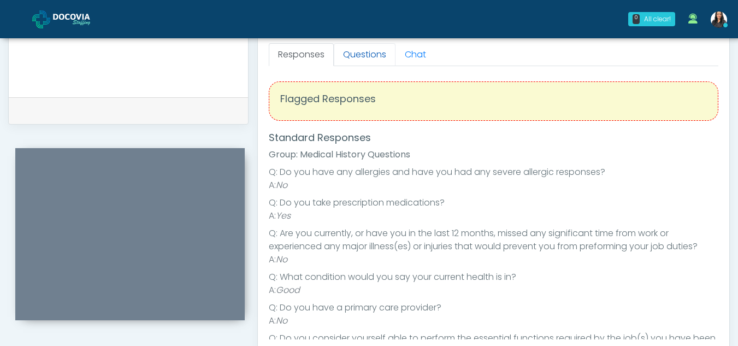
click at [366, 59] on link "Questions" at bounding box center [365, 54] width 62 height 23
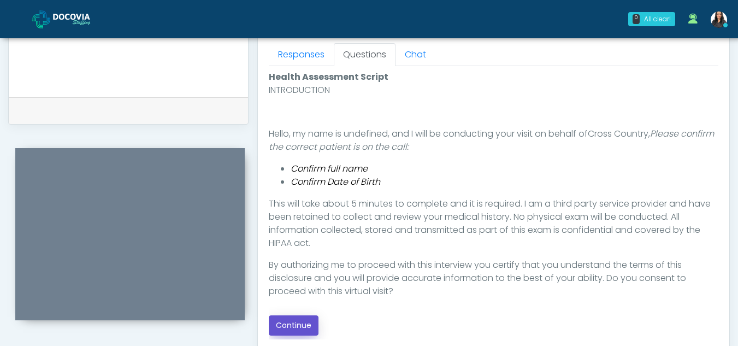
click at [299, 318] on button "Continue" at bounding box center [294, 325] width 50 height 20
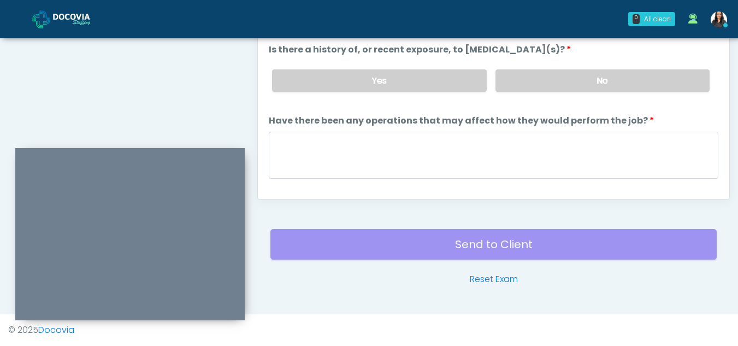
scroll to position [491, 0]
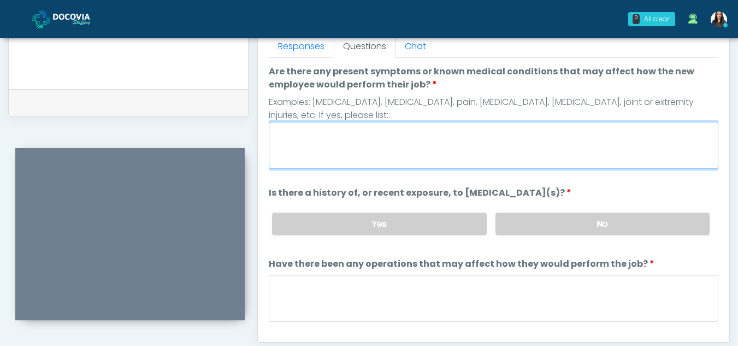
click at [395, 156] on textarea "Are there any present symptoms or known medical conditions that may affect how …" at bounding box center [493, 145] width 449 height 47
type textarea "**"
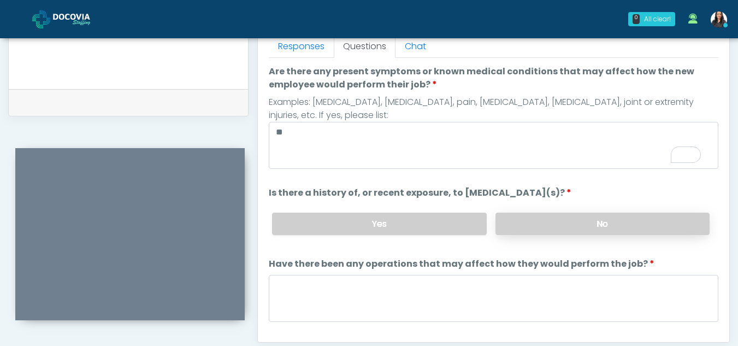
click at [630, 228] on label "No" at bounding box center [602, 223] width 214 height 22
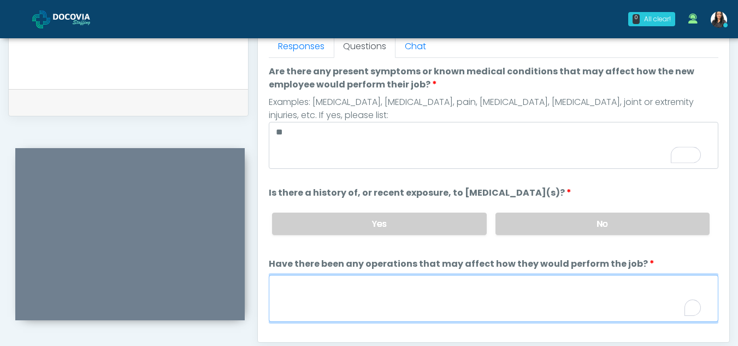
click at [392, 304] on textarea "Have there been any operations that may affect how they would perform the job?" at bounding box center [493, 298] width 449 height 47
type textarea "**"
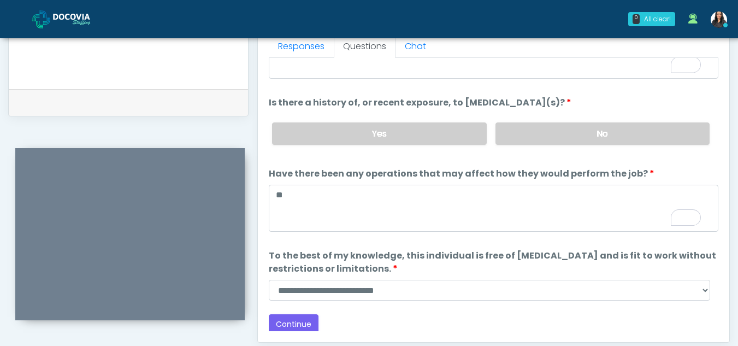
scroll to position [93, 0]
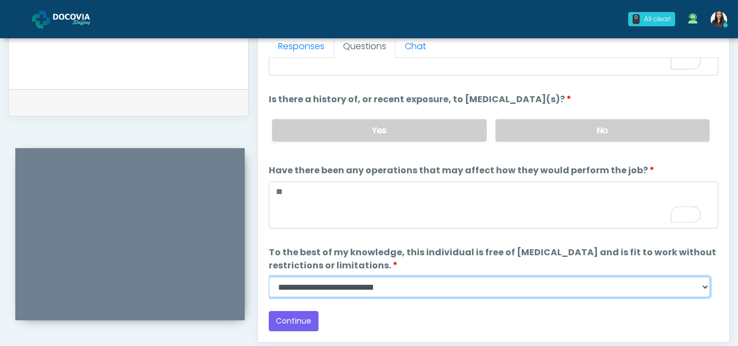
click at [701, 291] on select "**********" at bounding box center [489, 286] width 441 height 21
select select "******"
click at [269, 276] on select "**********" at bounding box center [489, 286] width 441 height 21
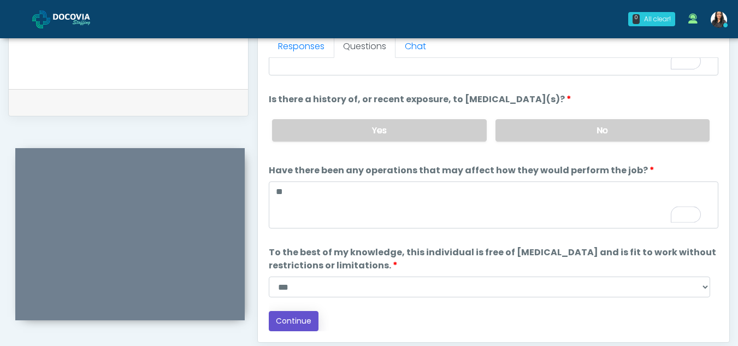
click at [308, 323] on button "Continue" at bounding box center [294, 321] width 50 height 20
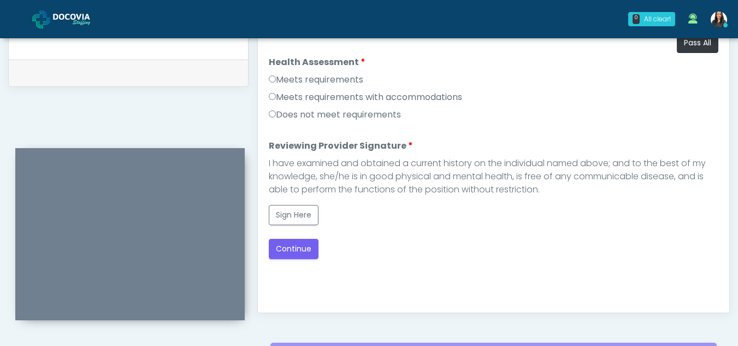
scroll to position [510, 0]
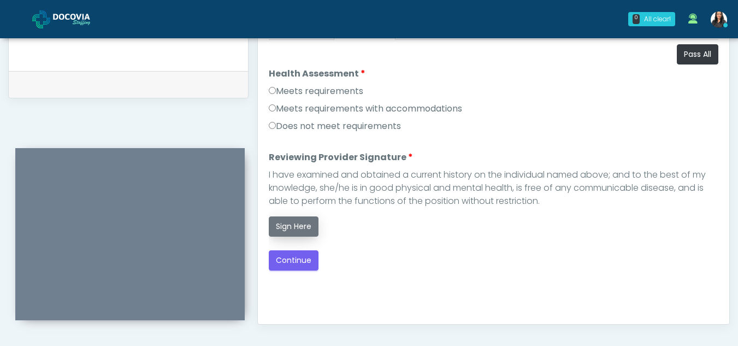
click at [297, 230] on button "Sign Here" at bounding box center [294, 226] width 50 height 20
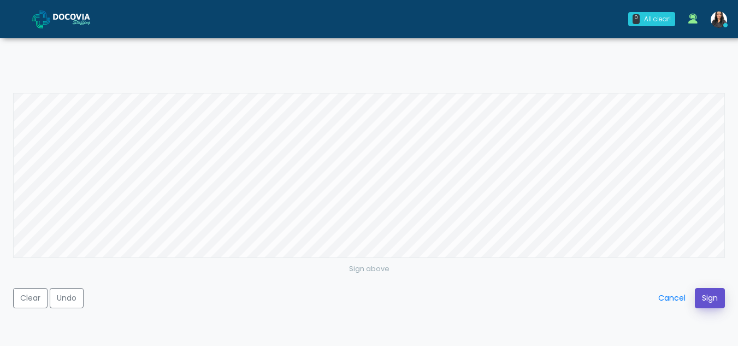
click at [710, 293] on button "Sign" at bounding box center [710, 298] width 30 height 20
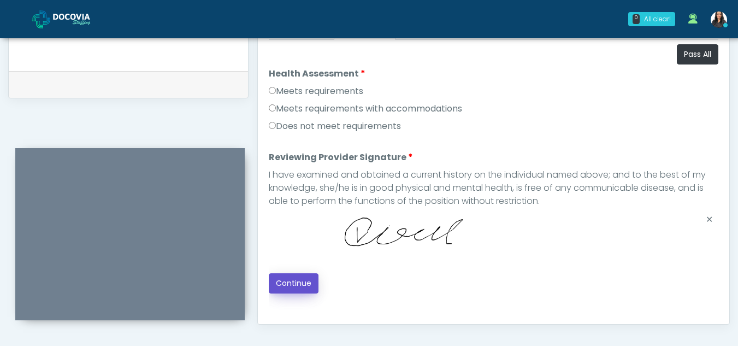
click at [293, 280] on button "Continue" at bounding box center [294, 283] width 50 height 20
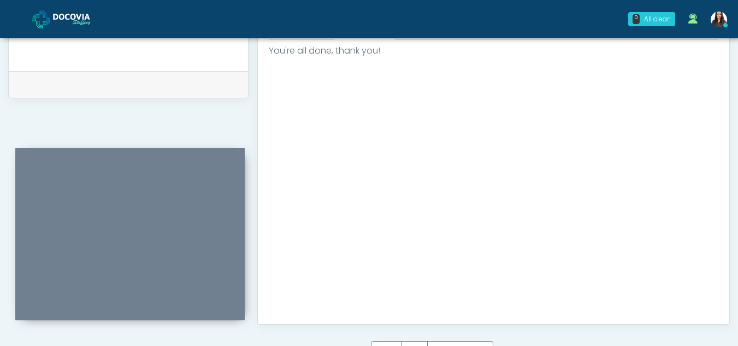
scroll to position [655, 0]
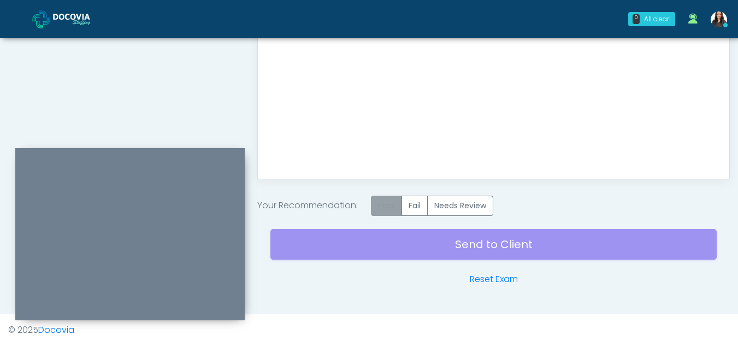
click at [388, 205] on label "Pass" at bounding box center [386, 206] width 31 height 20
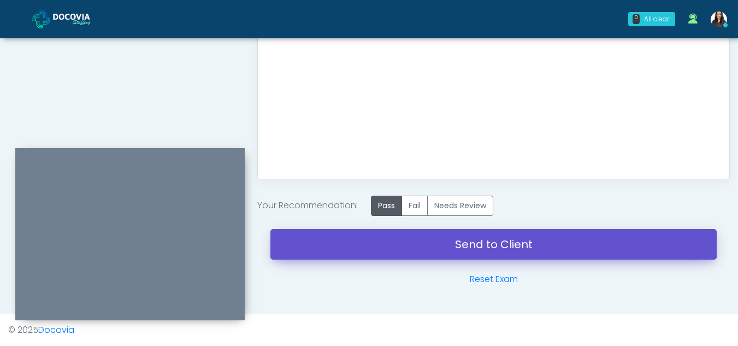
click at [457, 251] on link "Send to Client" at bounding box center [493, 244] width 446 height 31
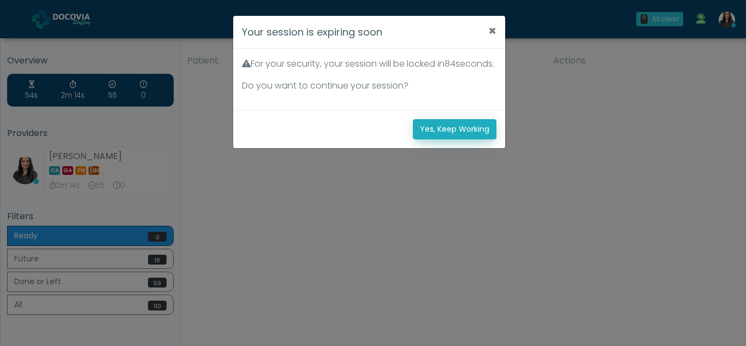
click at [477, 139] on button "Yes, Keep Working" at bounding box center [455, 129] width 84 height 20
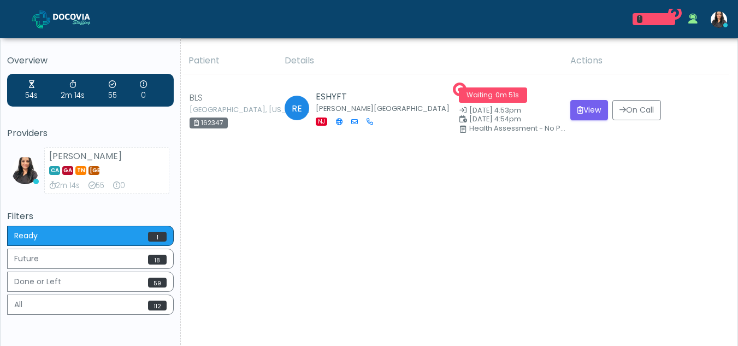
click at [591, 108] on button "View" at bounding box center [589, 110] width 38 height 20
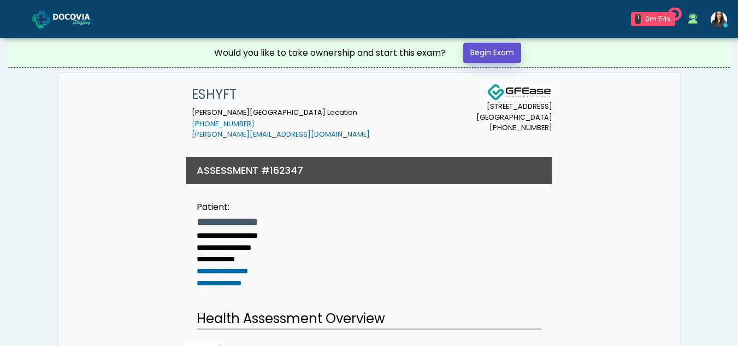
click at [490, 48] on link "Begin Exam" at bounding box center [492, 53] width 58 height 20
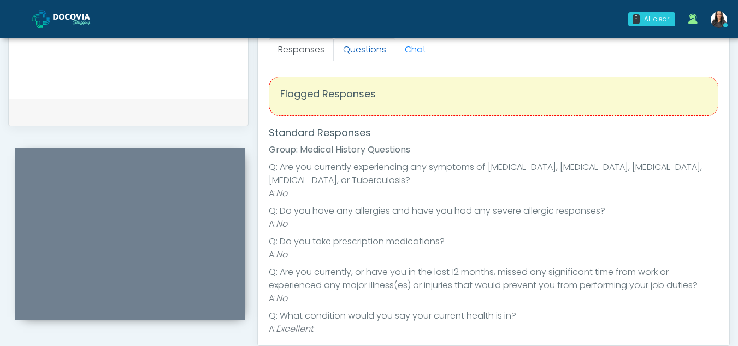
click at [365, 47] on link "Questions" at bounding box center [365, 49] width 62 height 23
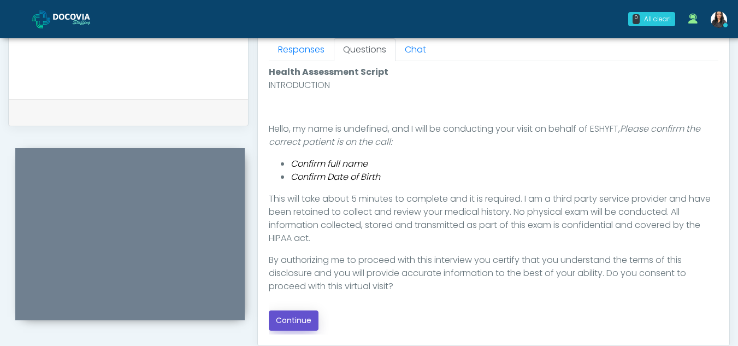
click at [297, 319] on button "Continue" at bounding box center [294, 320] width 50 height 20
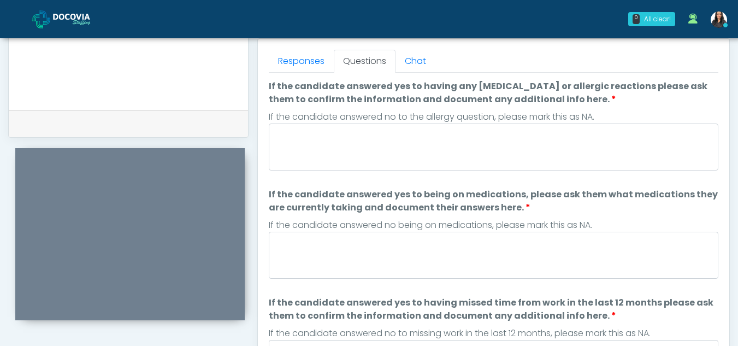
scroll to position [475, 0]
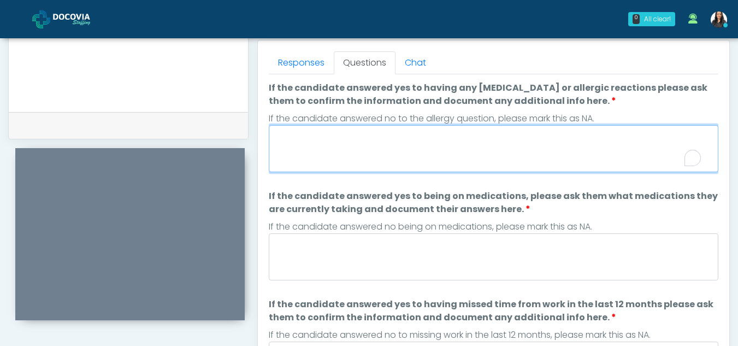
click at [374, 141] on textarea "If the candidate answered yes to having any allergies or allergic reactions ple…" at bounding box center [493, 148] width 449 height 47
type textarea "**"
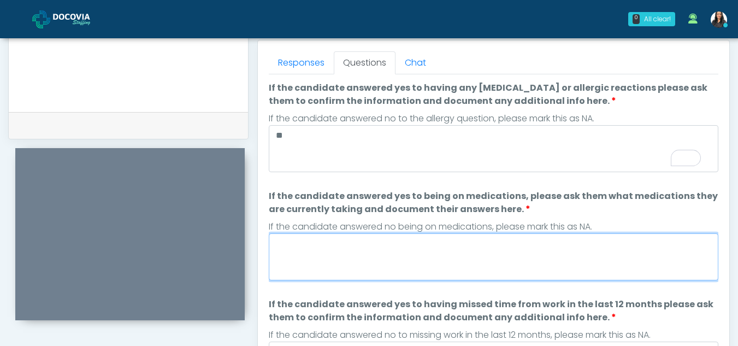
click at [378, 269] on textarea "If the candidate answered yes to being on medications, please ask them what med…" at bounding box center [493, 256] width 449 height 47
